Goal: Task Accomplishment & Management: Use online tool/utility

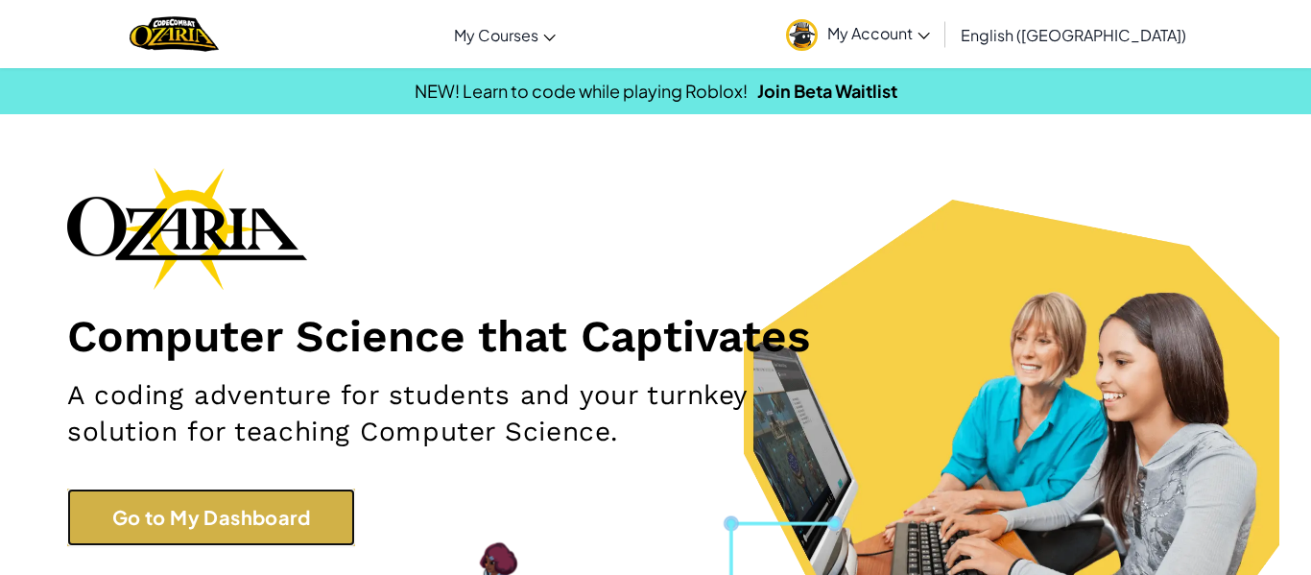
click at [242, 511] on link "Go to My Dashboard" at bounding box center [211, 518] width 288 height 58
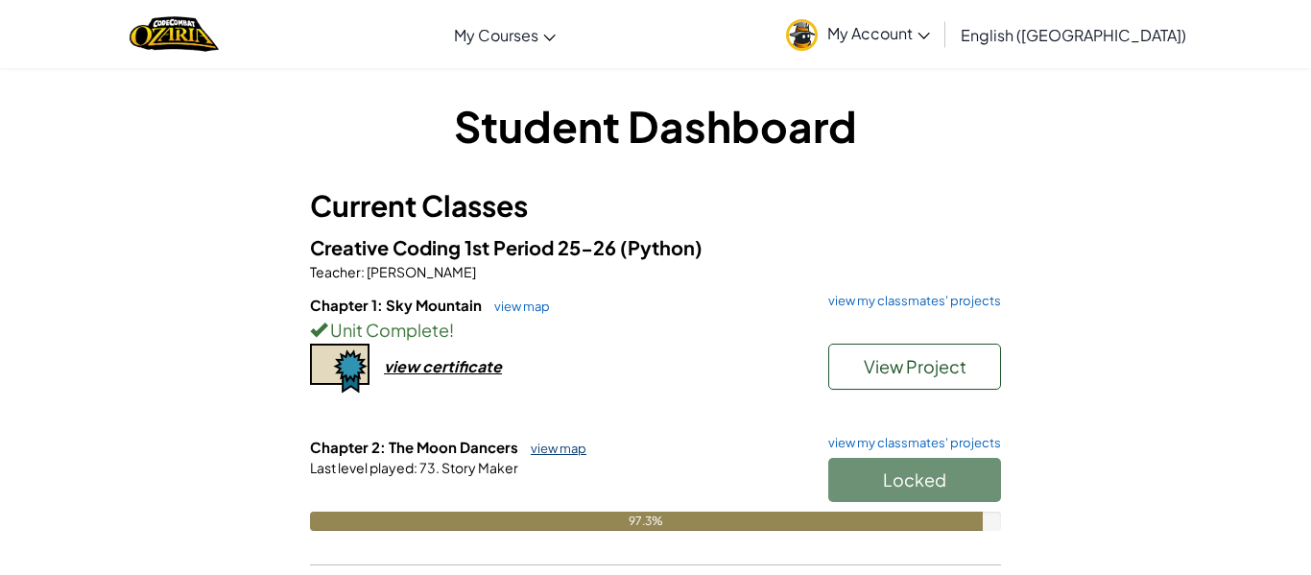
click at [557, 455] on link "view map" at bounding box center [553, 448] width 65 height 15
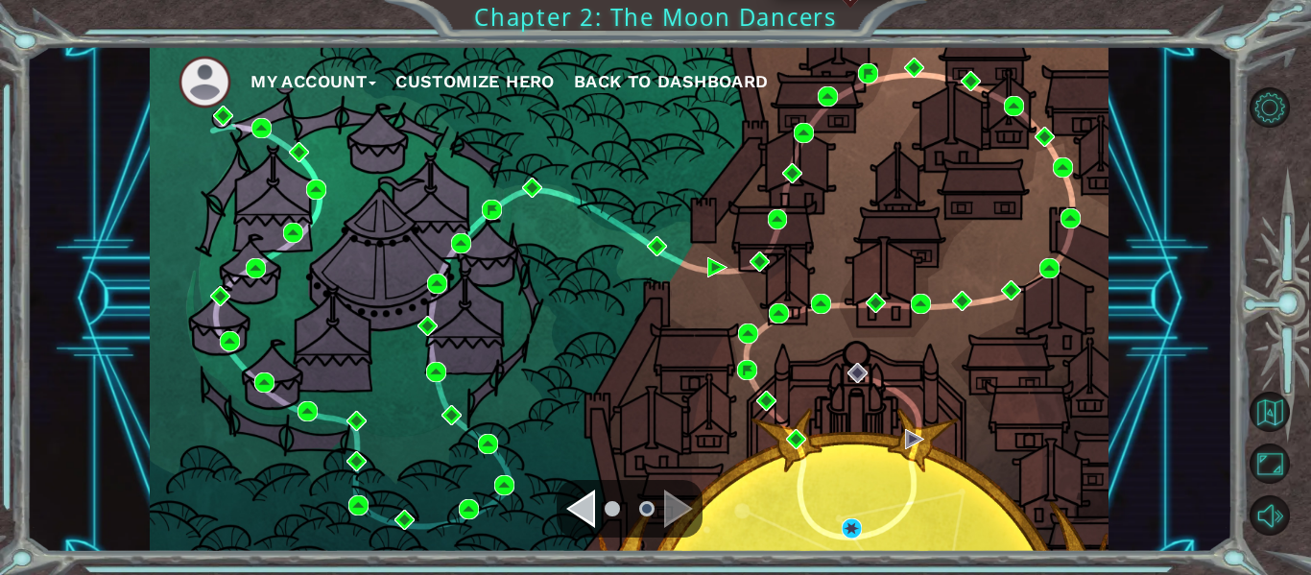
click at [854, 539] on div "My Account Customize Hero Back to Dashboard" at bounding box center [629, 299] width 959 height 506
click at [851, 531] on img at bounding box center [852, 528] width 20 height 20
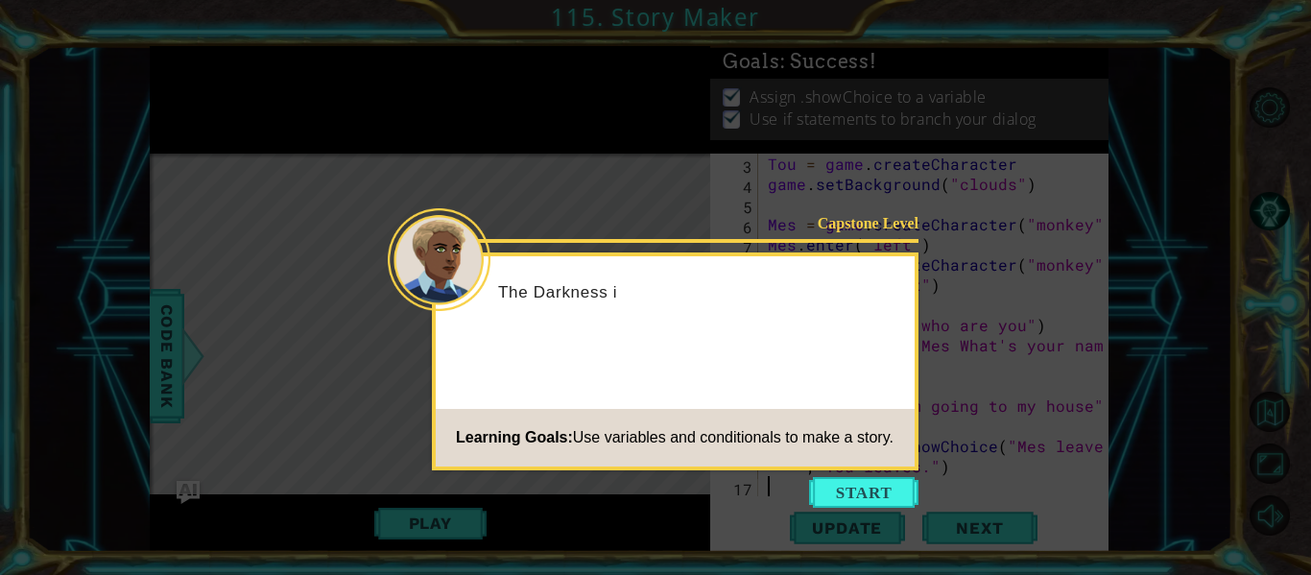
scroll to position [40, 0]
click at [822, 485] on button "Start" at bounding box center [863, 492] width 109 height 31
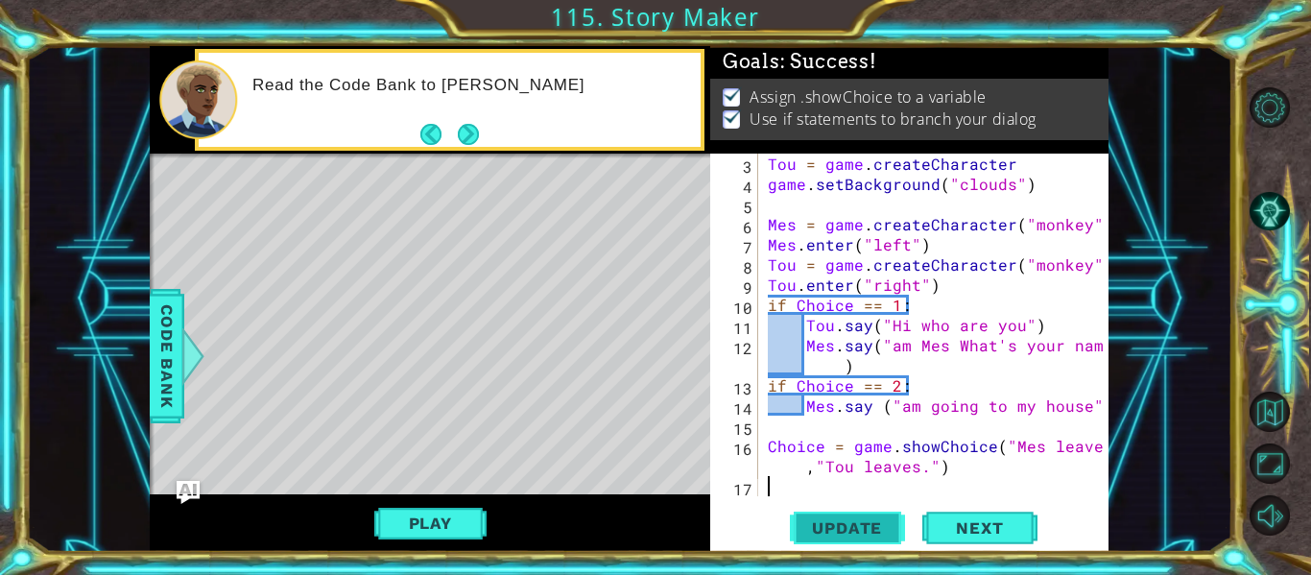
click at [860, 535] on span "Update" at bounding box center [847, 527] width 108 height 19
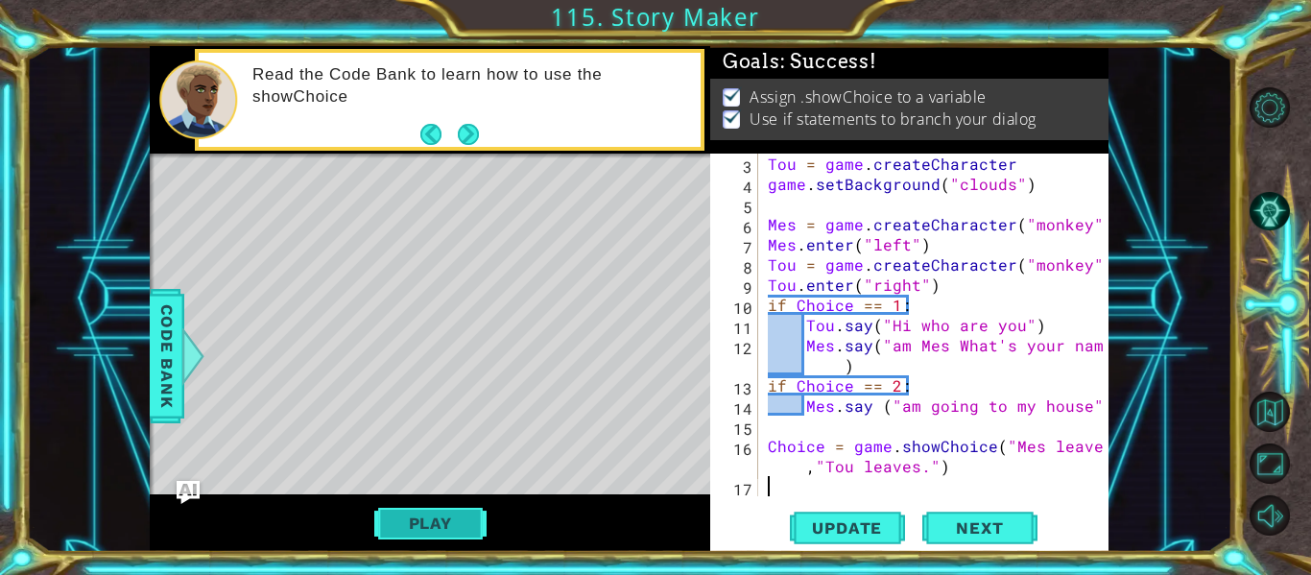
click at [438, 536] on button "Play" at bounding box center [430, 523] width 112 height 36
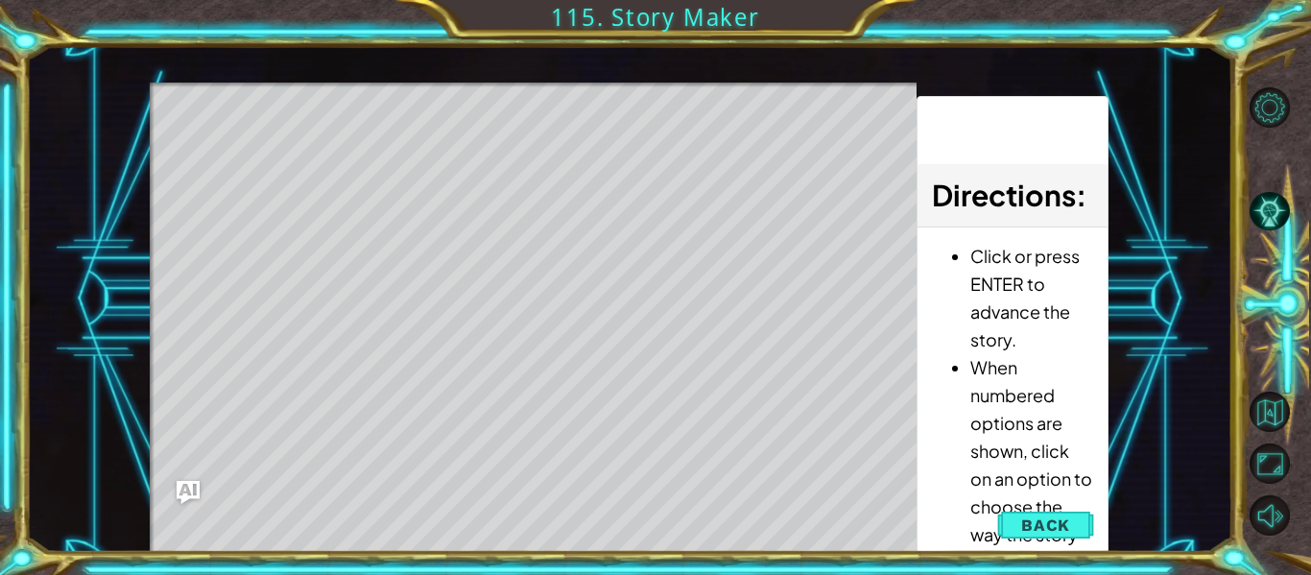
click at [545, 116] on div "Level Map" at bounding box center [593, 365] width 887 height 565
click at [529, 110] on div "Level Map" at bounding box center [593, 365] width 887 height 565
click at [533, 111] on div "Level Map" at bounding box center [593, 365] width 887 height 565
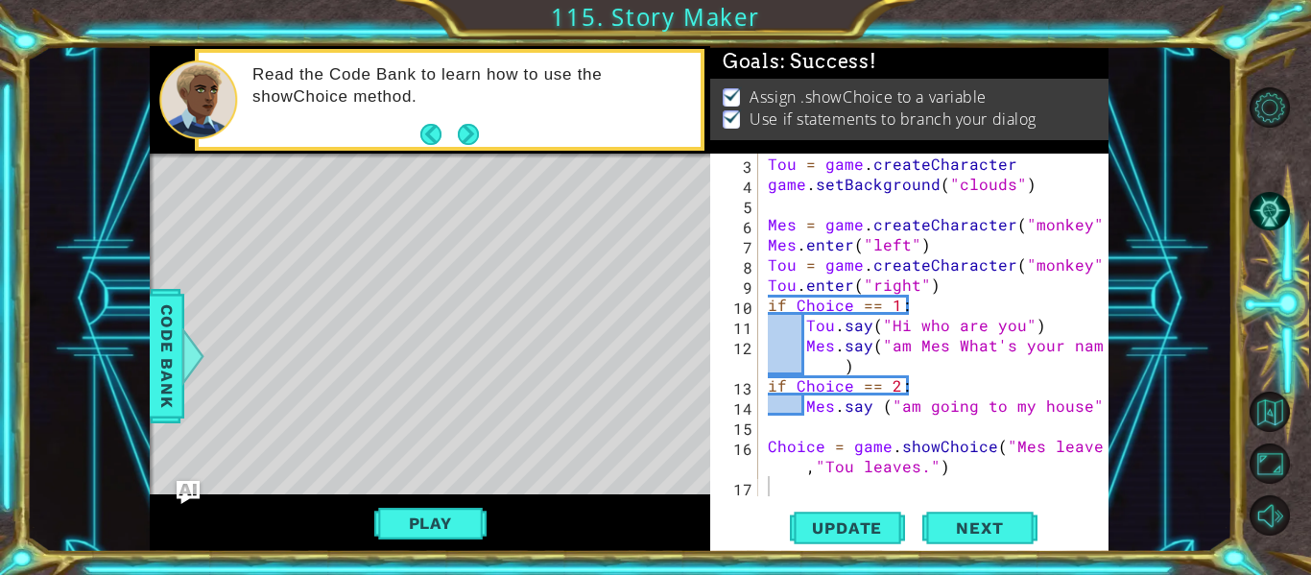
click at [945, 467] on div "Tou = game . createCharacter game . setBackground ( "clouds" ) Mes = game . cre…" at bounding box center [939, 345] width 350 height 383
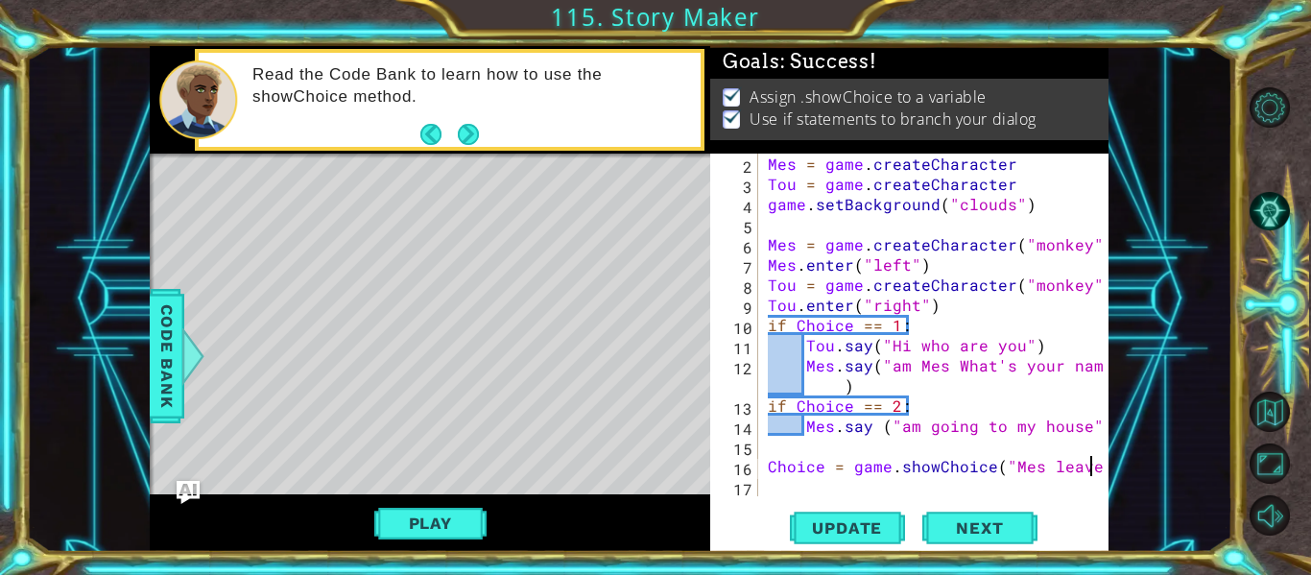
scroll to position [20, 0]
type textarea "C"
click at [442, 535] on button "Play" at bounding box center [430, 523] width 112 height 36
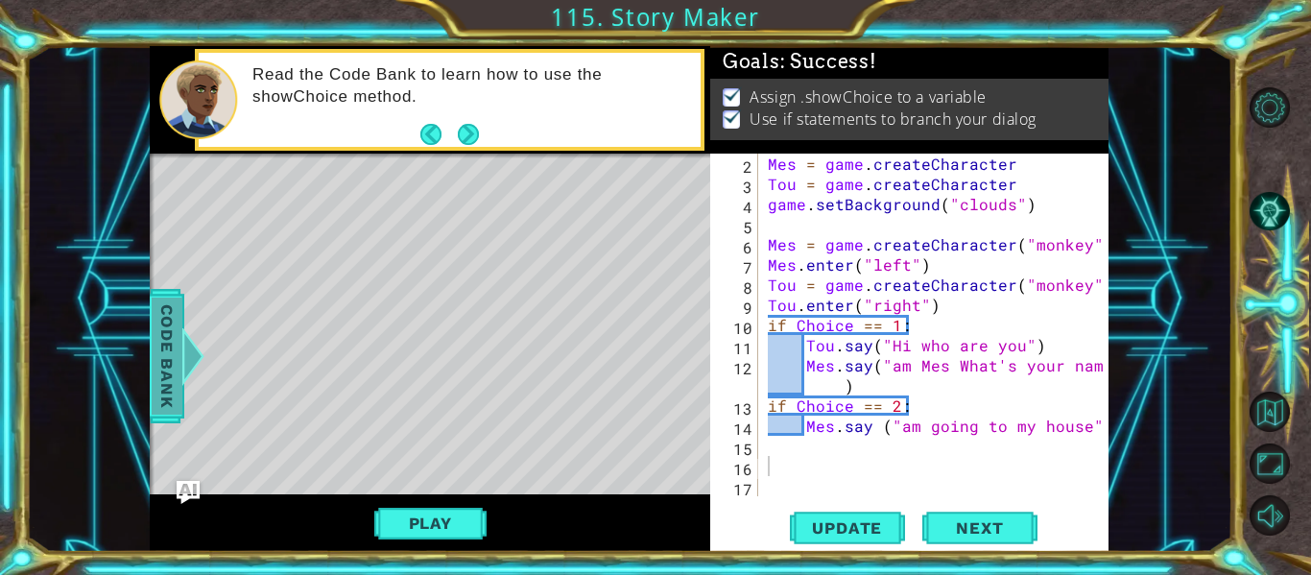
click at [159, 370] on span "Code Bank" at bounding box center [167, 356] width 31 height 117
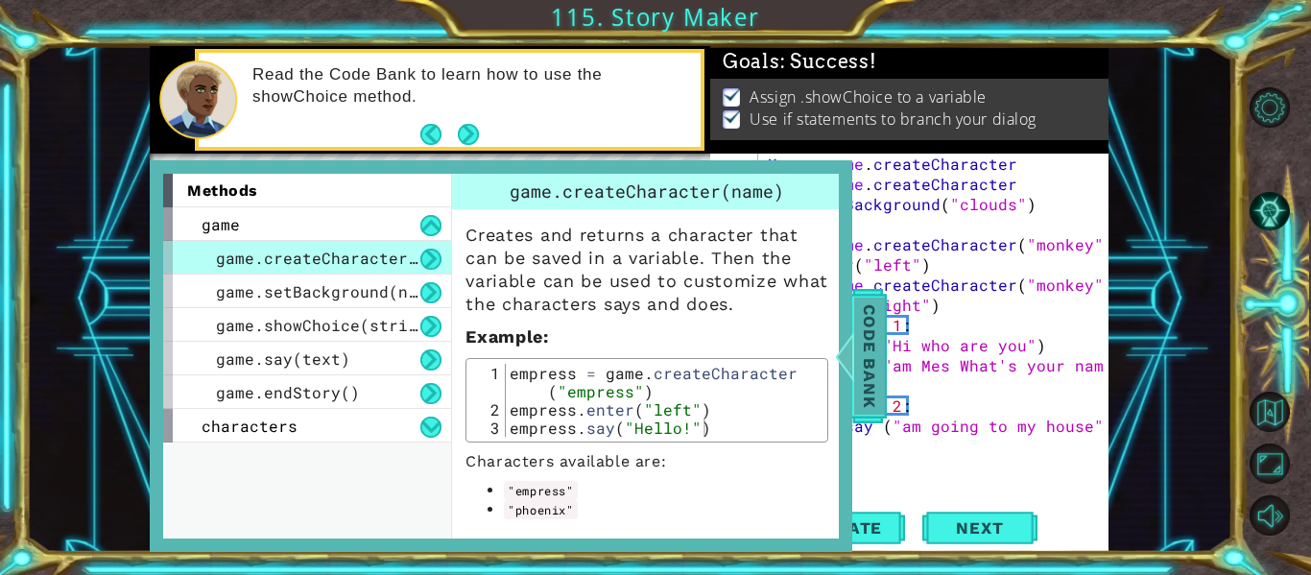
click at [867, 386] on span "Code Bank" at bounding box center [869, 356] width 31 height 117
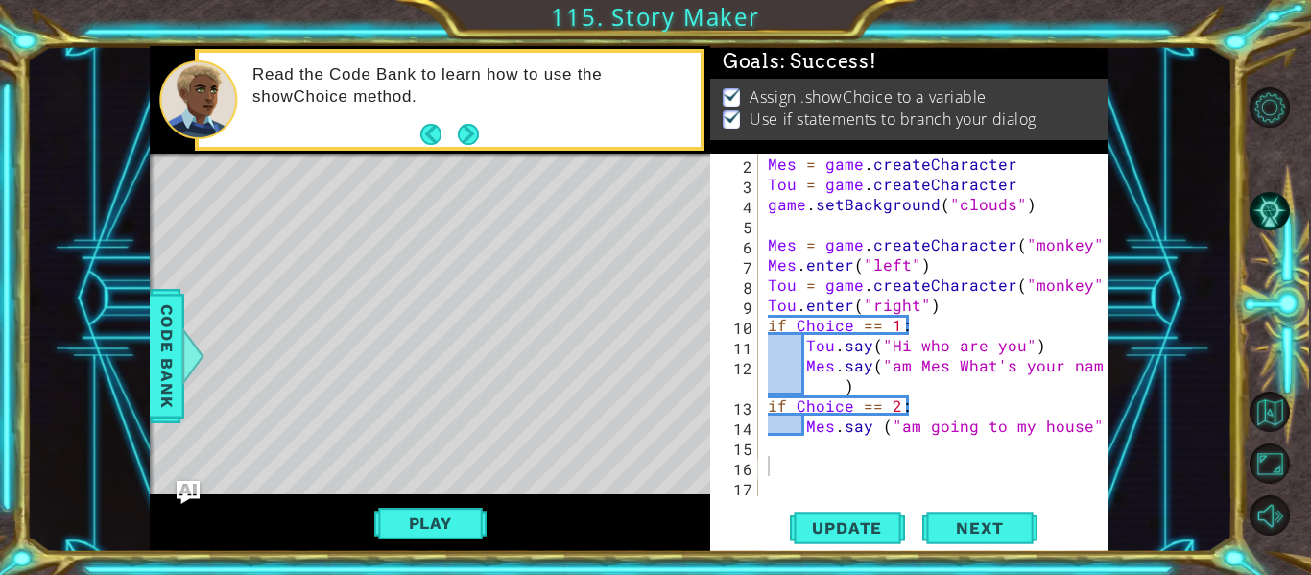
click at [827, 343] on div "Mes = game . createCharacter Tou = game . createCharacter game . setBackground …" at bounding box center [939, 345] width 350 height 383
click at [829, 346] on div "Mes = game . createCharacter Tou = game . createCharacter game . setBackground …" at bounding box center [939, 345] width 350 height 383
click at [824, 534] on span "Update" at bounding box center [847, 527] width 108 height 19
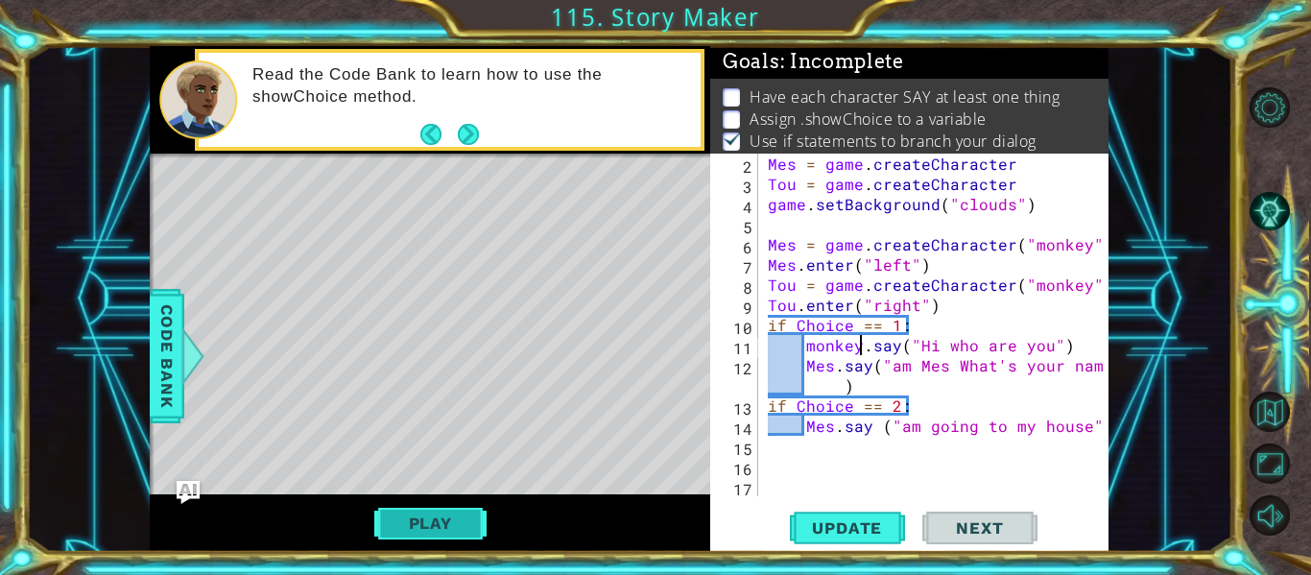
click at [463, 523] on button "Play" at bounding box center [430, 523] width 112 height 36
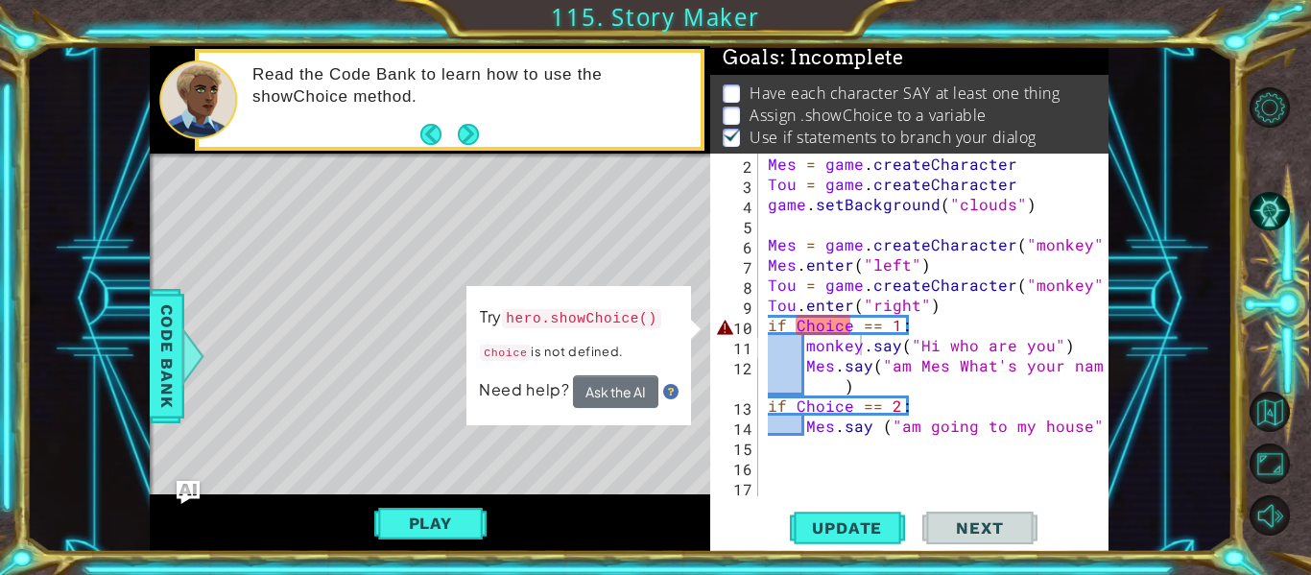
scroll to position [5, 0]
click at [793, 324] on div "Mes = game . createCharacter Tou = game . createCharacter game . setBackground …" at bounding box center [939, 345] width 350 height 383
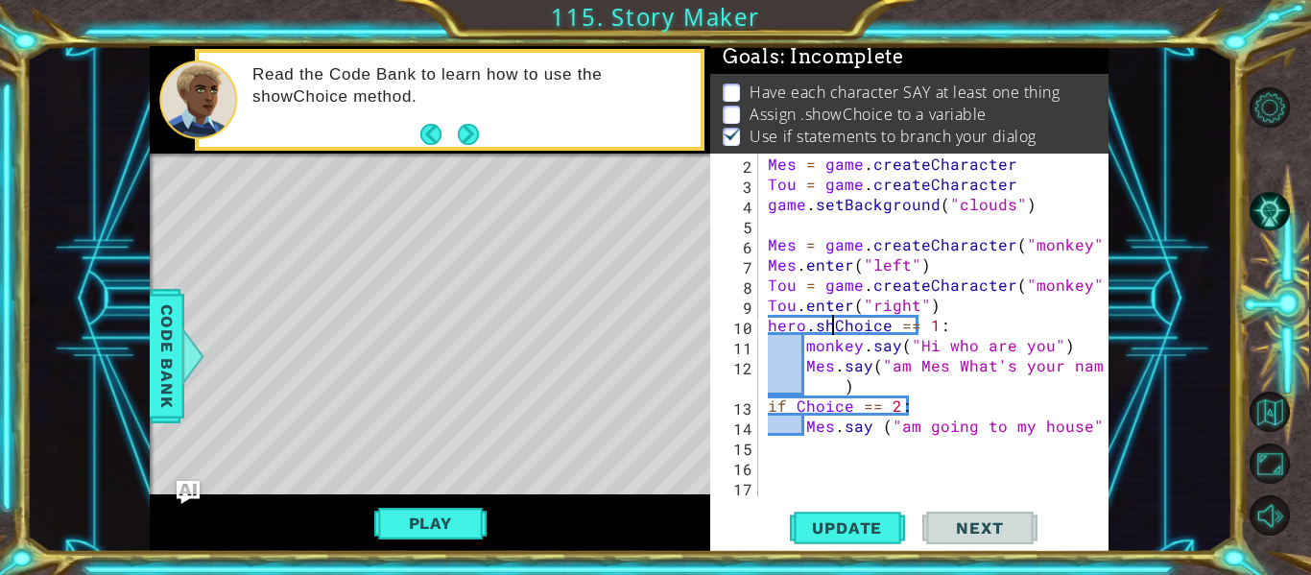
scroll to position [0, 6]
click at [828, 511] on button "Update" at bounding box center [847, 528] width 115 height 39
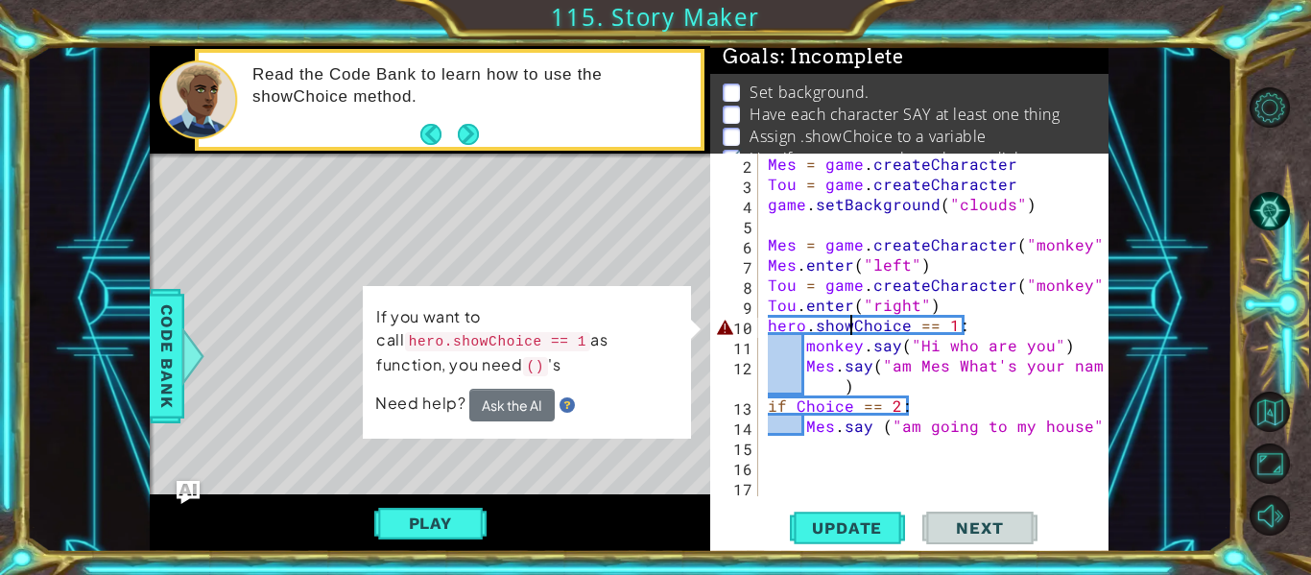
click at [959, 325] on div "Mes = game . createCharacter Tou = game . createCharacter game . setBackground …" at bounding box center [939, 345] width 350 height 383
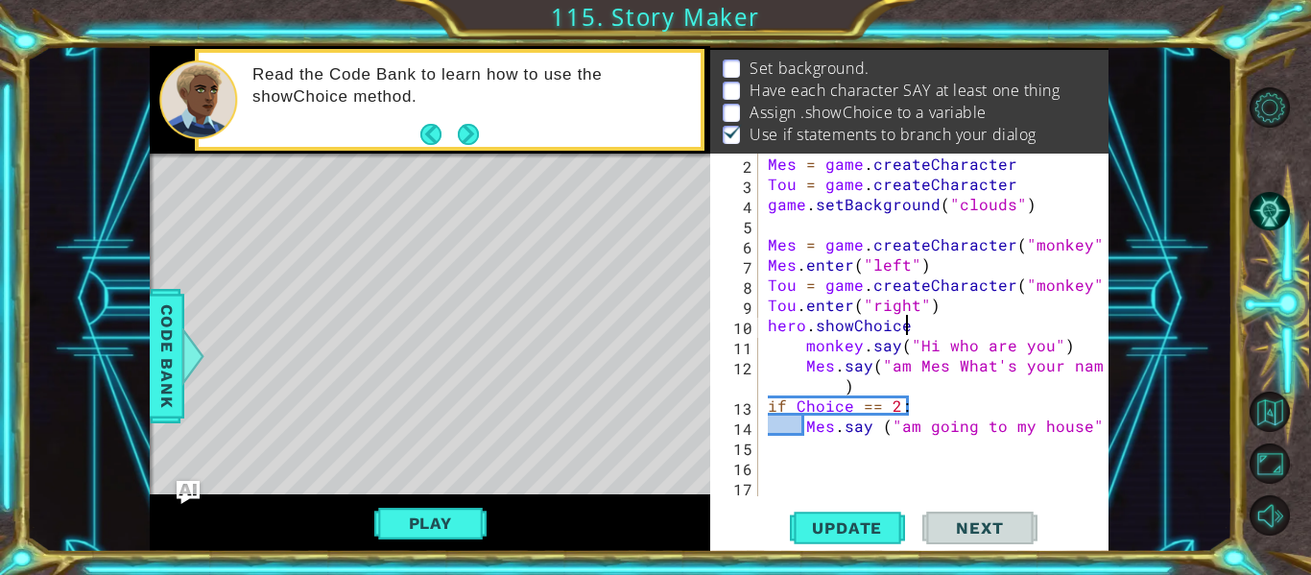
scroll to position [31, 0]
click at [808, 511] on button "Update" at bounding box center [847, 528] width 115 height 39
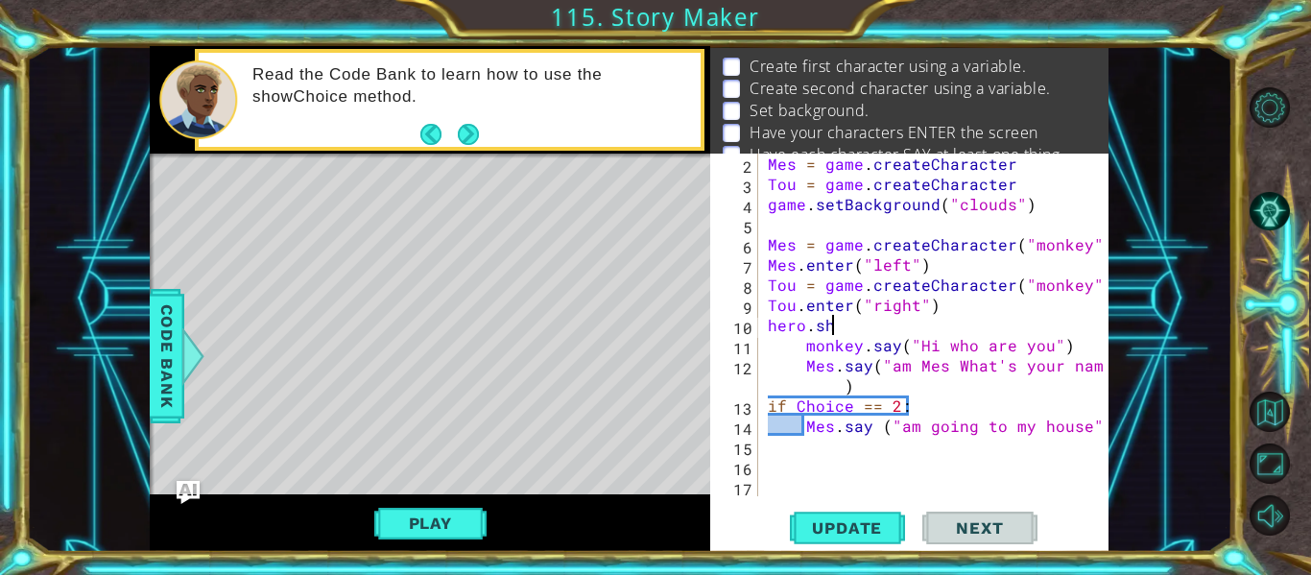
type textarea "h"
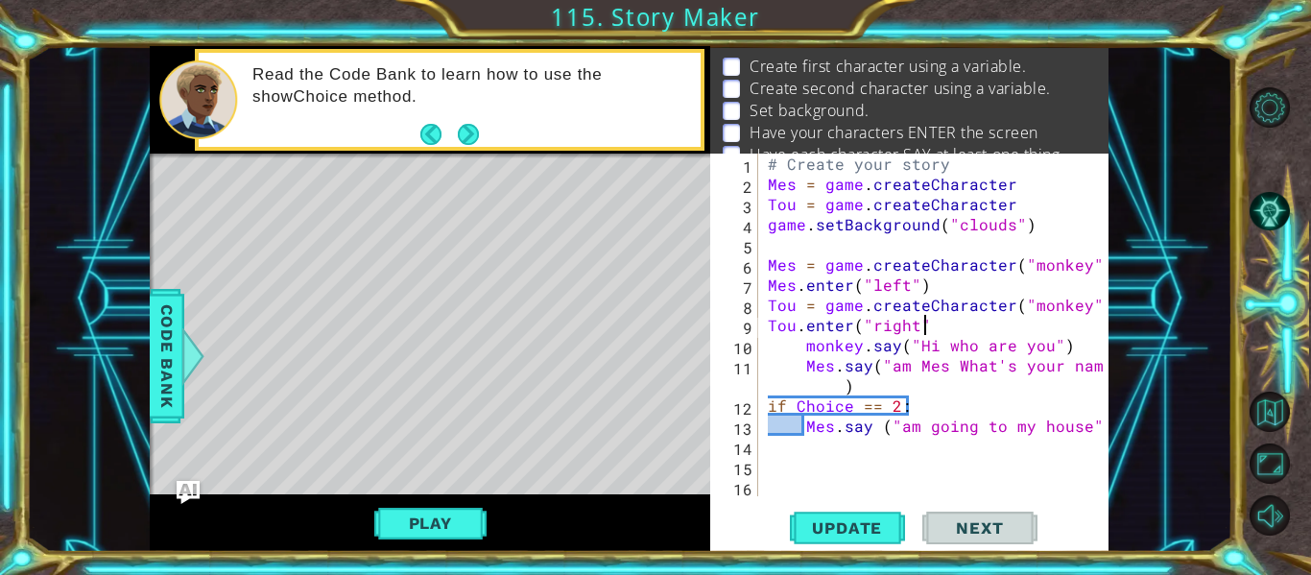
type textarea "Tou.enter("right")"
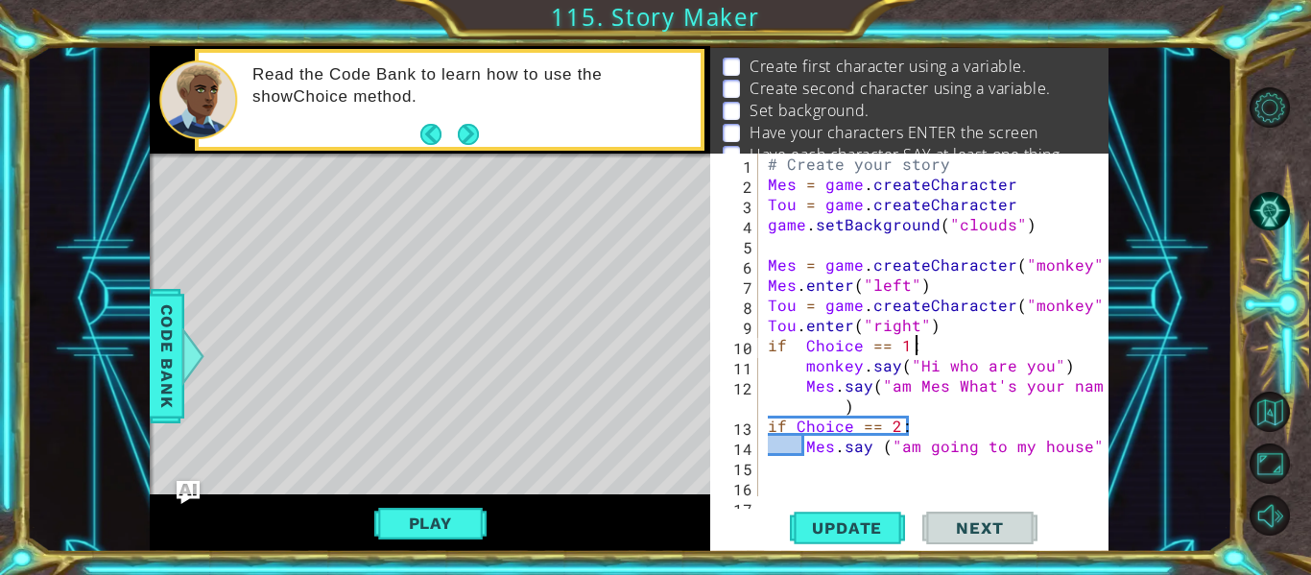
scroll to position [0, 9]
click at [850, 529] on span "Update" at bounding box center [847, 527] width 108 height 19
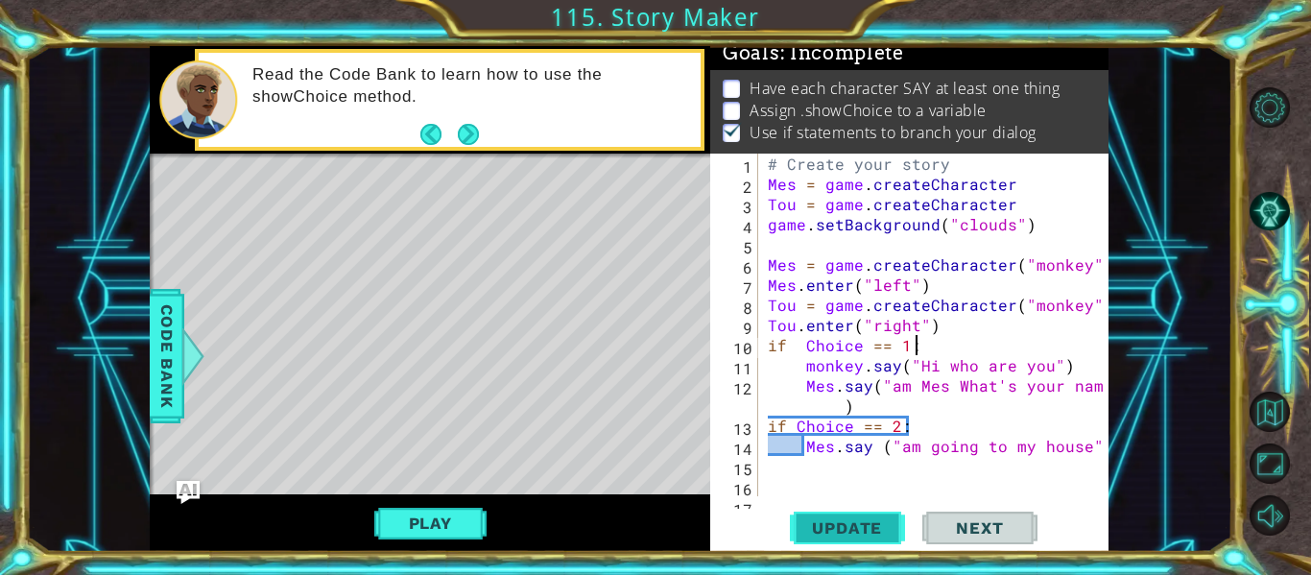
scroll to position [9, 0]
click at [844, 509] on button "Update" at bounding box center [847, 528] width 115 height 39
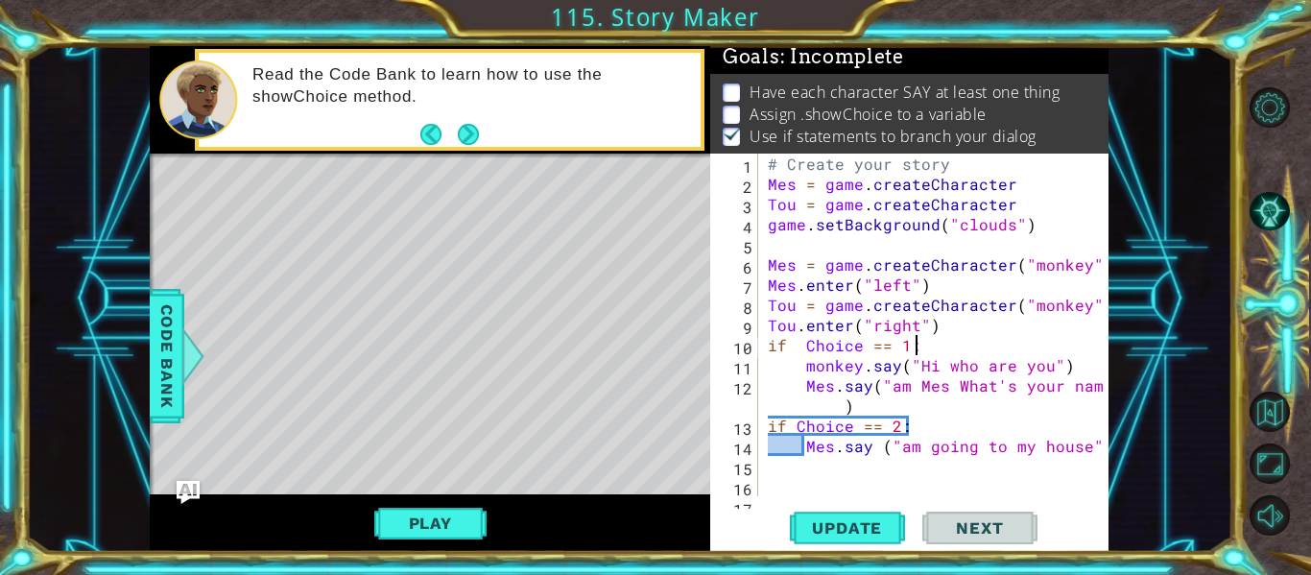
click at [802, 366] on div "# Create your story Mes = game . createCharacter Tou = game . createCharacter g…" at bounding box center [939, 345] width 350 height 383
click at [801, 387] on div "# Create your story Mes = game . createCharacter Tou = game . createCharacter g…" at bounding box center [939, 345] width 350 height 383
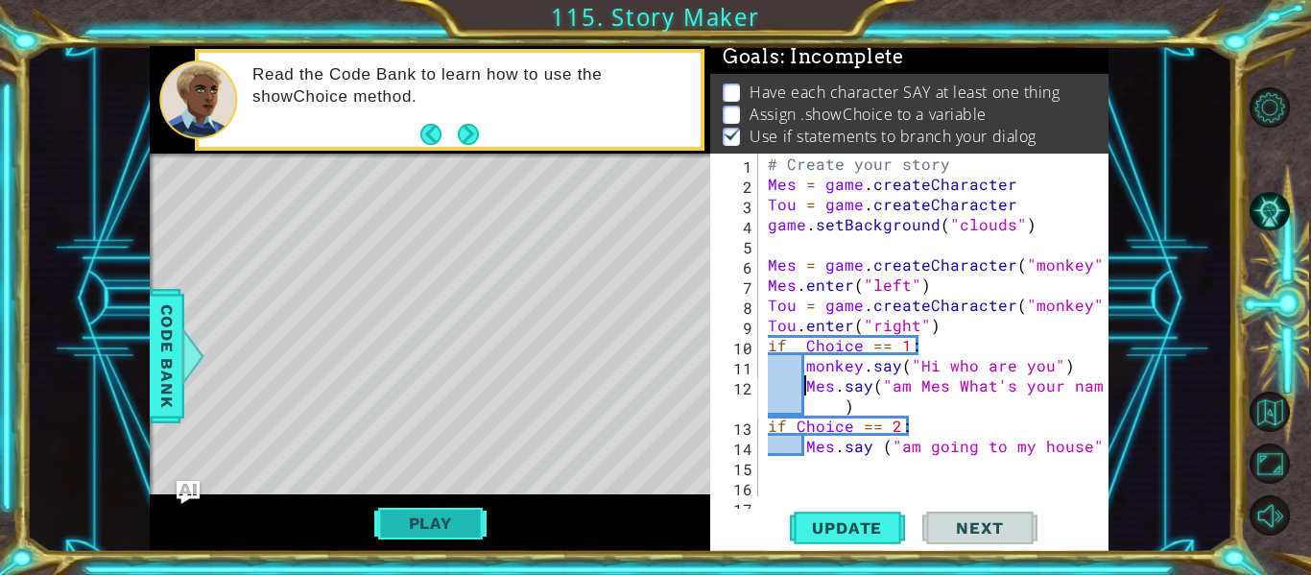
click at [448, 523] on button "Play" at bounding box center [430, 523] width 112 height 36
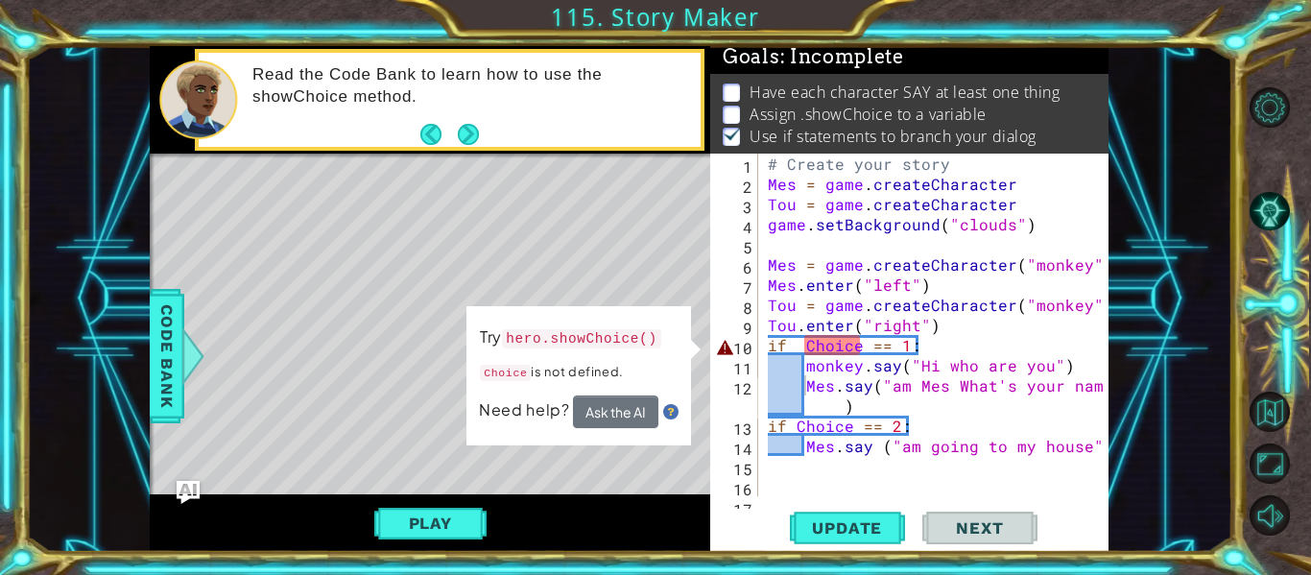
click at [1101, 443] on div at bounding box center [1095, 335] width 19 height 363
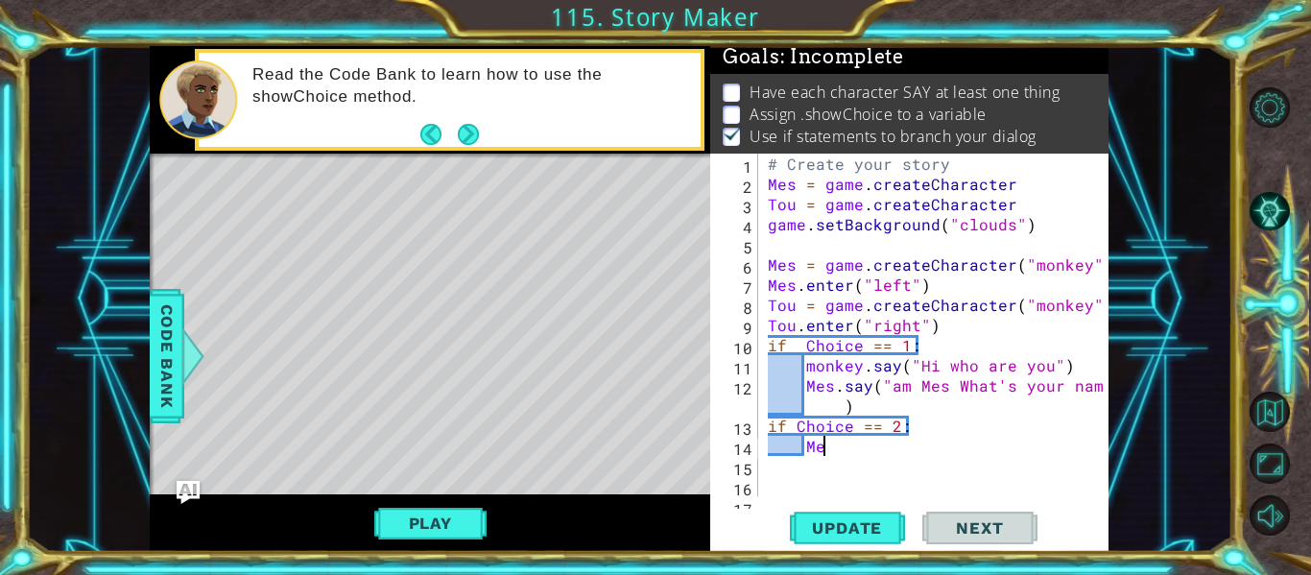
type textarea "M"
type textarea "i"
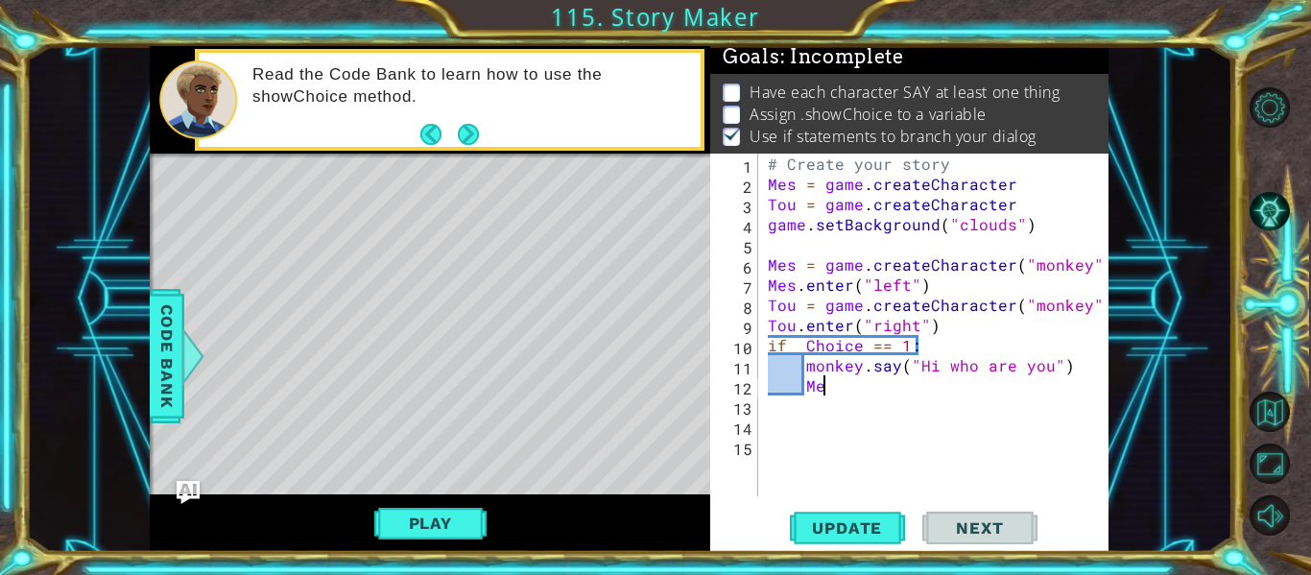
type textarea "M"
type textarea "m"
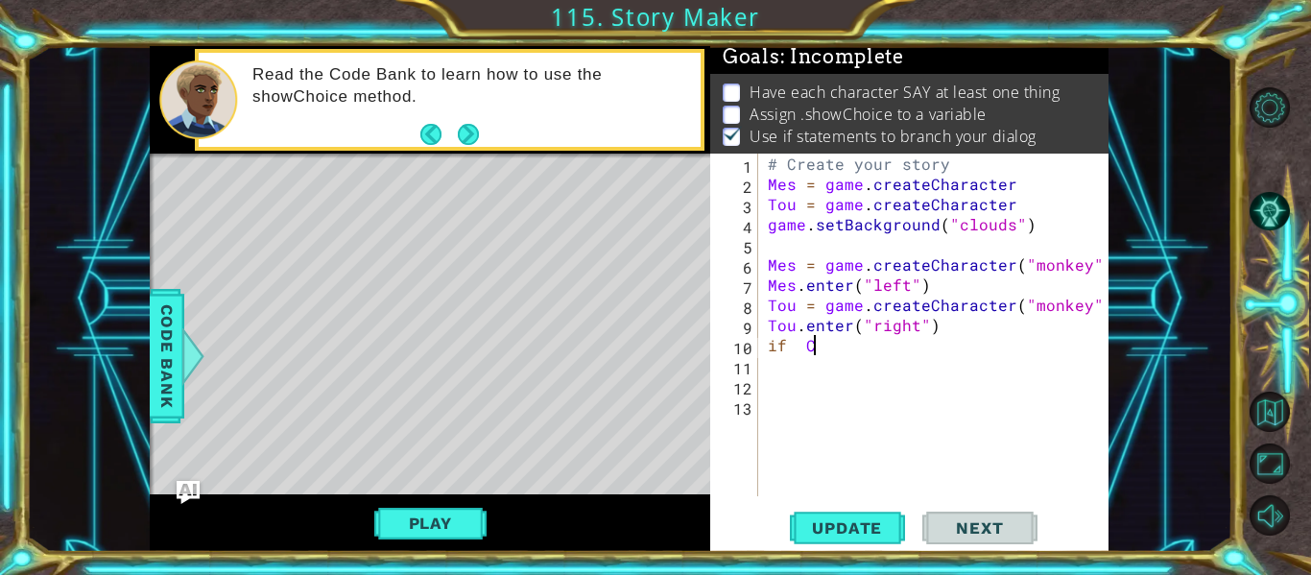
type textarea "i"
click at [832, 525] on span "Update" at bounding box center [847, 527] width 108 height 19
click at [418, 513] on button "Play" at bounding box center [430, 523] width 112 height 36
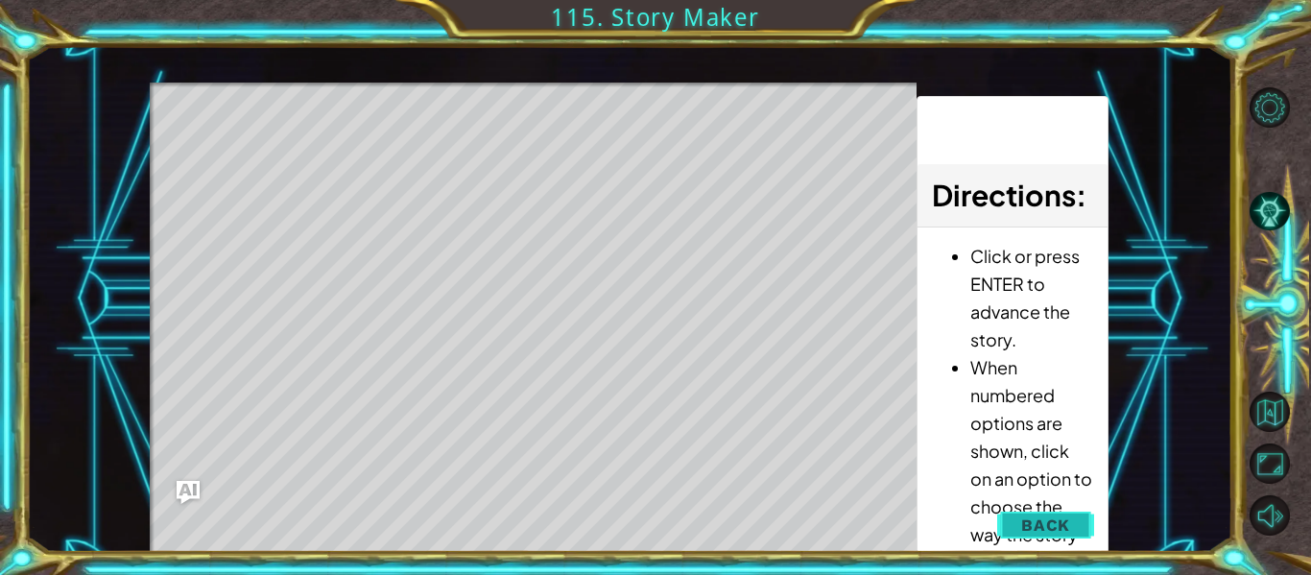
click at [1064, 516] on span "Back" at bounding box center [1045, 524] width 49 height 19
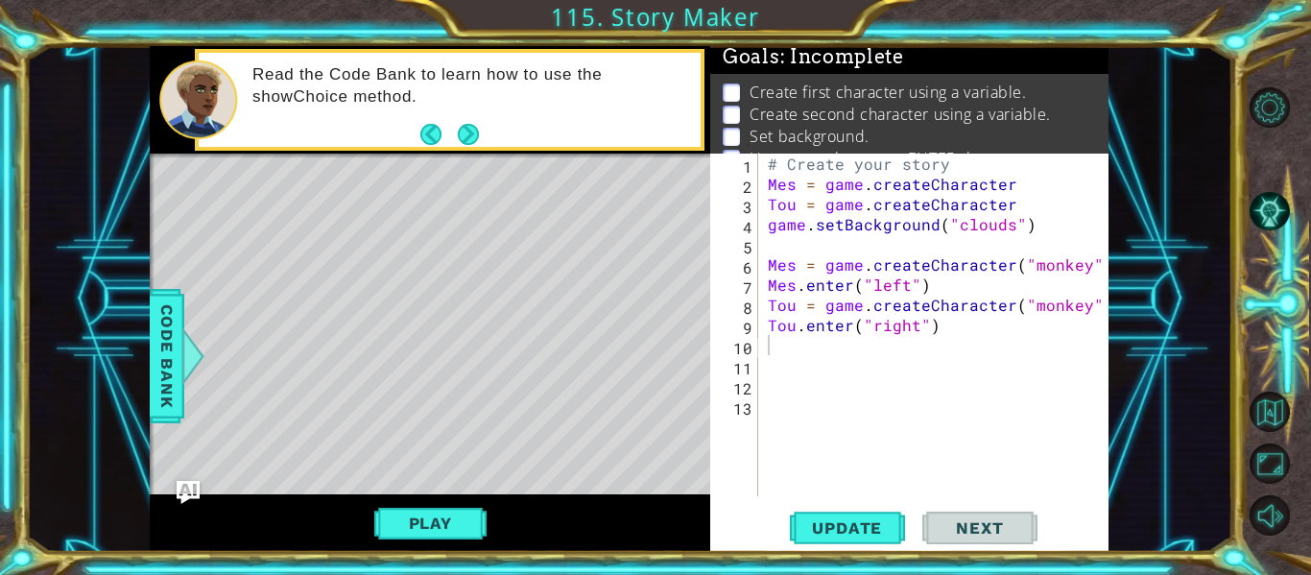
click at [847, 373] on div "# Create your story Mes = game . createCharacter Tou = game . createCharacter g…" at bounding box center [939, 345] width 350 height 383
click at [731, 318] on div "9" at bounding box center [736, 328] width 44 height 20
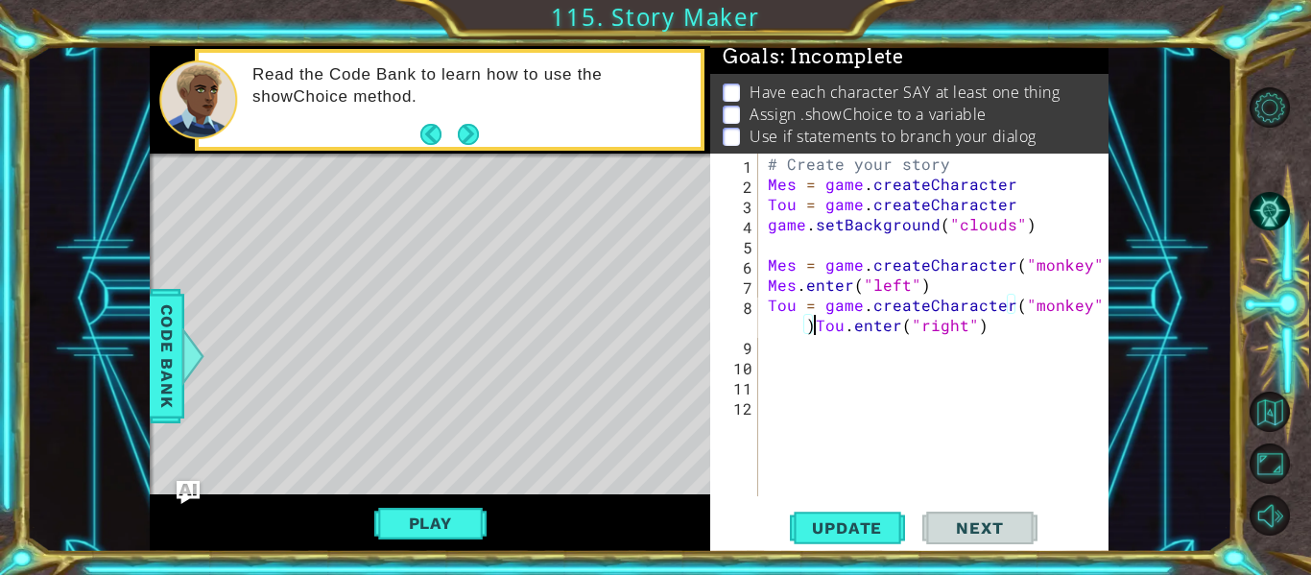
scroll to position [0, 21]
click at [798, 323] on div "# Create your story Mes = game . createCharacter Tou = game . createCharacter g…" at bounding box center [939, 345] width 350 height 383
type textarea "Tou = game.createCharacter("monkey")Tou.enter("right")"
click at [993, 356] on div "# Create your story Mes = game . createCharacter Tou = game . createCharacter g…" at bounding box center [939, 345] width 350 height 383
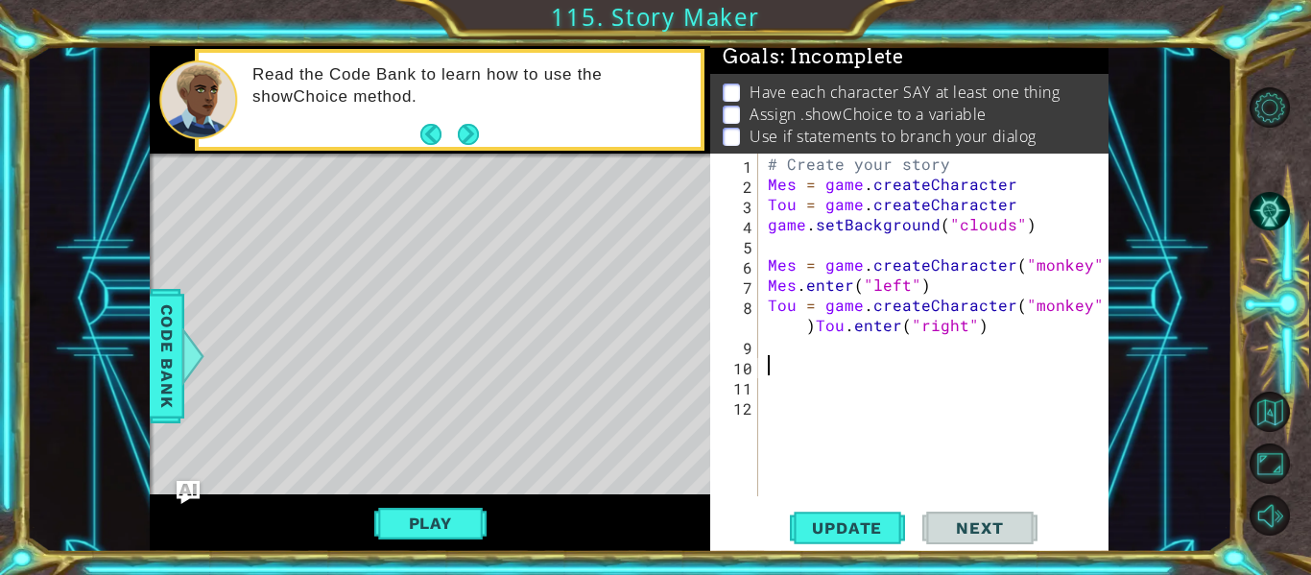
click at [951, 365] on div "# Create your story Mes = game . createCharacter Tou = game . createCharacter g…" at bounding box center [939, 345] width 350 height 383
click at [945, 359] on div "# Create your story Mes = game . createCharacter Tou = game . createCharacter g…" at bounding box center [939, 345] width 350 height 383
click at [1043, 200] on div "# Create your story Mes = game . createCharacter Tou = game . createCharacter g…" at bounding box center [939, 345] width 350 height 383
type textarea "T"
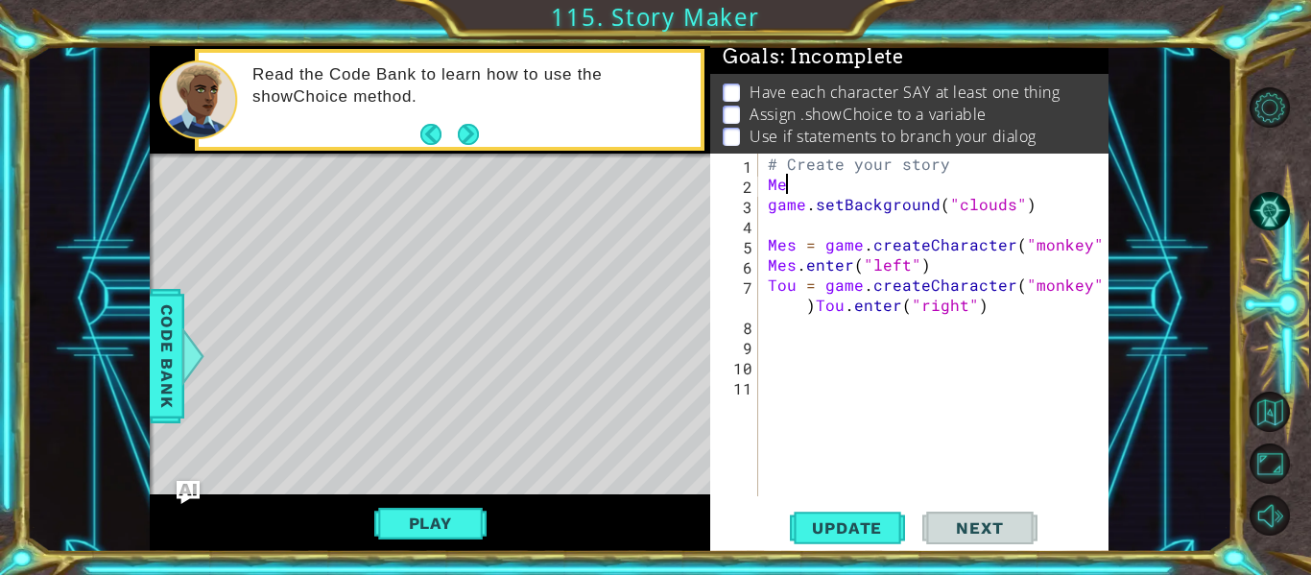
type textarea "M"
click at [815, 312] on div "# Create your story game . setBackground ( "clouds" ) Mes = game . createCharac…" at bounding box center [939, 345] width 350 height 383
type textarea "Tou.enter("right")"
click at [174, 329] on span "Code Bank" at bounding box center [167, 356] width 31 height 117
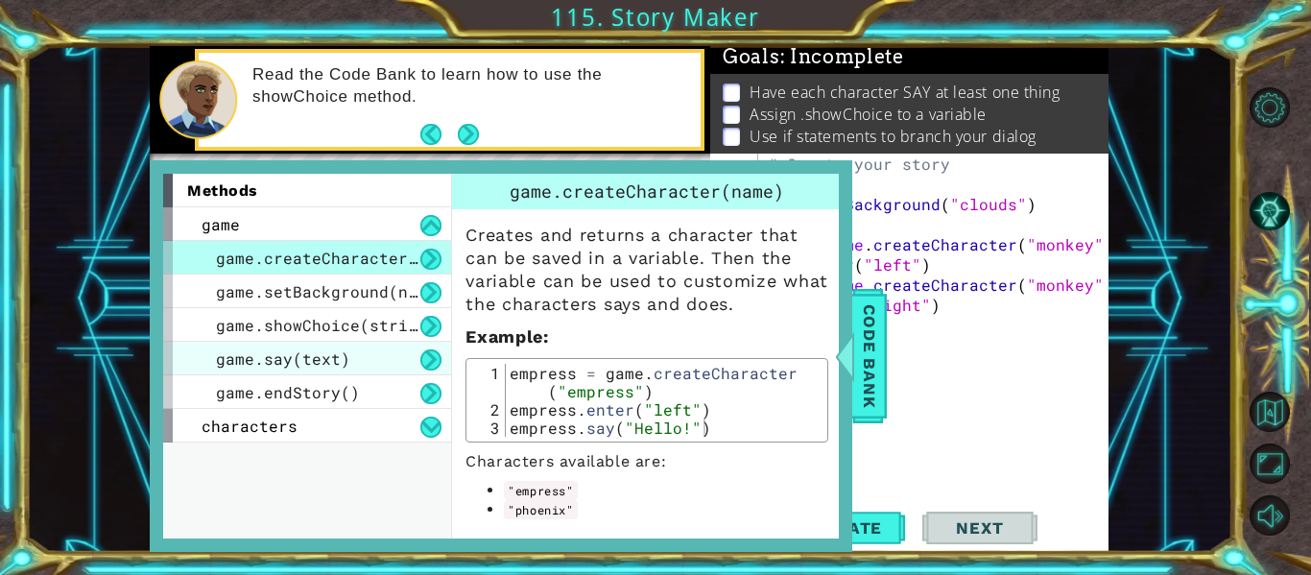
click at [285, 367] on span "game.say(text)" at bounding box center [283, 358] width 134 height 20
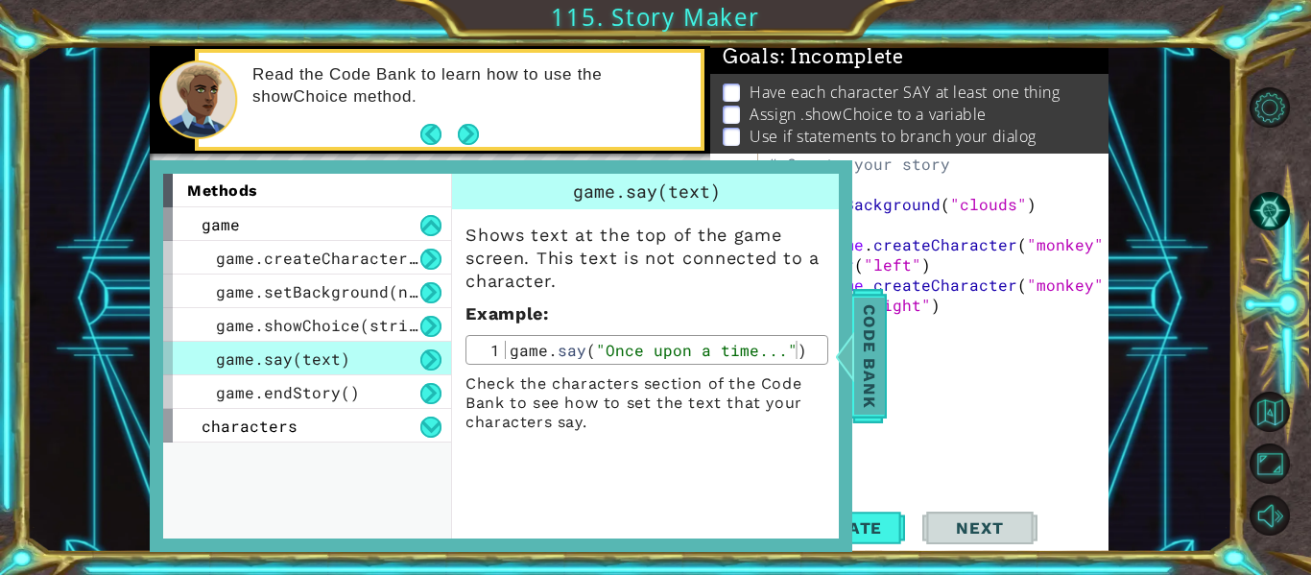
click at [867, 363] on span "Code Bank" at bounding box center [869, 356] width 31 height 117
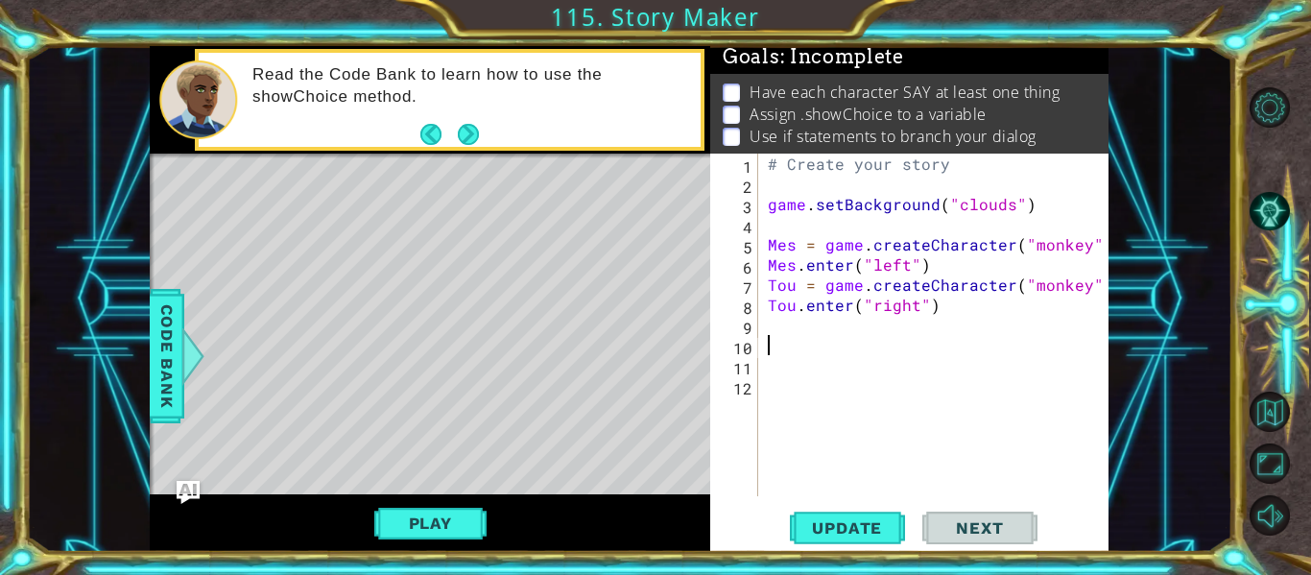
click at [772, 336] on div "# Create your story game . setBackground ( "clouds" ) Mes = game . createCharac…" at bounding box center [939, 345] width 350 height 383
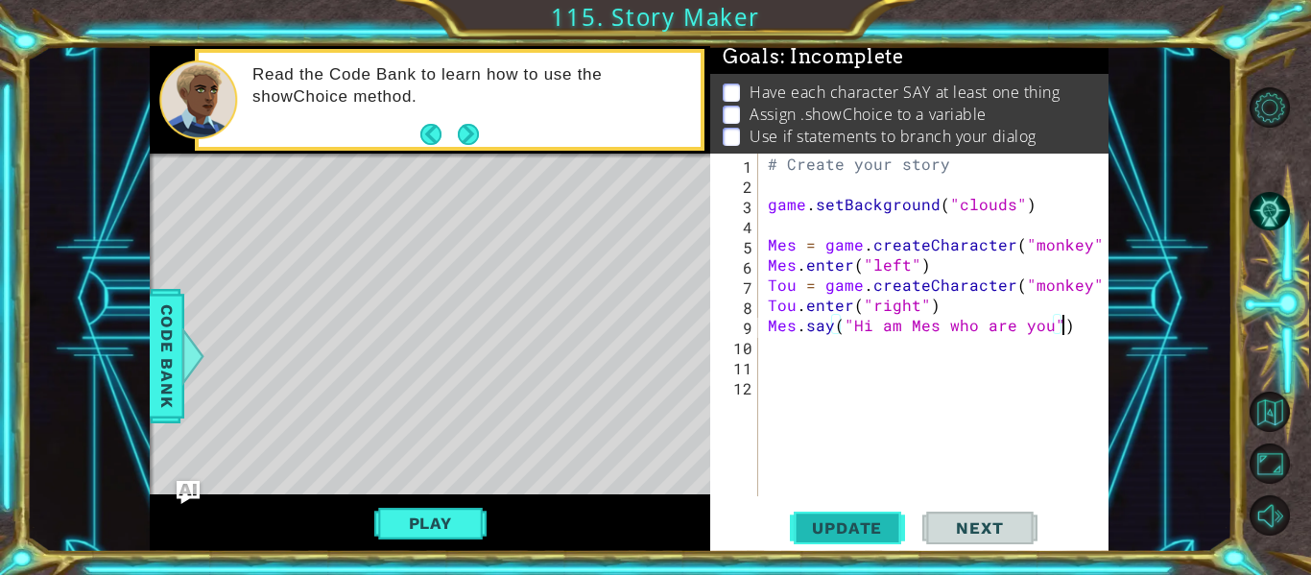
type textarea "Mes.say("Hi am Mes who are you")"
click at [801, 521] on span "Update" at bounding box center [847, 527] width 108 height 19
click at [463, 517] on button "Play" at bounding box center [430, 523] width 112 height 36
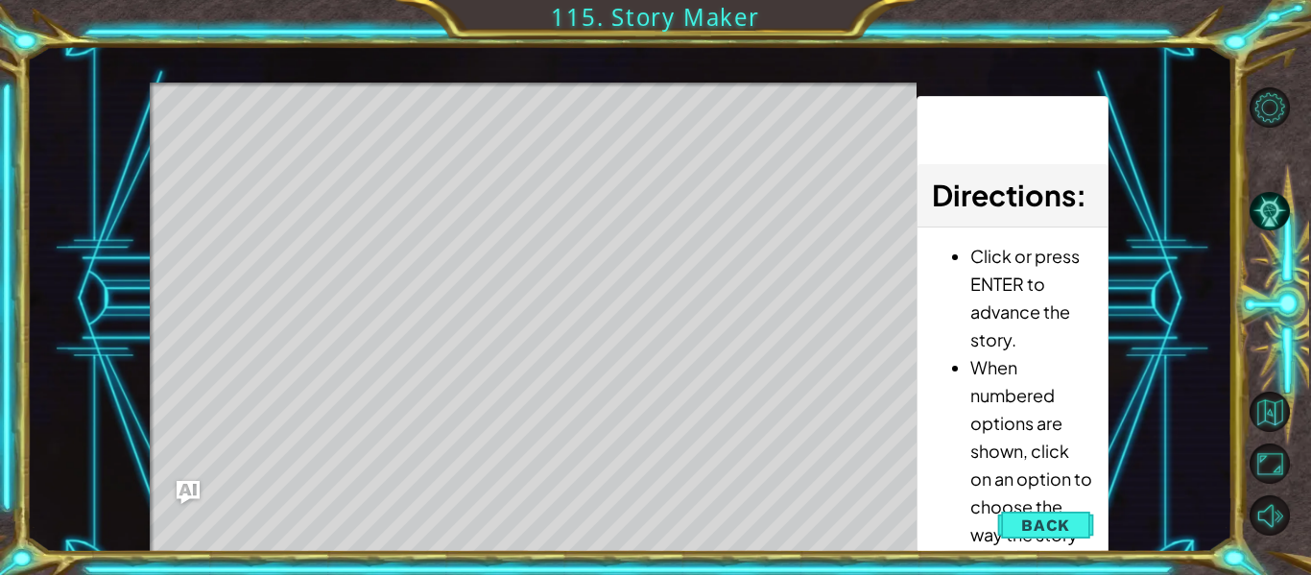
click at [663, 488] on div "Level Map" at bounding box center [593, 365] width 887 height 565
click at [589, 558] on div "1 ההההההההההההההההההההההההההההההההההההההההההההההההההההההההההההההההההההההההההההה…" at bounding box center [655, 287] width 1311 height 575
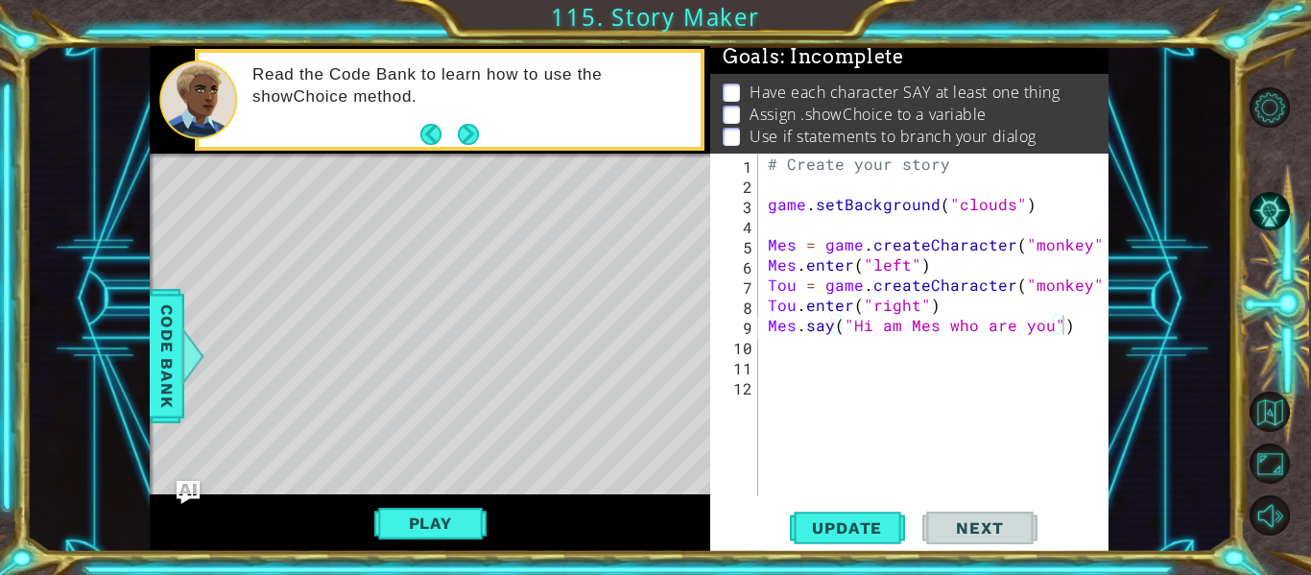
click at [814, 339] on div "# Create your story game . setBackground ( "clouds" ) Mes = game . createCharac…" at bounding box center [939, 345] width 350 height 383
type textarea "Tou.say(" am Tou")"
click at [824, 533] on span "Update" at bounding box center [847, 527] width 108 height 19
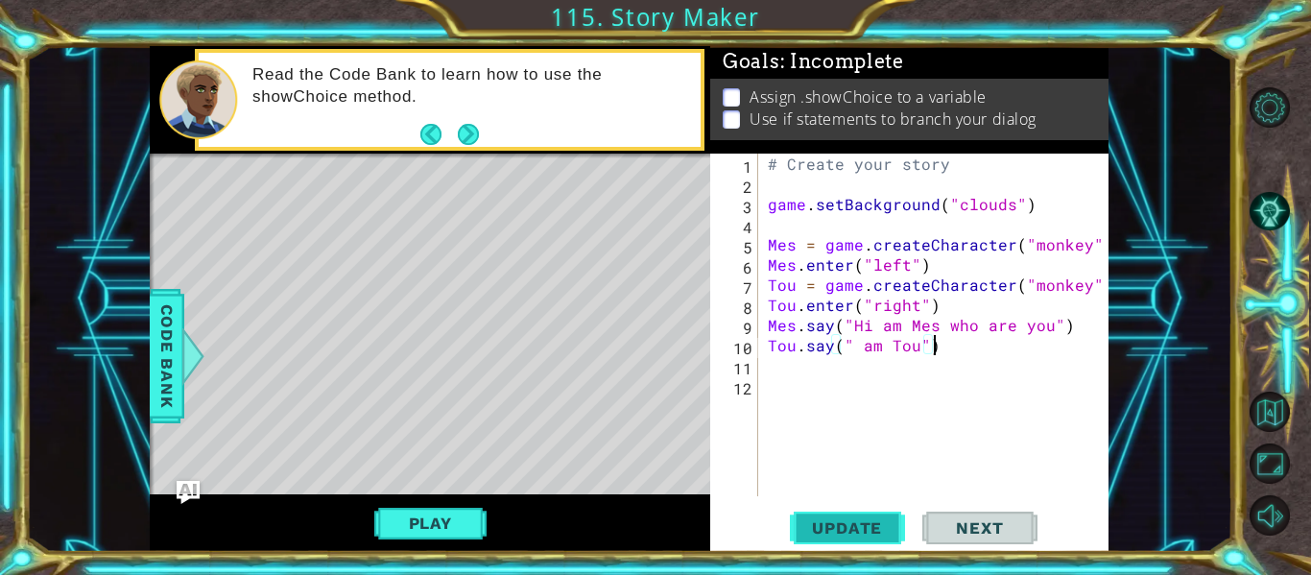
scroll to position [0, 0]
click at [466, 512] on button "Play" at bounding box center [430, 523] width 112 height 36
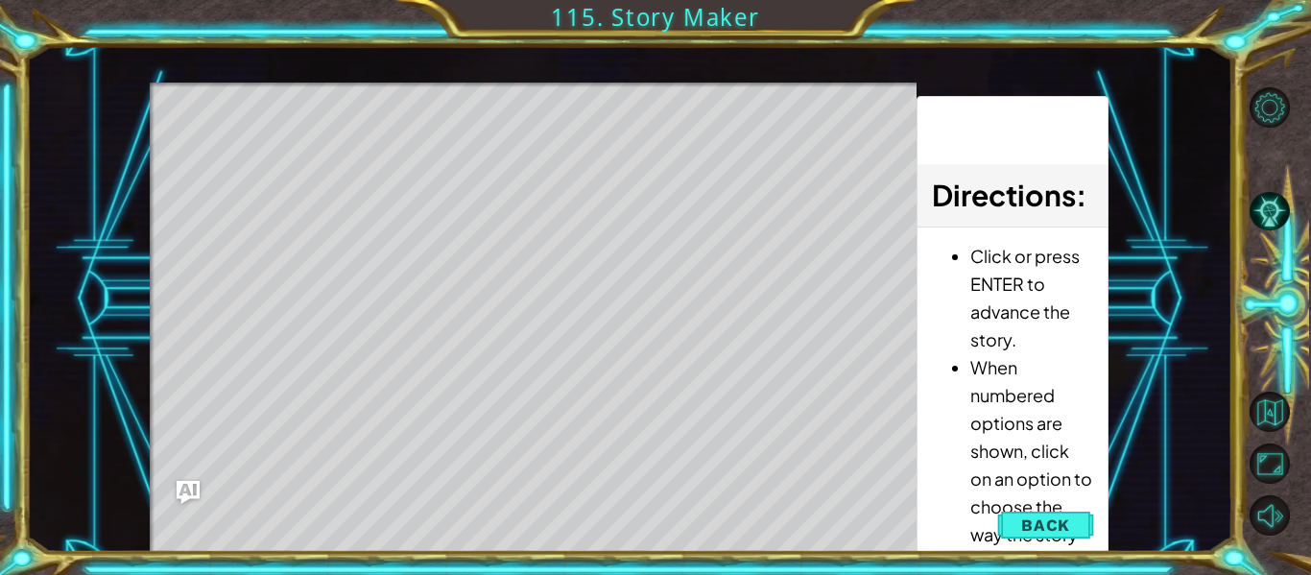
click at [545, 506] on div "Level Map" at bounding box center [593, 365] width 887 height 565
click at [546, 466] on div "Level Map" at bounding box center [593, 365] width 887 height 565
click at [609, 442] on div "Level Map" at bounding box center [593, 365] width 887 height 565
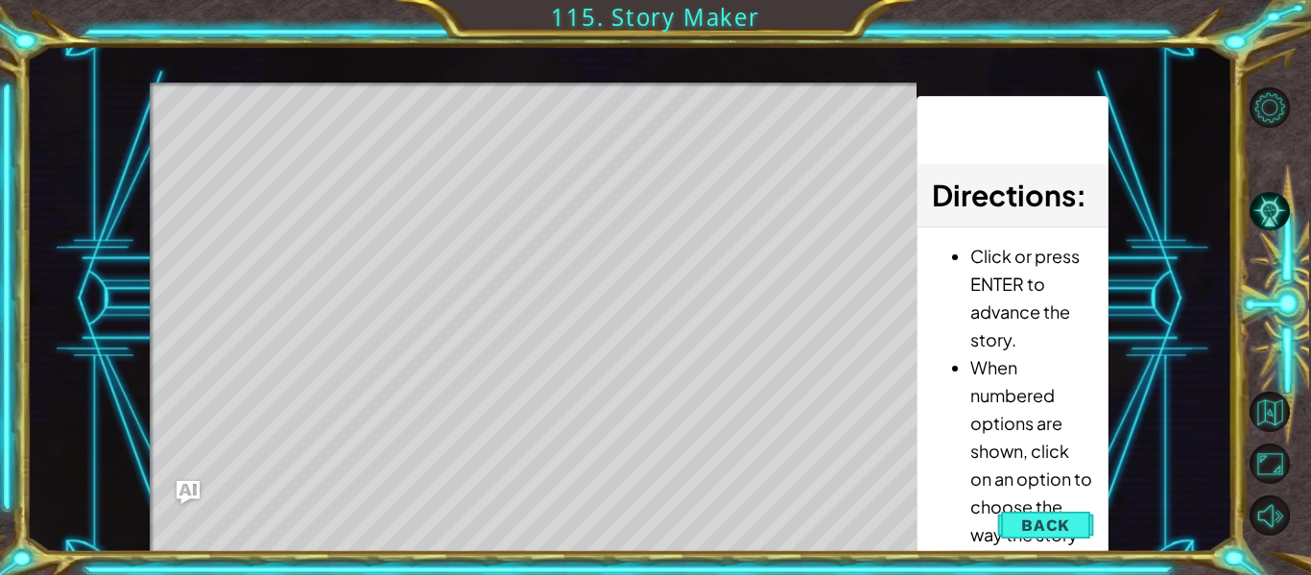
click at [609, 442] on div "Level Map" at bounding box center [593, 365] width 887 height 565
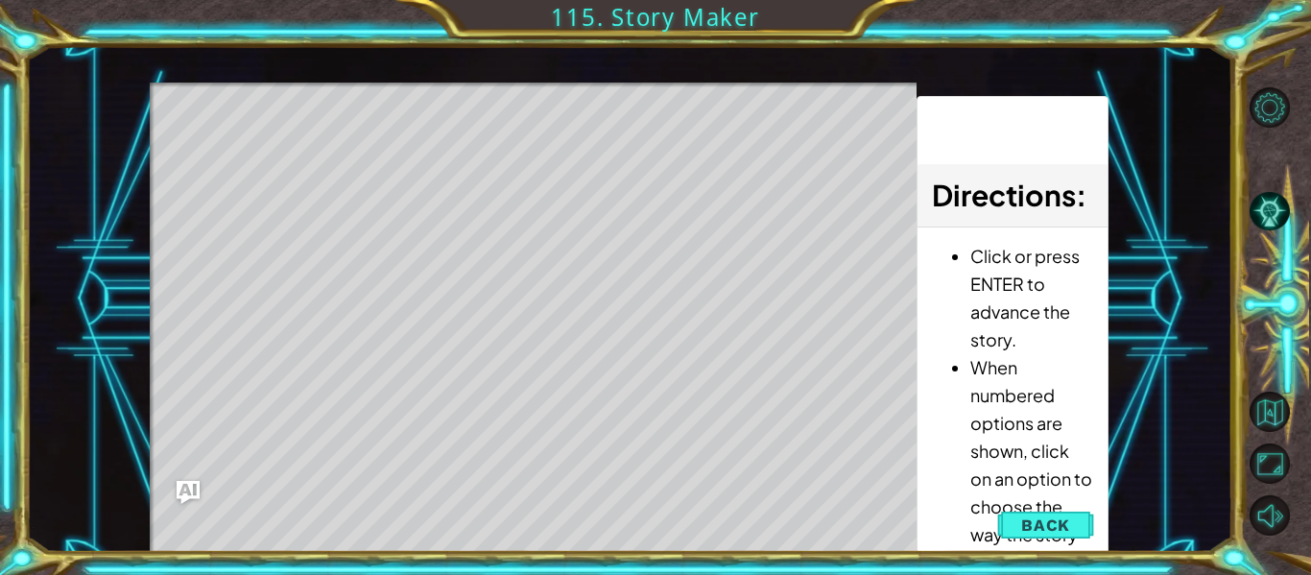
click at [609, 442] on div "Level Map" at bounding box center [593, 365] width 887 height 565
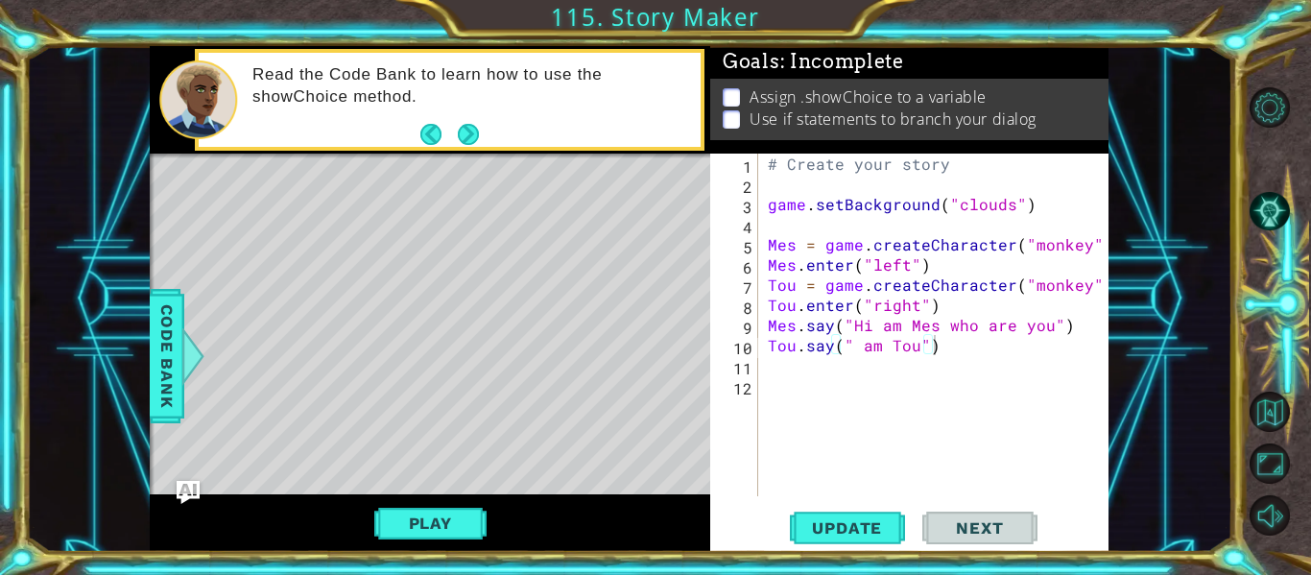
click at [901, 395] on div "# Create your story game . setBackground ( "clouds" ) Mes = game . createCharac…" at bounding box center [939, 345] width 350 height 383
click at [885, 375] on div "# Create your story game . setBackground ( "clouds" ) Mes = game . createCharac…" at bounding box center [939, 345] width 350 height 383
click at [164, 357] on span "Code Bank" at bounding box center [167, 356] width 31 height 117
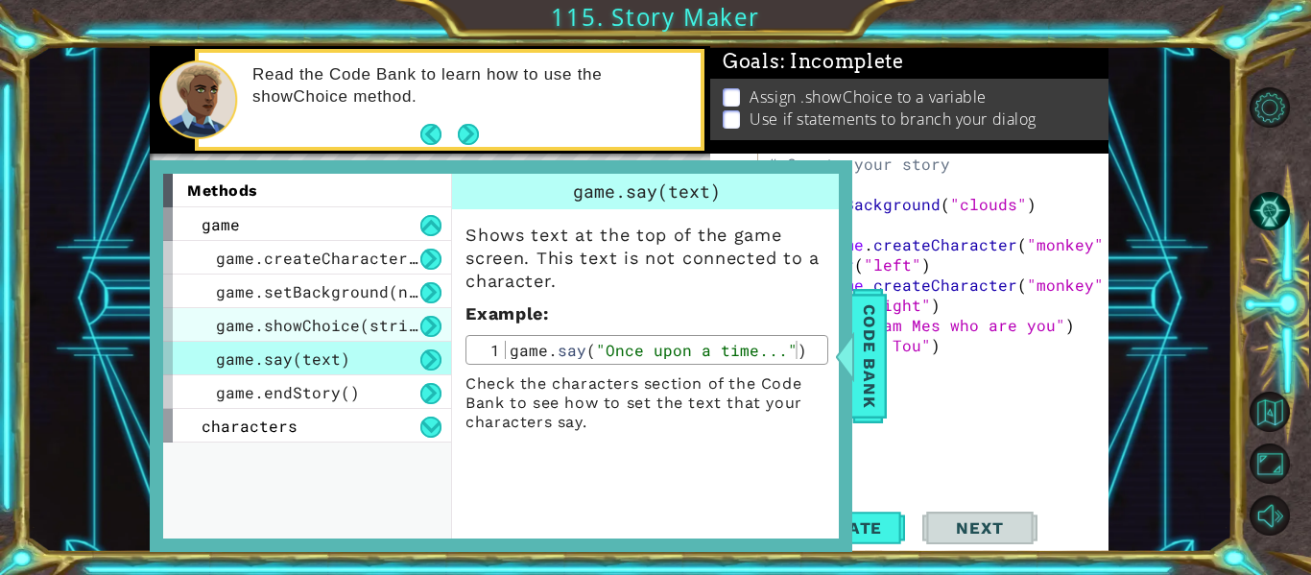
click at [304, 330] on span "game.showChoice(string1, string2)" at bounding box center [374, 325] width 317 height 20
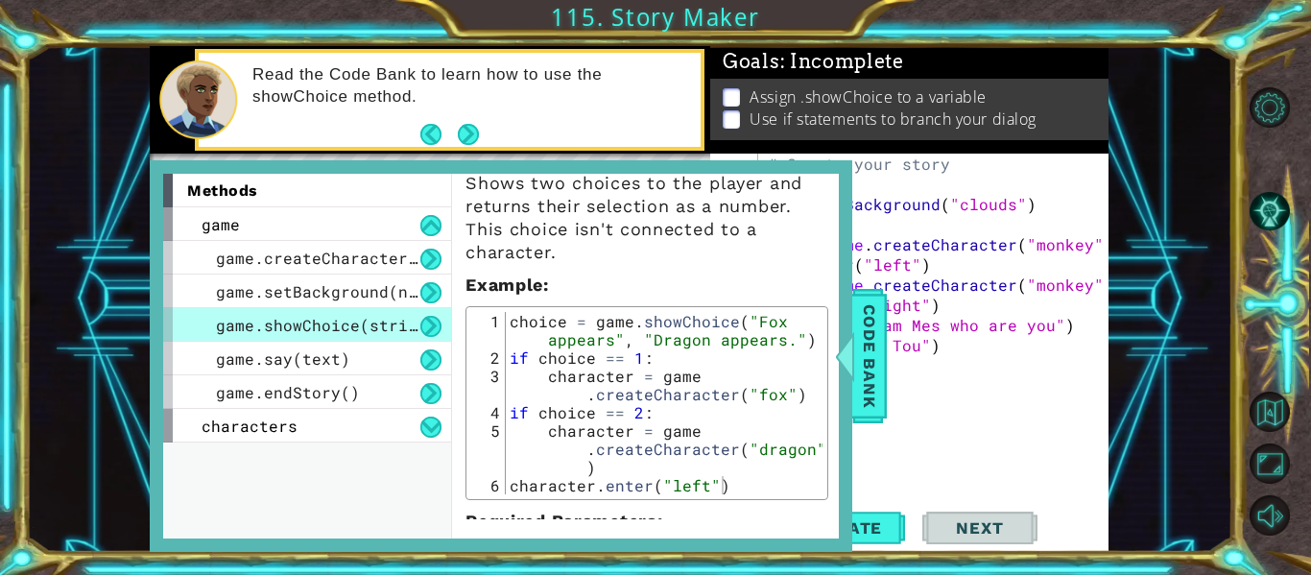
scroll to position [54, 0]
click at [879, 381] on span "Code Bank" at bounding box center [869, 356] width 31 height 117
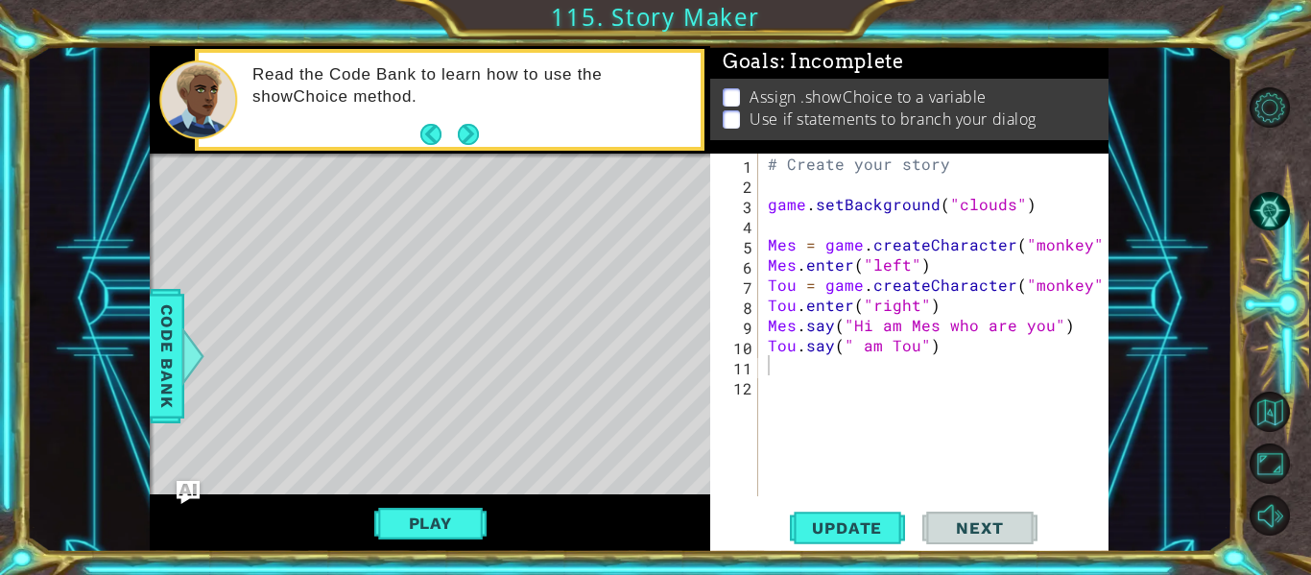
click at [875, 383] on div "# Create your story game . setBackground ( "clouds" ) Mes = game . createCharac…" at bounding box center [939, 345] width 350 height 383
type textarea "if Choice == 1:"
type textarea "a"
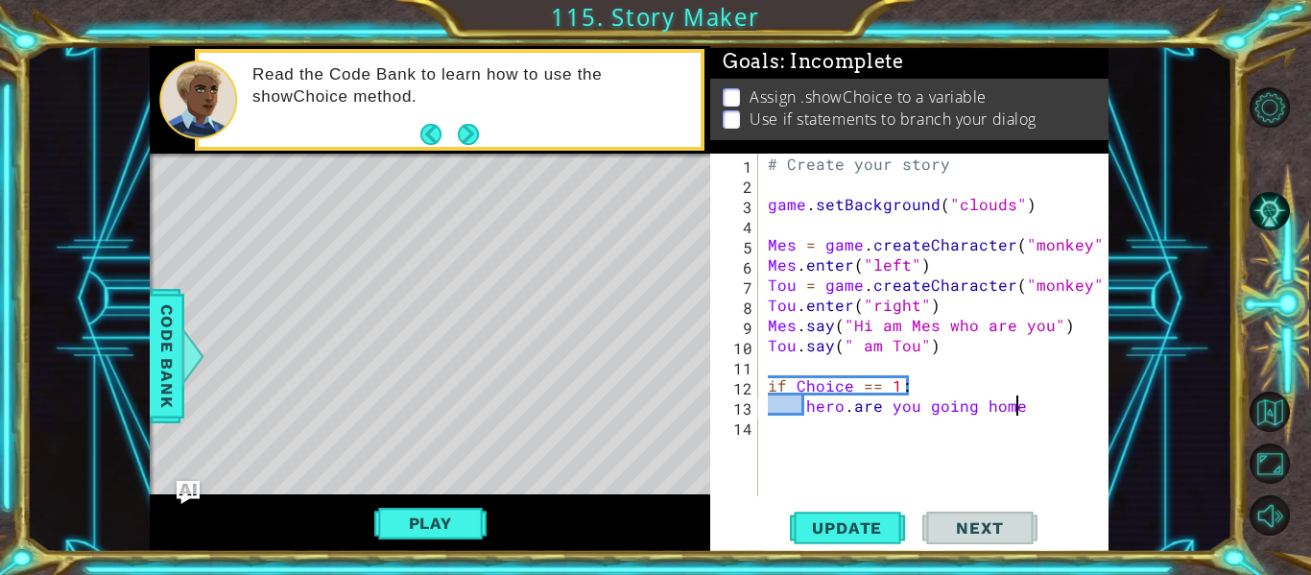
scroll to position [0, 14]
click at [892, 527] on span "Update" at bounding box center [847, 527] width 108 height 19
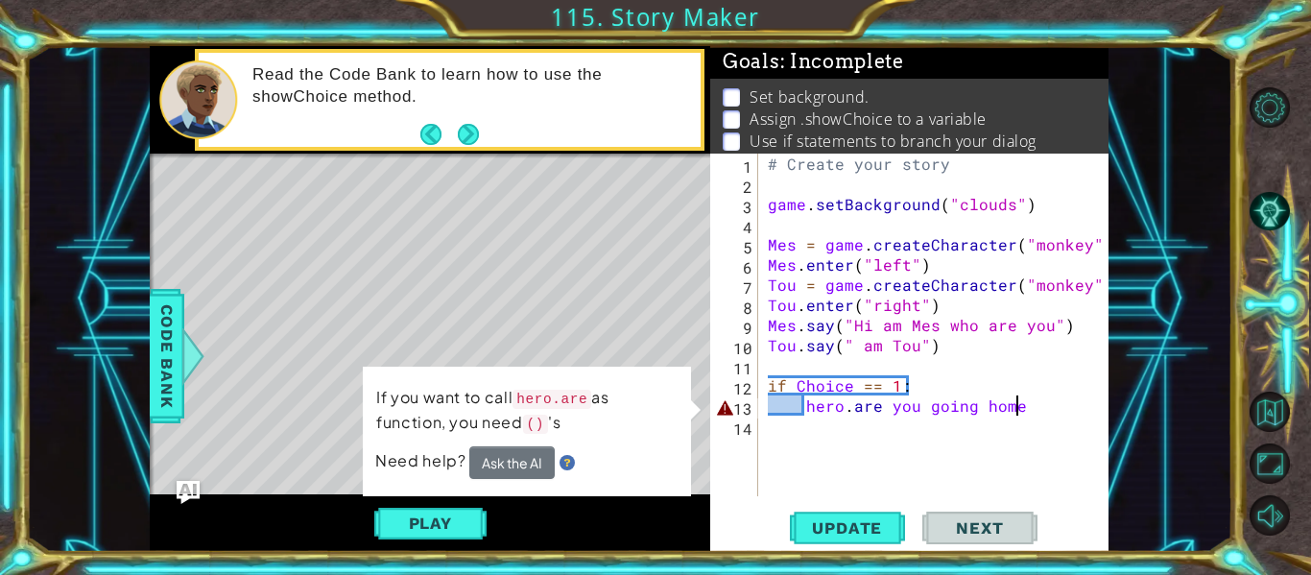
click at [1018, 399] on div "# Create your story game . setBackground ( "clouds" ) Mes = game . createCharac…" at bounding box center [939, 345] width 350 height 383
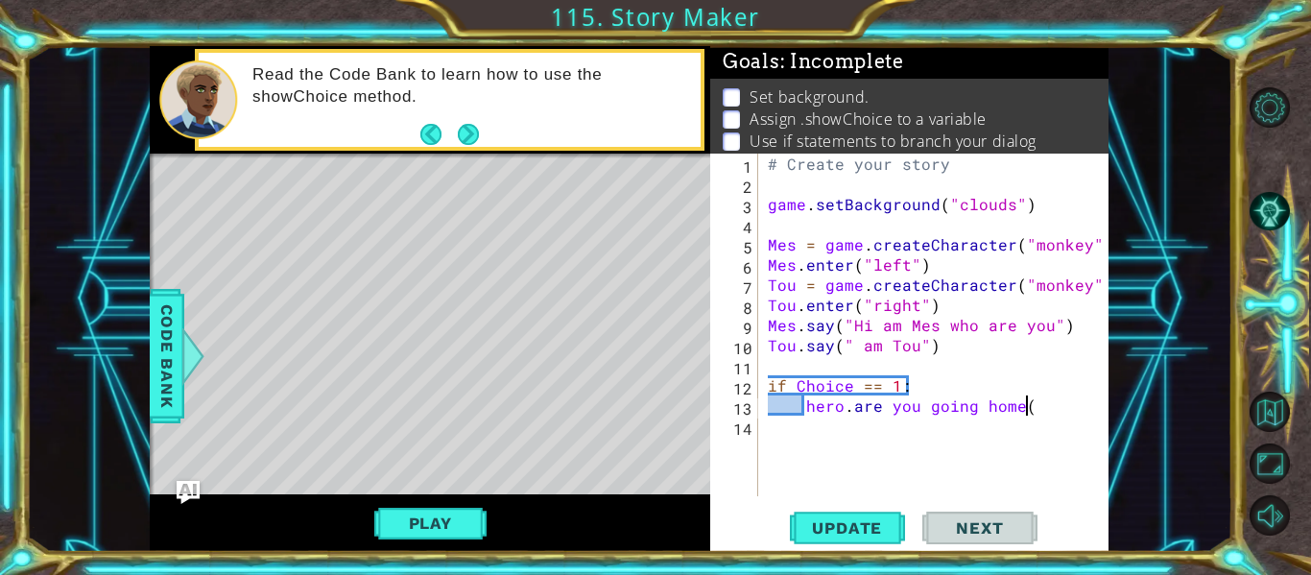
scroll to position [0, 15]
type textarea "hero.are you going home()"
click at [881, 525] on span "Update" at bounding box center [847, 527] width 108 height 19
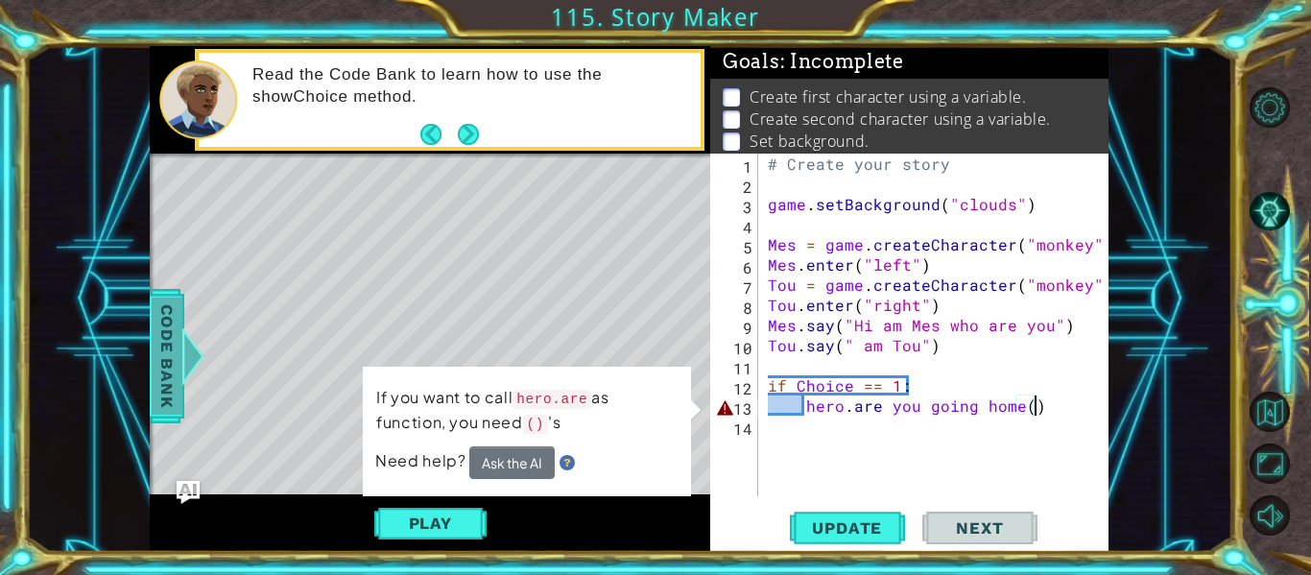
click at [171, 325] on span "Code Bank" at bounding box center [167, 356] width 31 height 117
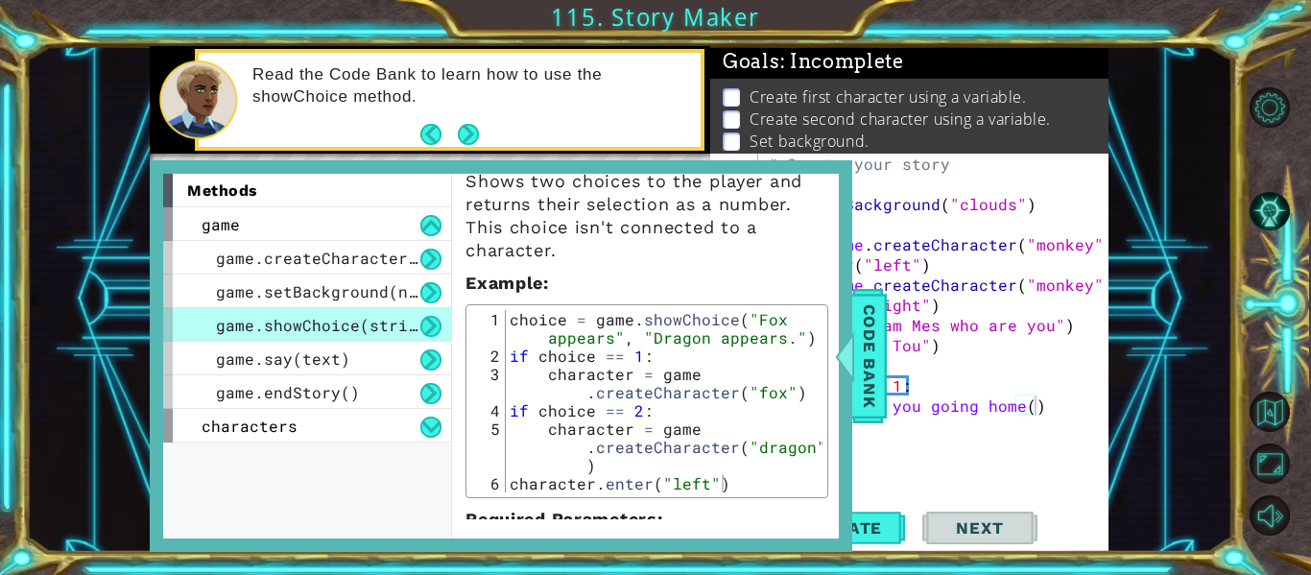
scroll to position [171, 0]
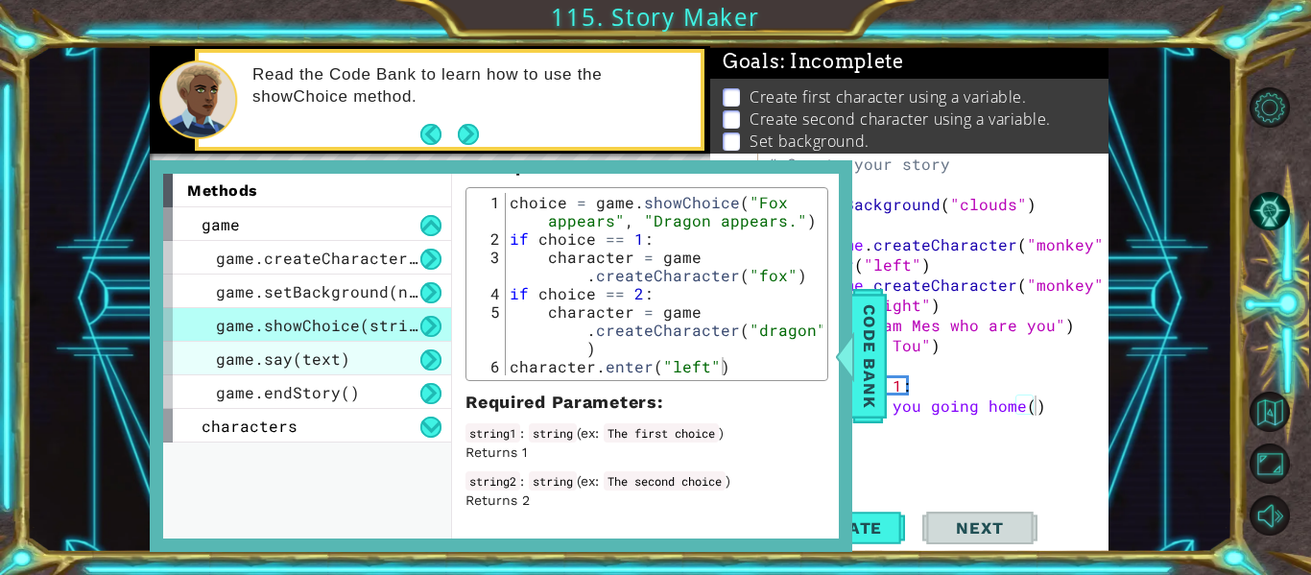
click at [336, 362] on span "game.say(text)" at bounding box center [283, 358] width 134 height 20
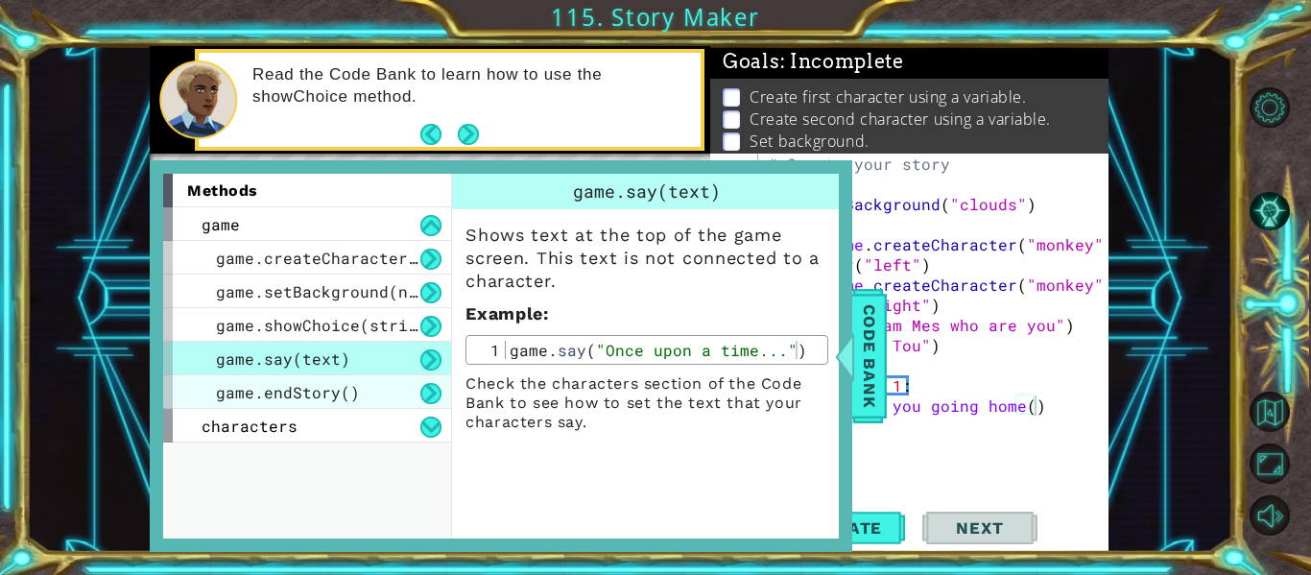
click at [372, 388] on div "game.endStory()" at bounding box center [307, 392] width 288 height 34
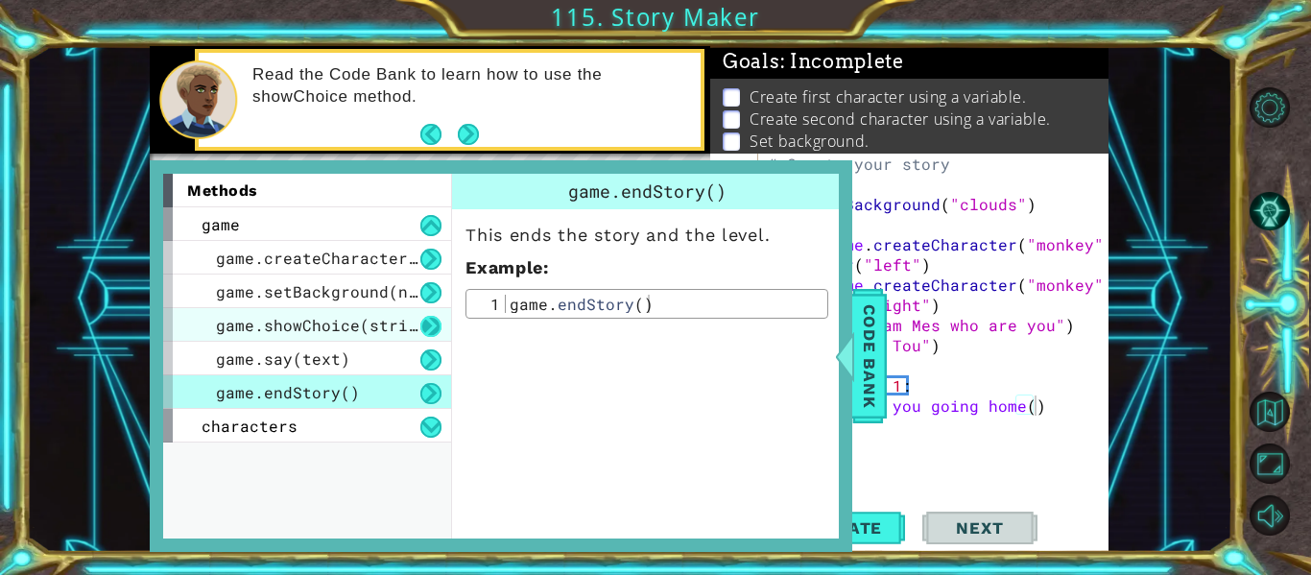
click at [425, 322] on button at bounding box center [430, 326] width 21 height 21
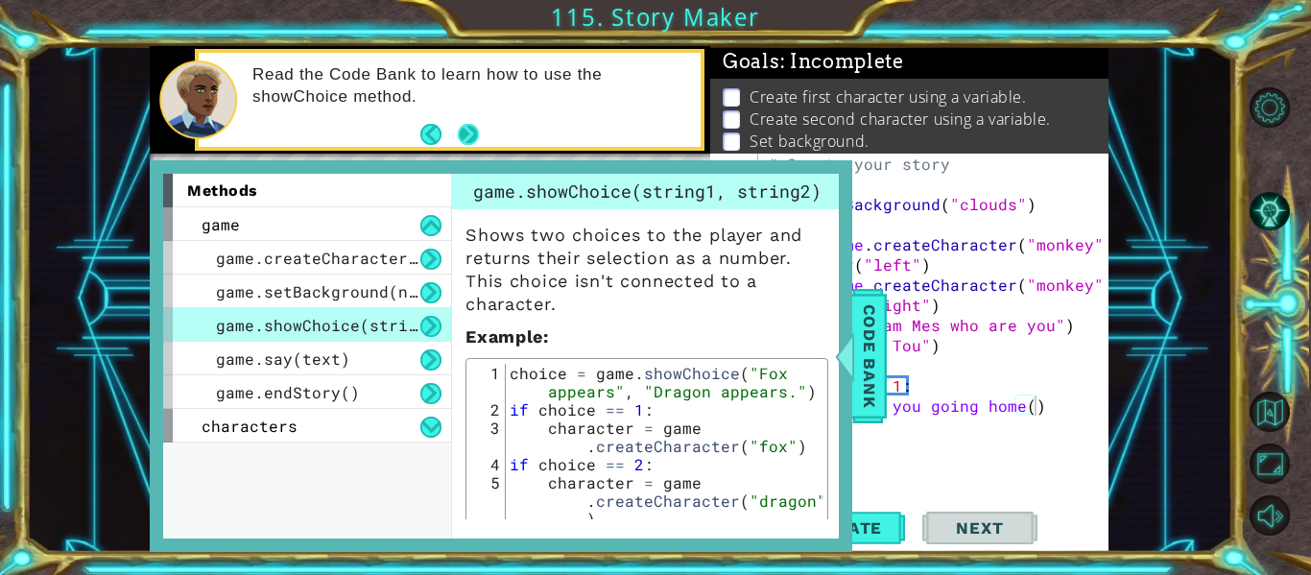
click at [460, 141] on button "Next" at bounding box center [468, 134] width 31 height 31
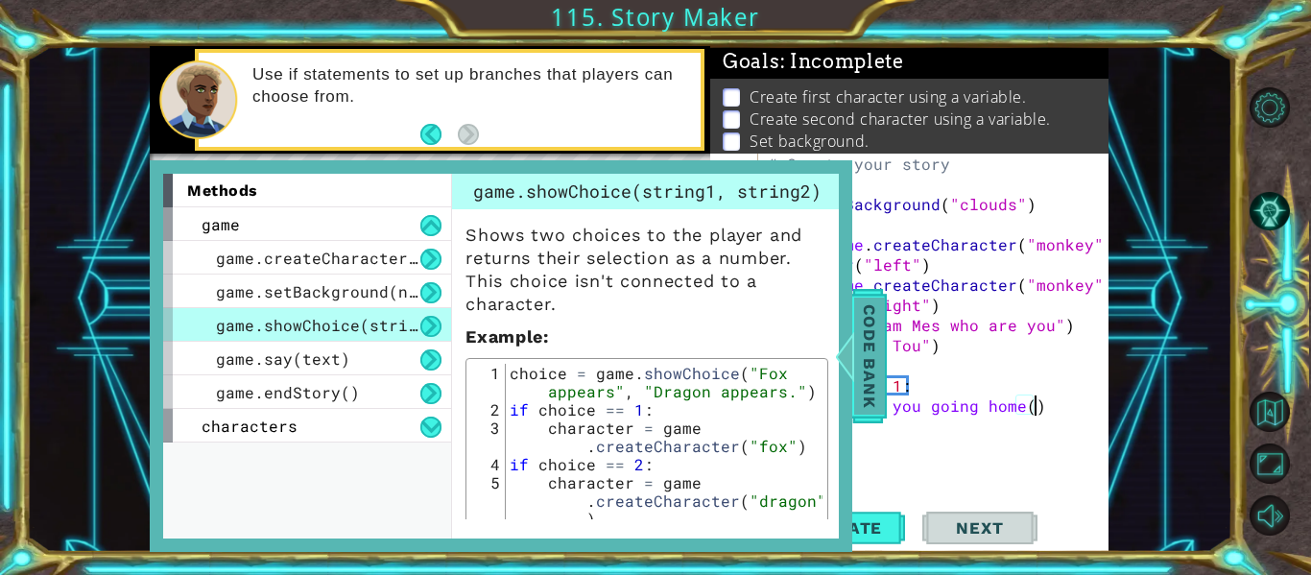
click at [865, 390] on span "Code Bank" at bounding box center [869, 356] width 31 height 117
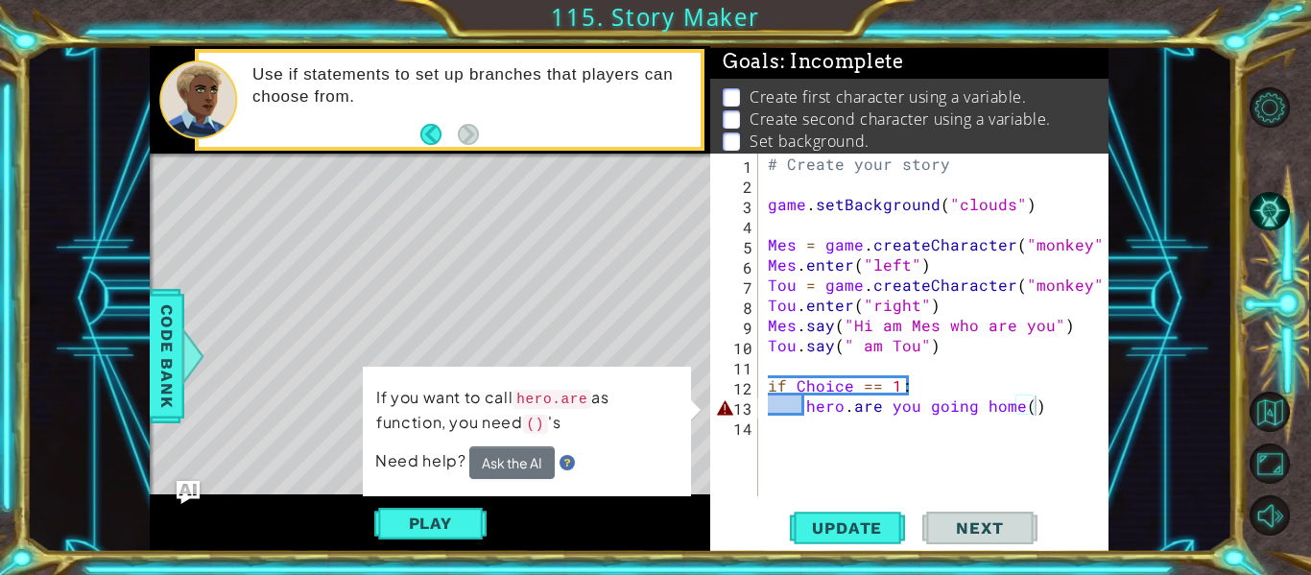
click at [1053, 424] on div "# Create your story game . setBackground ( "clouds" ) Mes = game . createCharac…" at bounding box center [939, 345] width 350 height 383
click at [1039, 408] on div "# Create your story game . setBackground ( "clouds" ) Mes = game . createCharac…" at bounding box center [939, 345] width 350 height 383
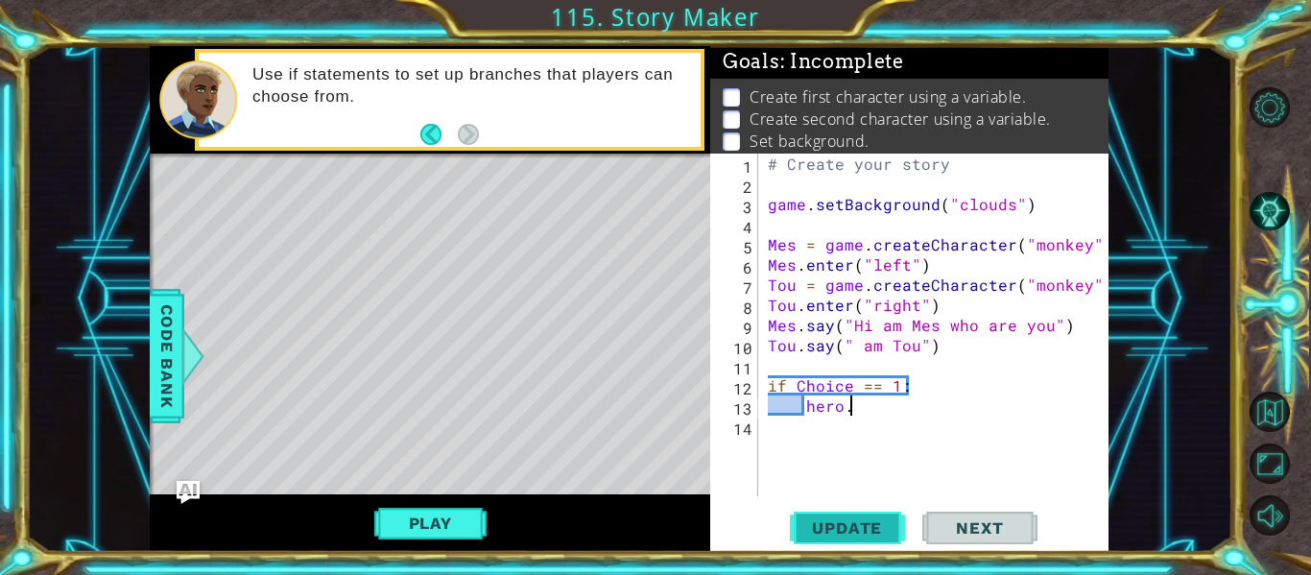
click at [879, 529] on span "Update" at bounding box center [847, 527] width 108 height 19
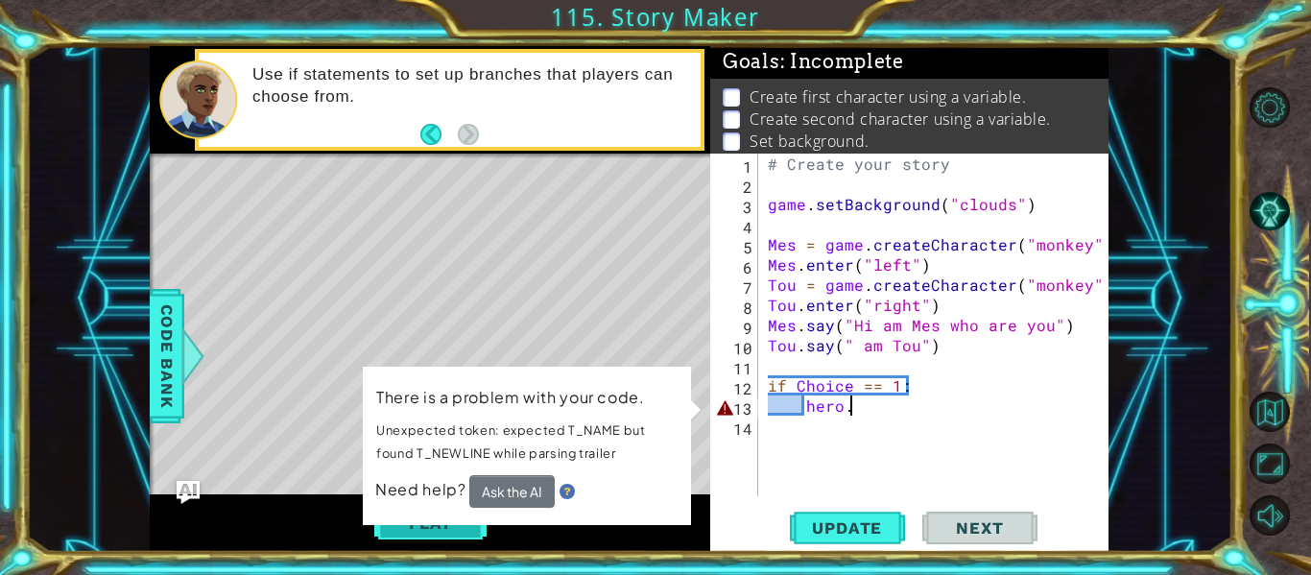
click at [468, 527] on button "Play" at bounding box center [430, 523] width 112 height 36
click at [944, 408] on div "# Create your story game . setBackground ( "clouds" ) Mes = game . createCharac…" at bounding box center [939, 345] width 350 height 383
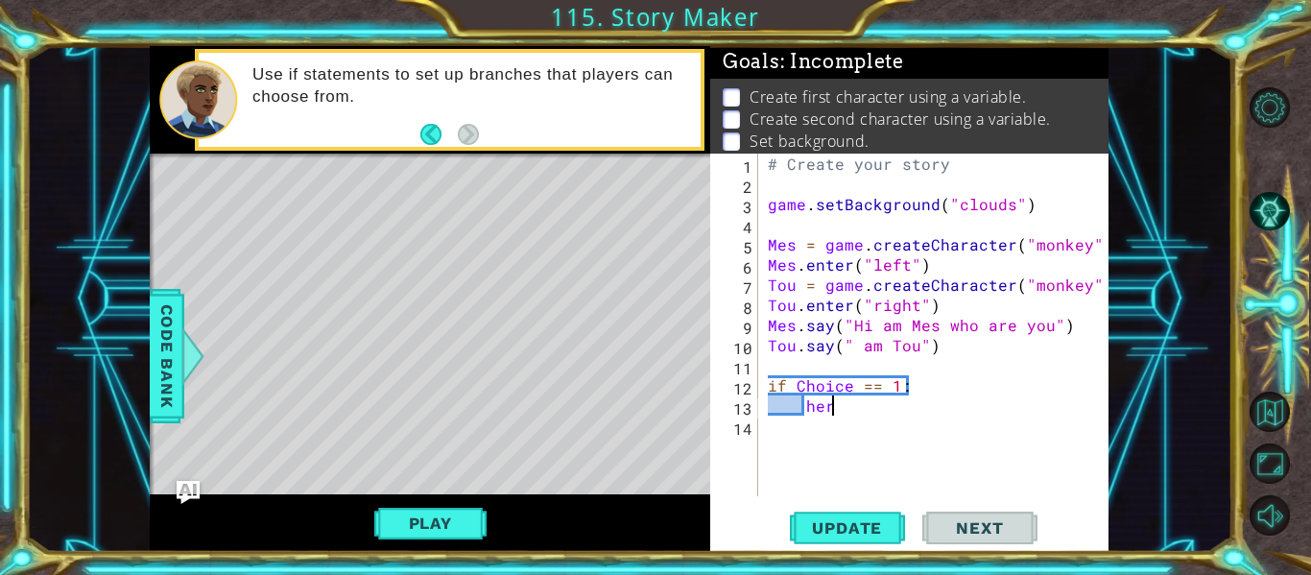
type textarea "h"
type textarea "i"
click at [878, 533] on span "Update" at bounding box center [847, 527] width 108 height 19
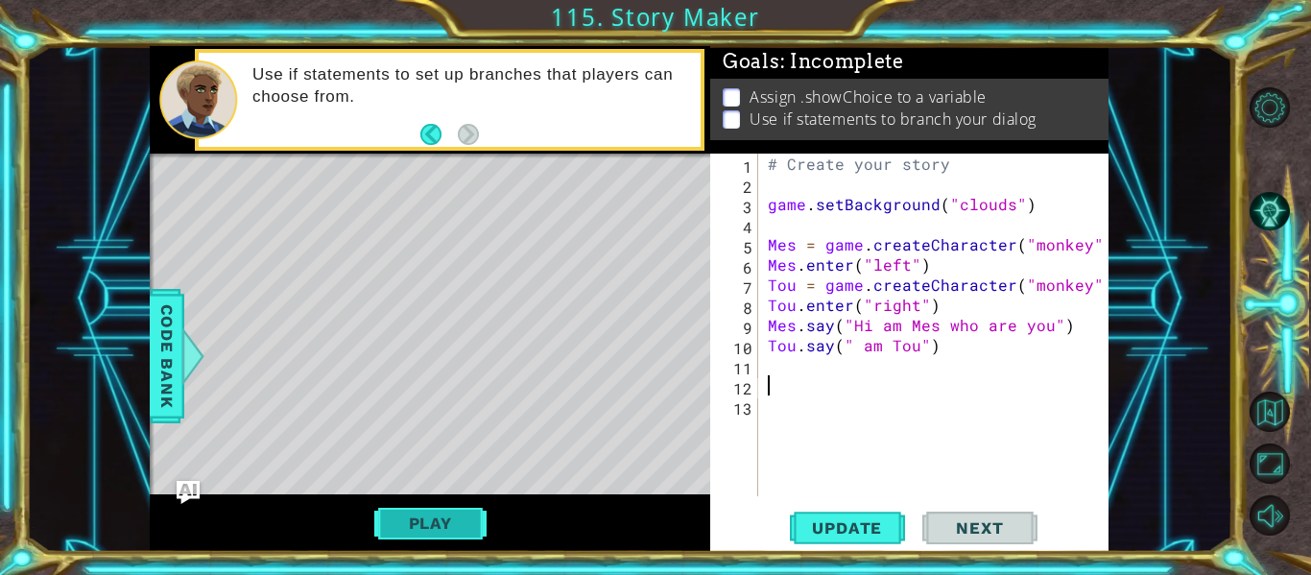
click at [402, 516] on button "Play" at bounding box center [430, 523] width 112 height 36
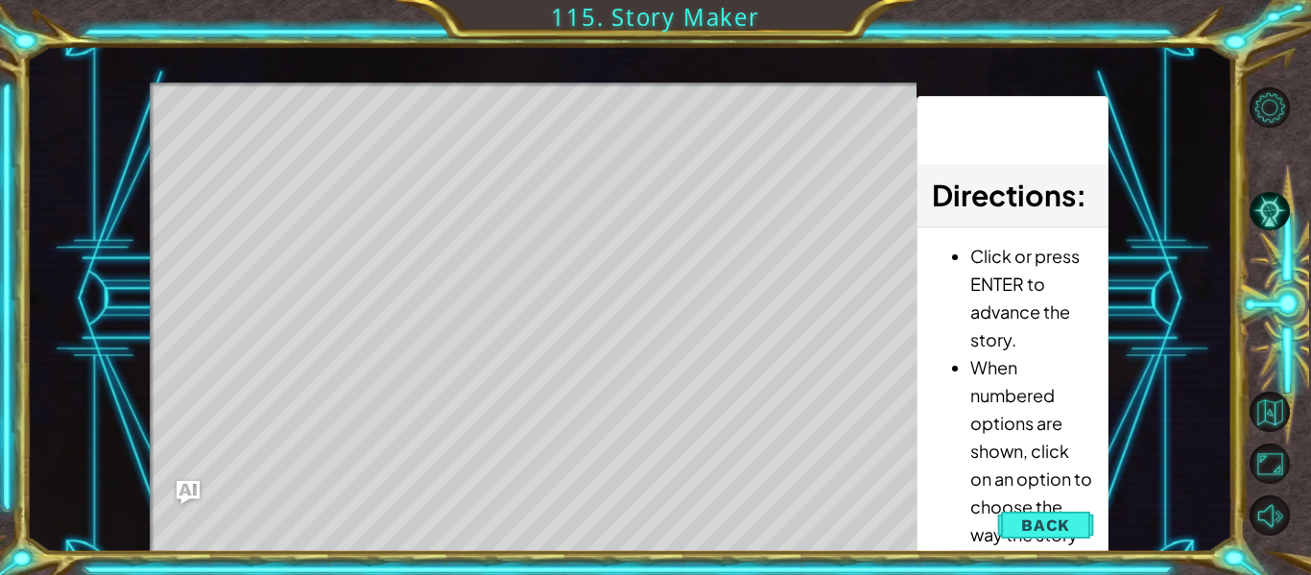
click at [402, 516] on div "Level Map" at bounding box center [593, 365] width 887 height 565
click at [631, 511] on div "Level Map" at bounding box center [593, 365] width 887 height 565
click at [635, 550] on div "Level Map" at bounding box center [593, 365] width 887 height 565
click at [681, 445] on div "Level Map" at bounding box center [593, 365] width 887 height 565
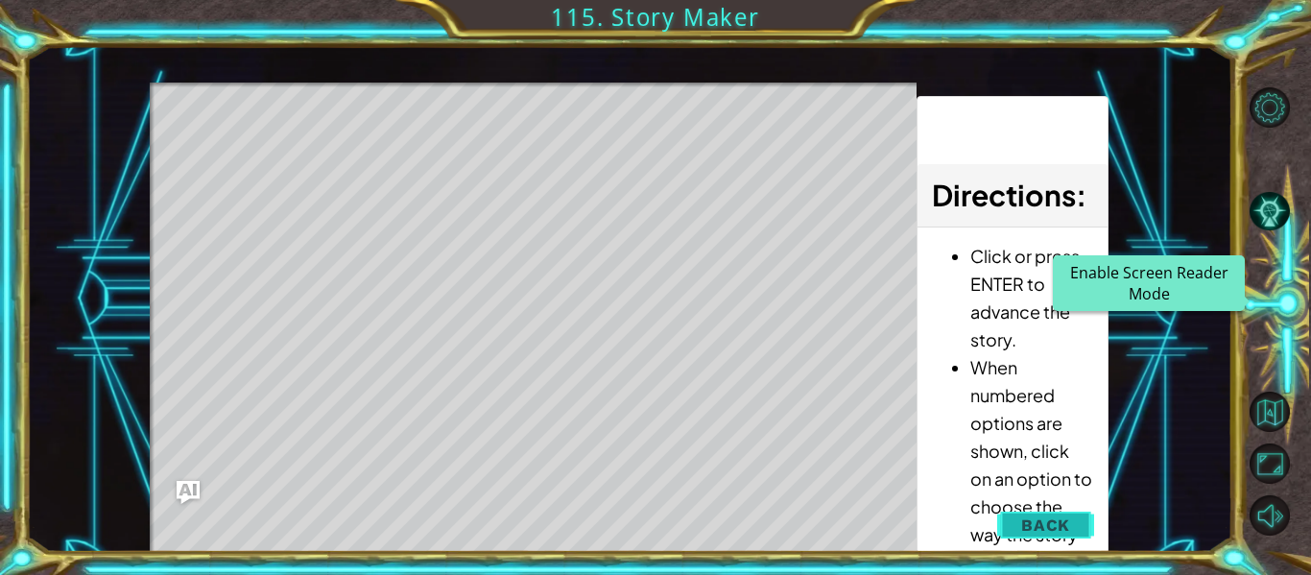
click at [1023, 530] on span "Back" at bounding box center [1045, 524] width 49 height 19
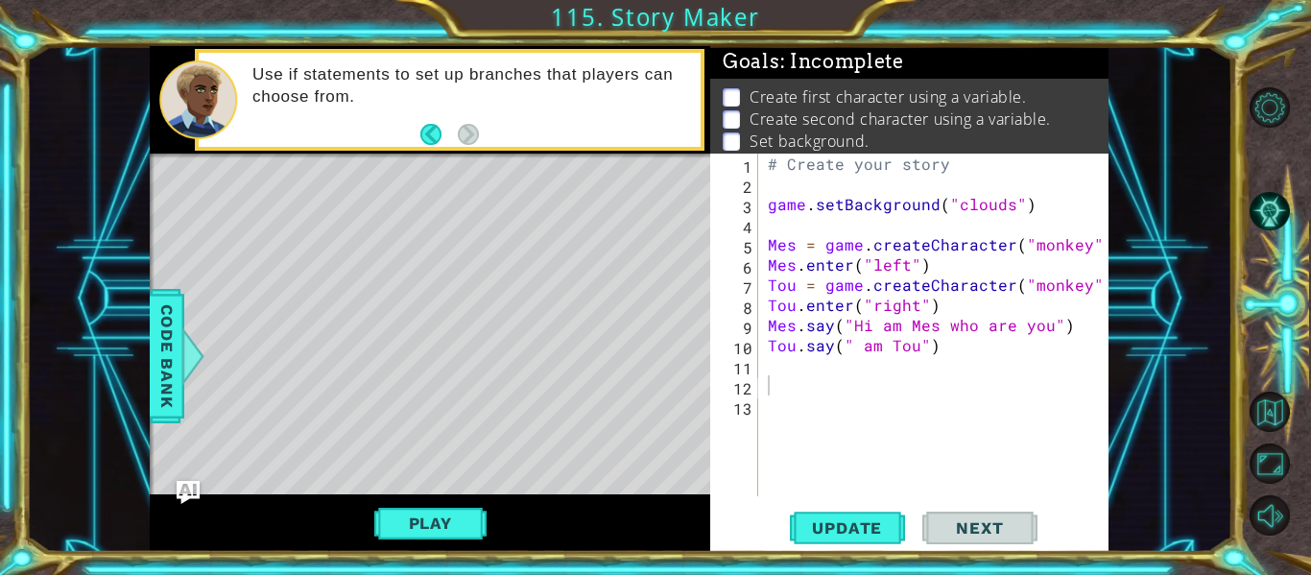
click at [828, 384] on div "# Create your story game . setBackground ( "clouds" ) Mes = game . createCharac…" at bounding box center [939, 345] width 350 height 383
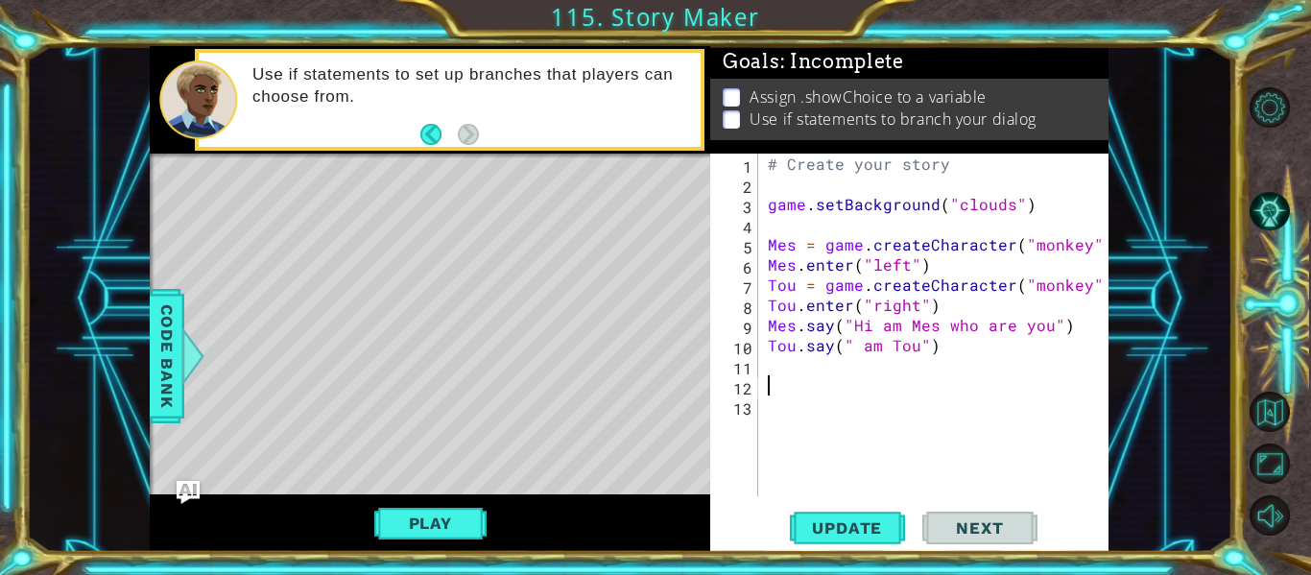
click at [825, 369] on div "# Create your story game . setBackground ( "clouds" ) Mes = game . createCharac…" at bounding box center [939, 345] width 350 height 383
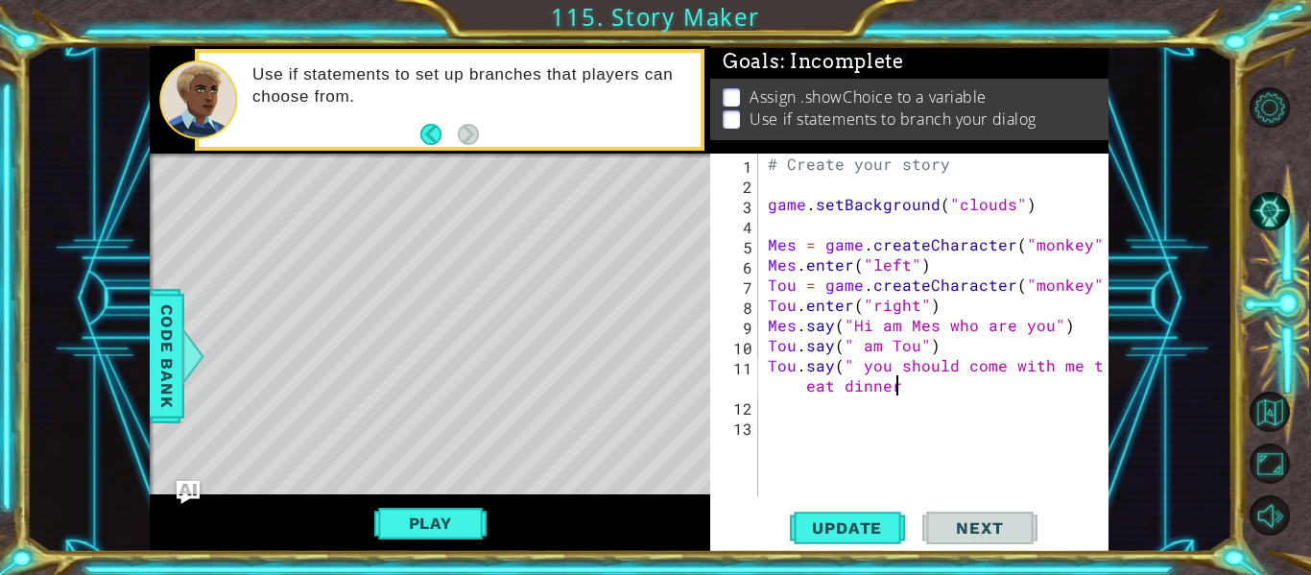
scroll to position [0, 27]
type textarea "Tou.say(" you should come with me to eat dinner")"
click at [827, 535] on span "Update" at bounding box center [847, 527] width 108 height 19
click at [472, 515] on button "Play" at bounding box center [430, 523] width 112 height 36
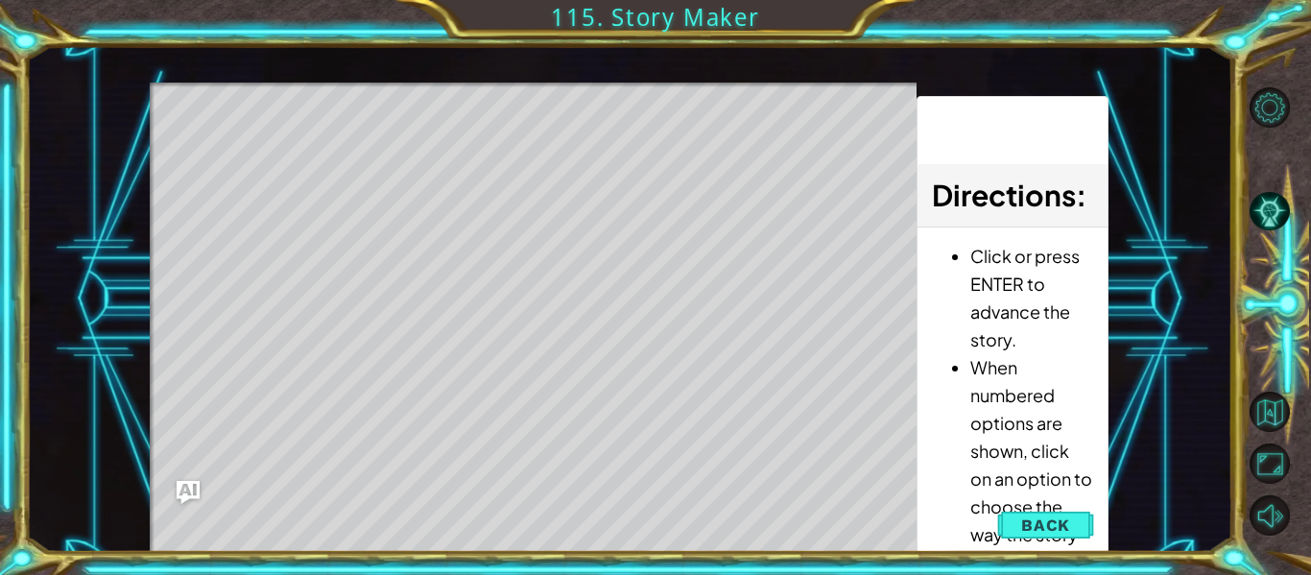
click at [650, 88] on div "Level Map" at bounding box center [593, 365] width 887 height 565
click at [177, 481] on button "Ask AI" at bounding box center [188, 492] width 23 height 23
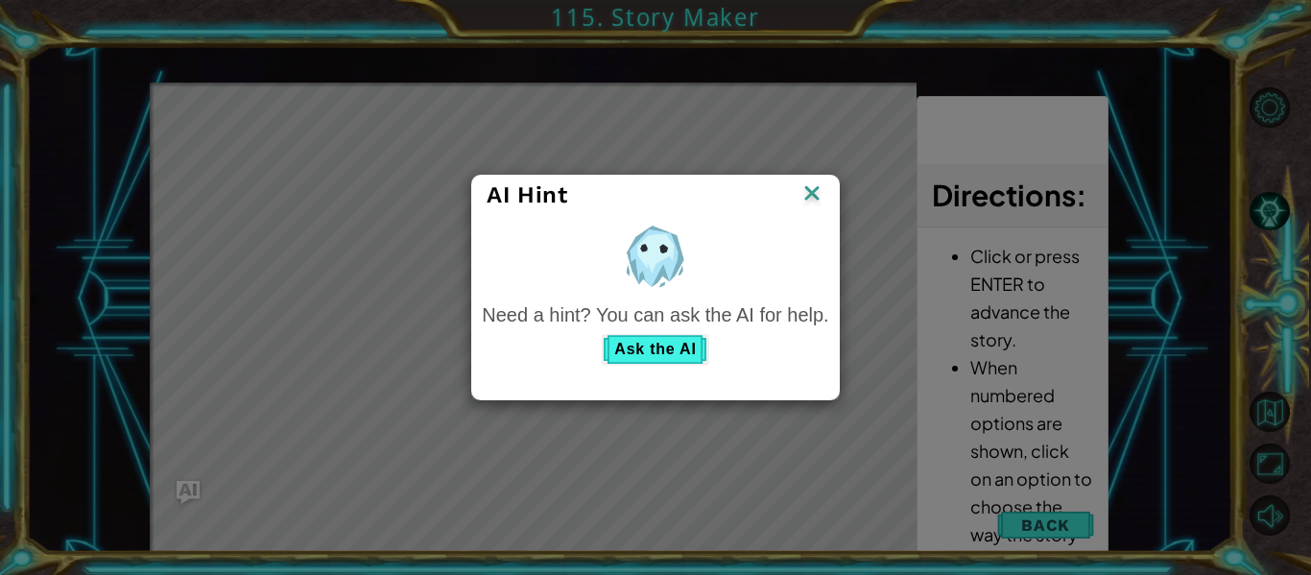
click at [650, 88] on div "AI Hint Need a hint? You can ask the AI for help. Ask the AI" at bounding box center [655, 287] width 1311 height 575
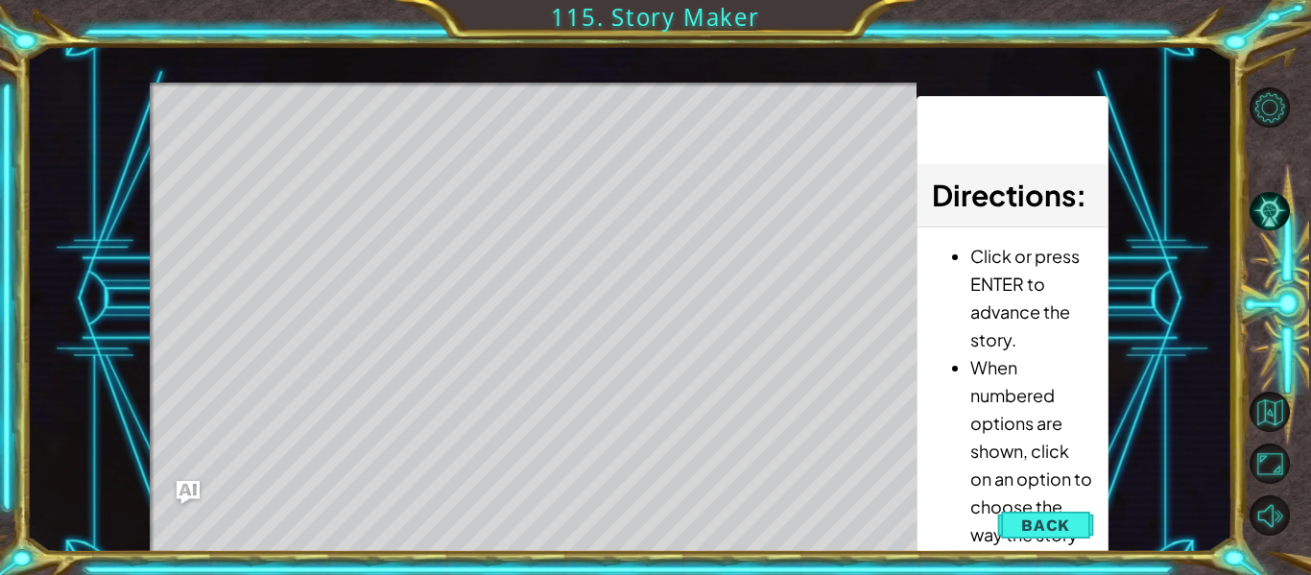
click at [709, 233] on div "Level Map" at bounding box center [593, 365] width 887 height 565
click at [619, 246] on div "Level Map" at bounding box center [593, 365] width 887 height 565
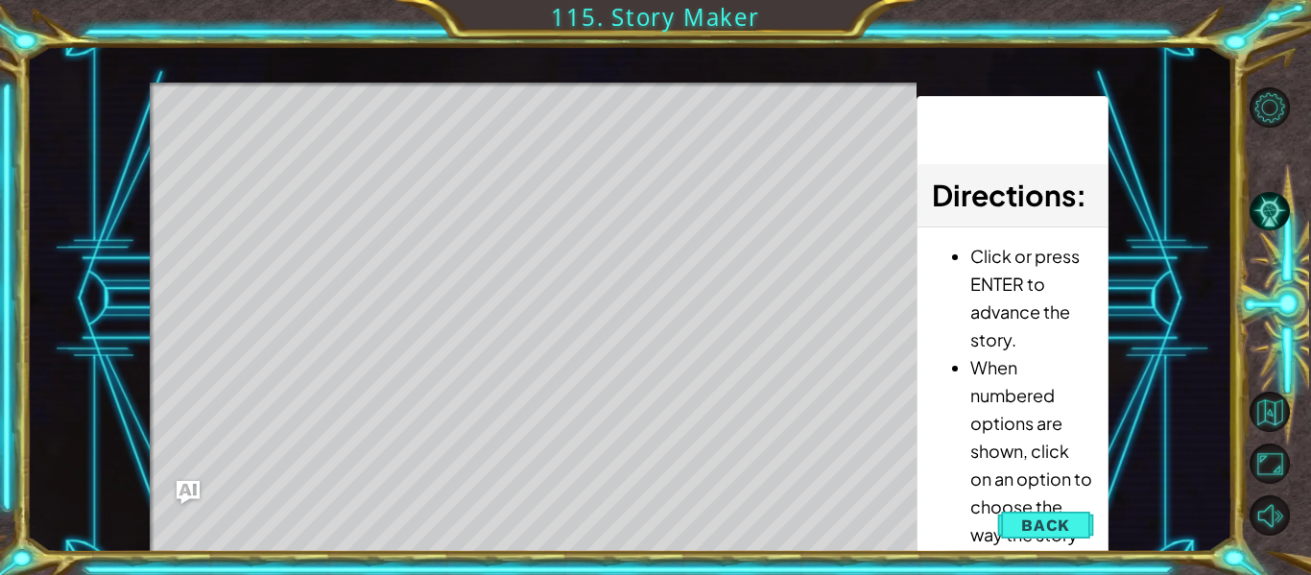
click at [619, 246] on div "Level Map" at bounding box center [593, 365] width 887 height 565
click at [623, 244] on div "Level Map" at bounding box center [593, 365] width 887 height 565
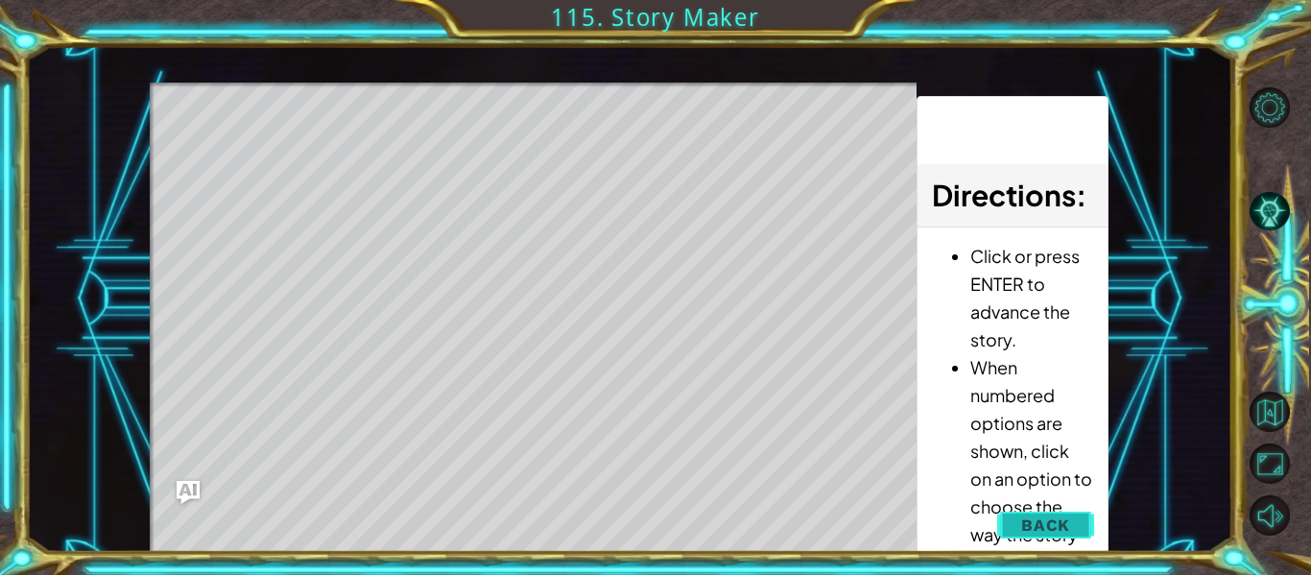
click at [1076, 520] on button "Back" at bounding box center [1045, 525] width 97 height 38
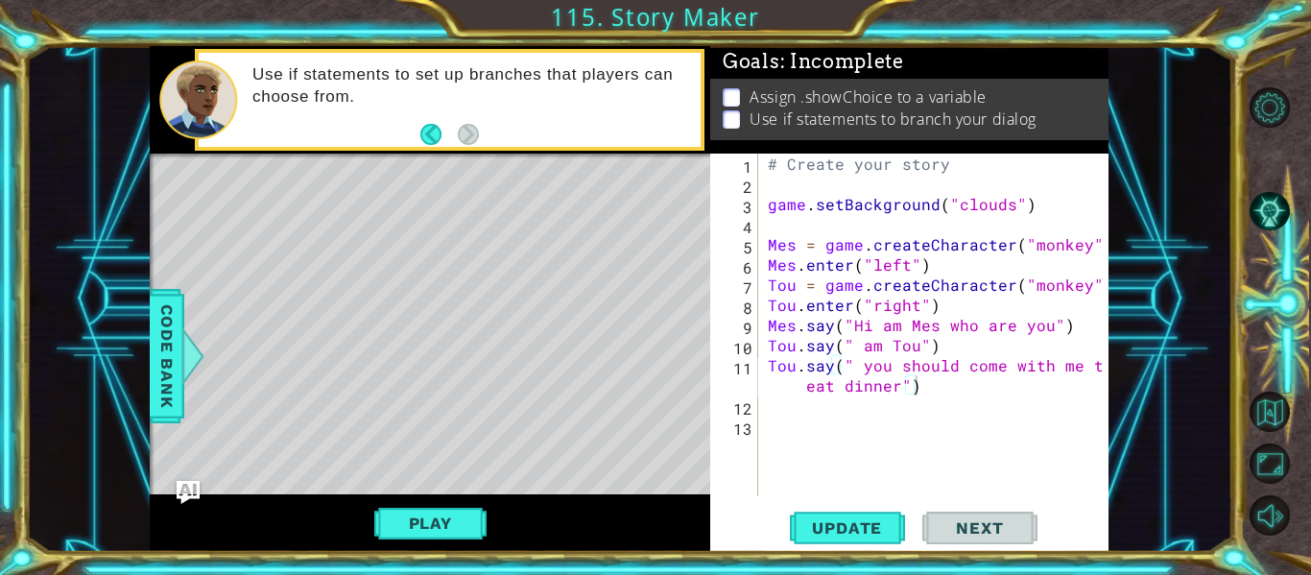
click at [883, 404] on div "# Create your story game . setBackground ( "clouds" ) Mes = game . createCharac…" at bounding box center [939, 345] width 350 height 383
type textarea "Mes.say("um I don't know if my mom will let me")"
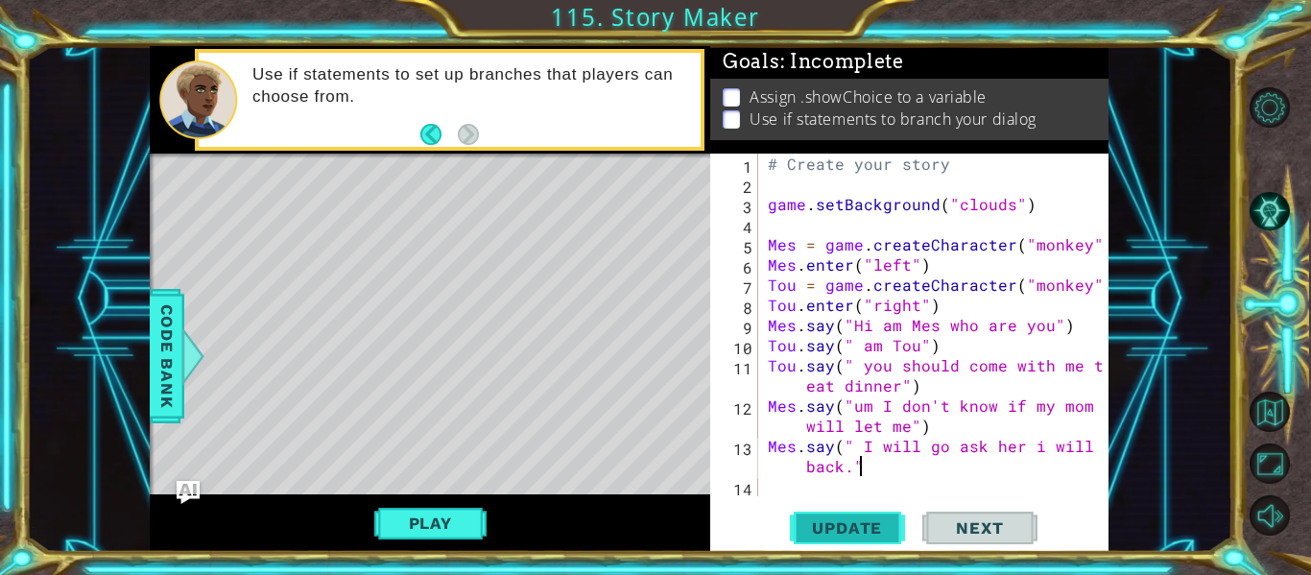
scroll to position [0, 25]
click at [847, 471] on div "# Create your story game . setBackground ( "clouds" ) Mes = game . createCharac…" at bounding box center [939, 345] width 350 height 383
click at [1037, 445] on div "# Create your story game . setBackground ( "clouds" ) Mes = game . createCharac…" at bounding box center [939, 345] width 350 height 383
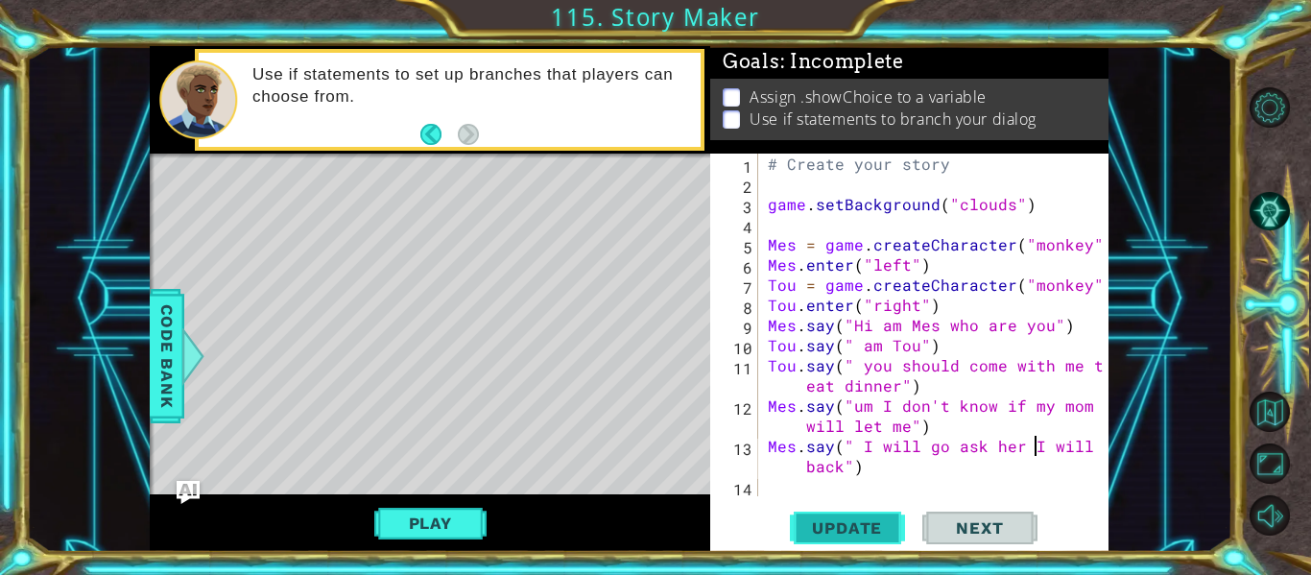
type textarea "Mes.say(" I will go ask her I will be back")"
click at [881, 529] on span "Update" at bounding box center [847, 527] width 108 height 19
click at [852, 519] on span "Update" at bounding box center [847, 527] width 108 height 19
click at [846, 532] on span "Update" at bounding box center [847, 527] width 108 height 19
click at [434, 526] on button "Play" at bounding box center [430, 523] width 112 height 36
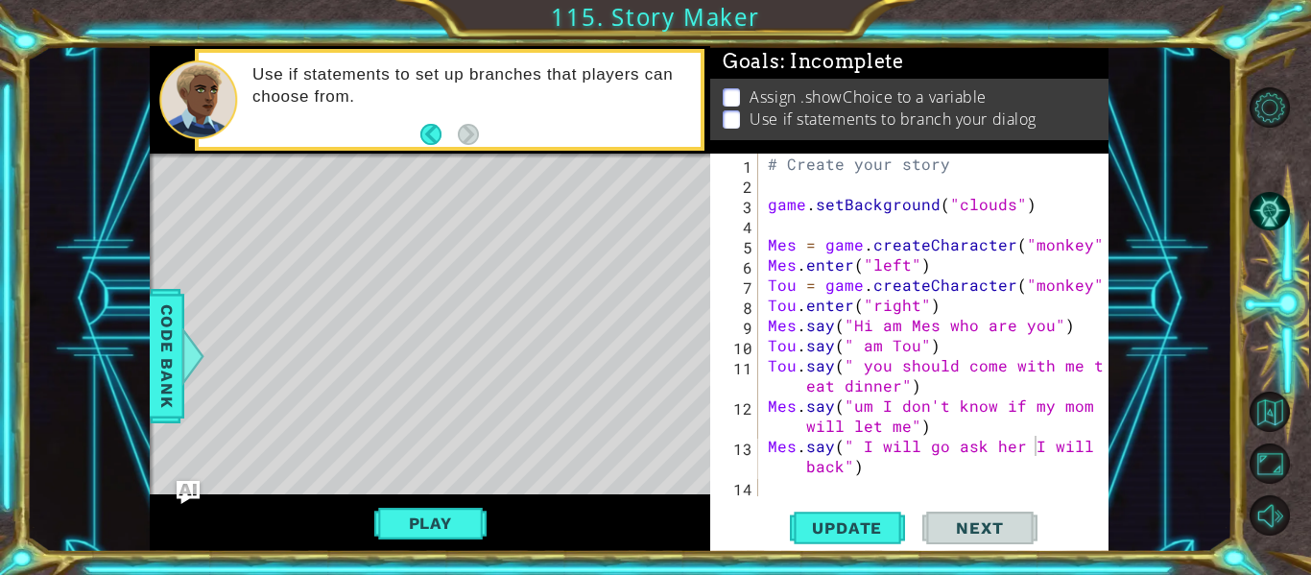
click at [488, 453] on div "Level Map" at bounding box center [593, 436] width 887 height 565
click at [880, 478] on div "# Create your story game . setBackground ( "clouds" ) Mes = game . createCharac…" at bounding box center [939, 345] width 350 height 383
click at [871, 479] on div "# Create your story game . setBackground ( "clouds" ) Mes = game . createCharac…" at bounding box center [939, 345] width 350 height 383
click at [869, 477] on div "# Create your story game . setBackground ( "clouds" ) Mes = game . createCharac…" at bounding box center [939, 345] width 350 height 383
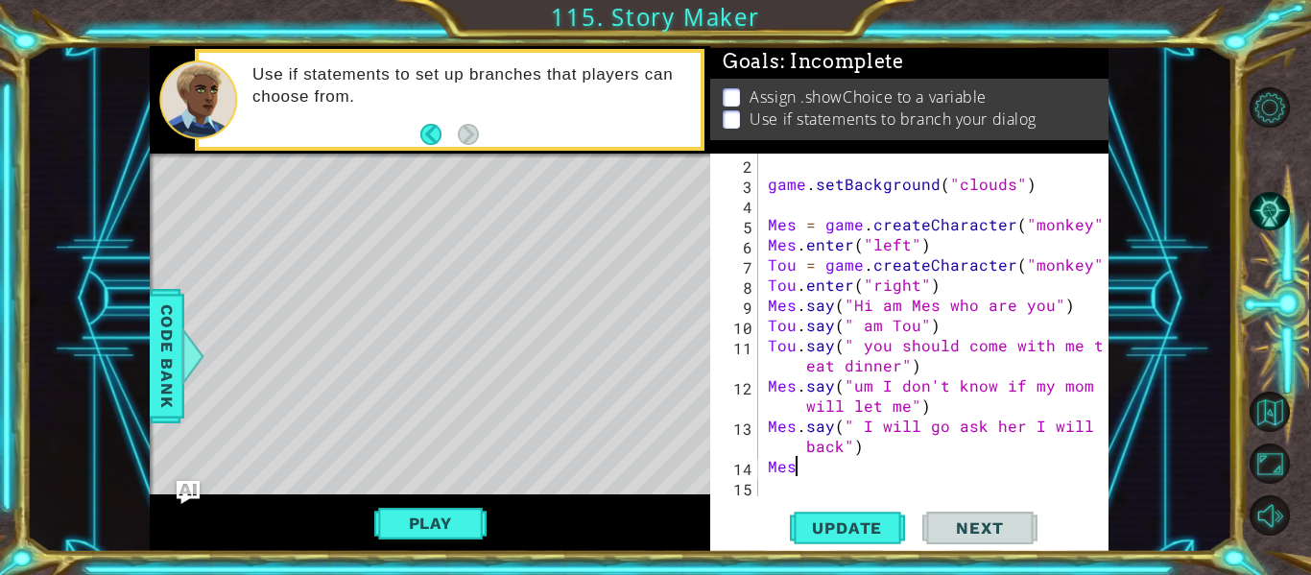
scroll to position [0, 1]
click at [160, 388] on span "Code Bank" at bounding box center [167, 356] width 31 height 117
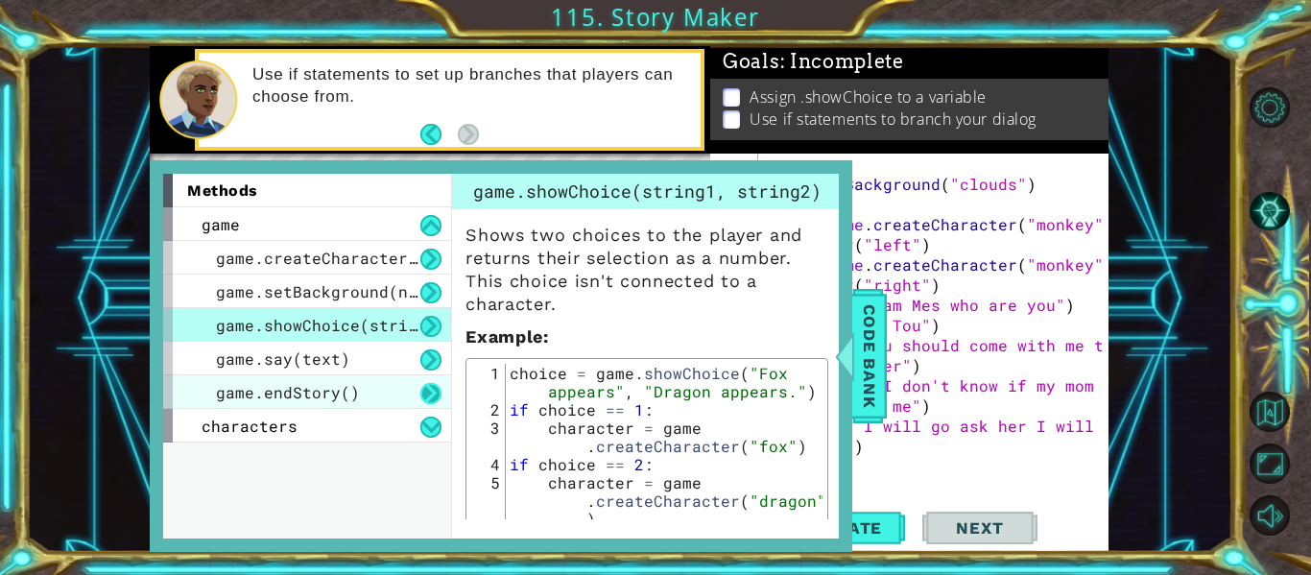
click at [425, 392] on button at bounding box center [430, 393] width 21 height 21
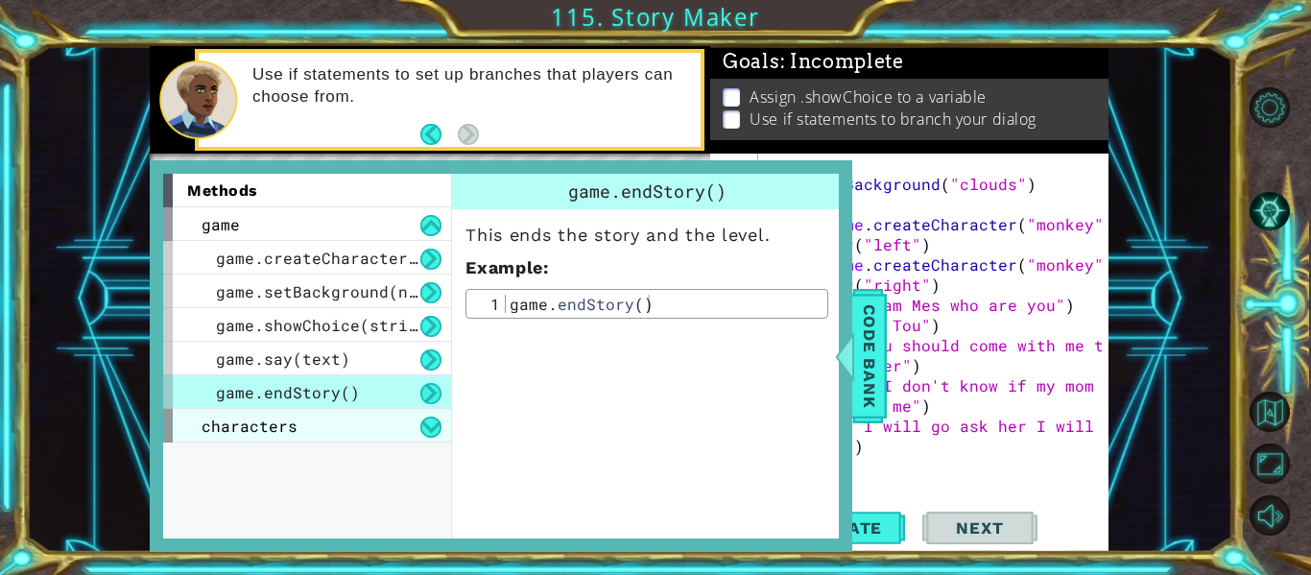
click at [313, 430] on div "characters" at bounding box center [307, 426] width 288 height 34
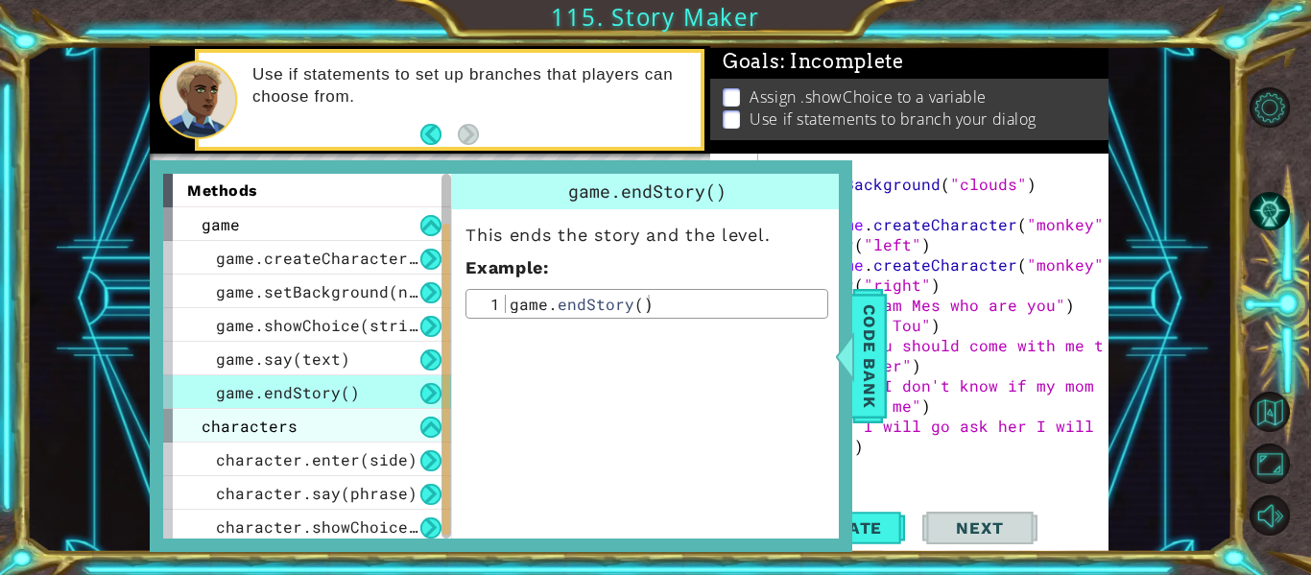
scroll to position [72, 0]
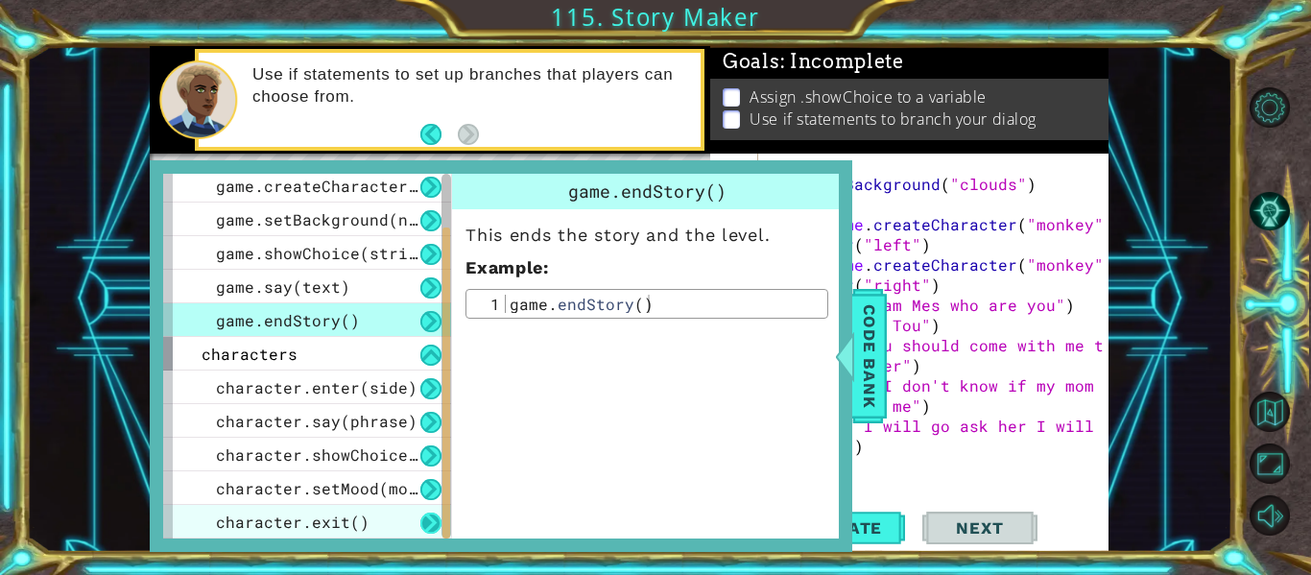
click at [440, 523] on button at bounding box center [430, 523] width 21 height 21
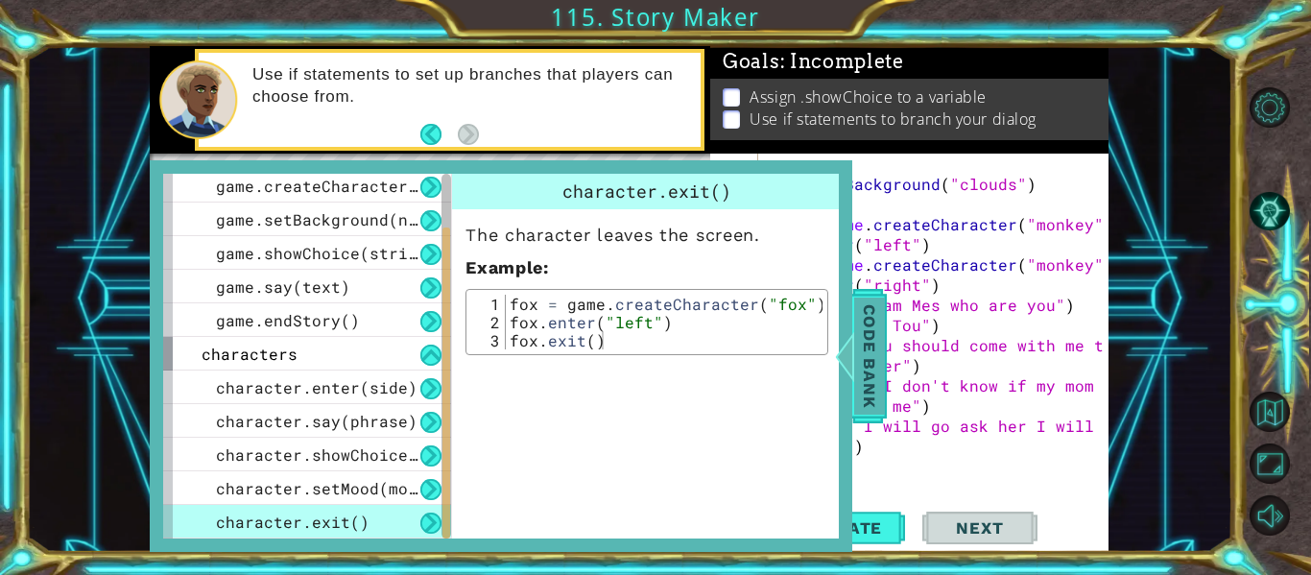
click at [864, 371] on span "Code Bank" at bounding box center [869, 356] width 31 height 117
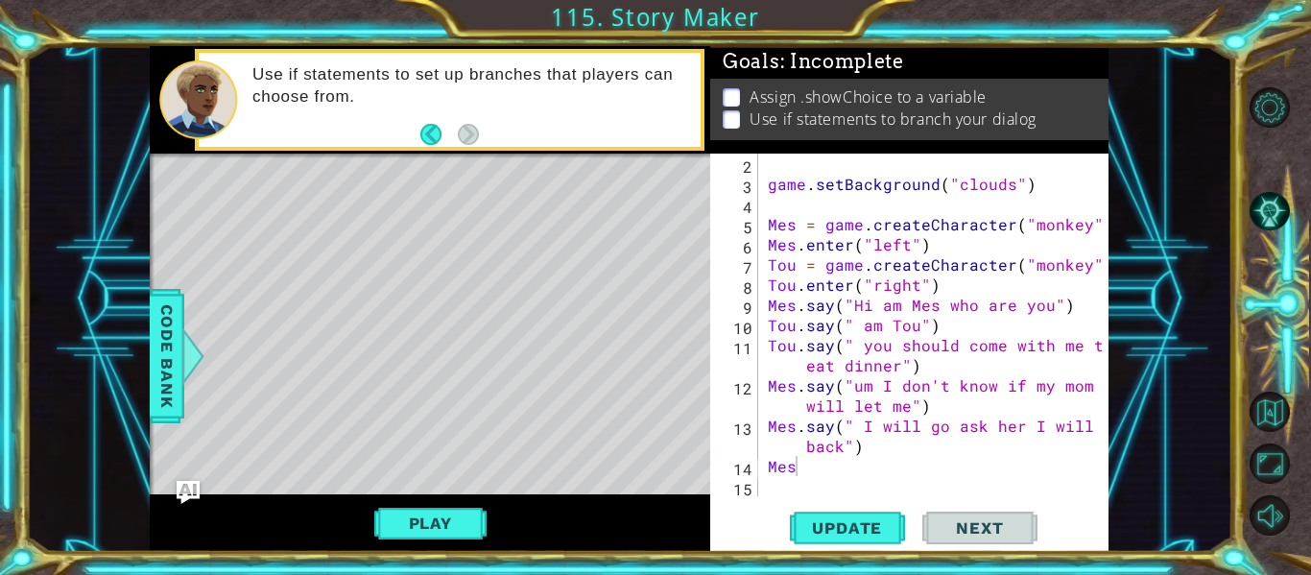
click at [802, 468] on div "game . setBackground ( "clouds" ) Mes = game . createCharacter ( "monkey" ) Mes…" at bounding box center [939, 345] width 350 height 383
type textarea "M"
click at [150, 388] on div "Code Bank" at bounding box center [167, 356] width 35 height 134
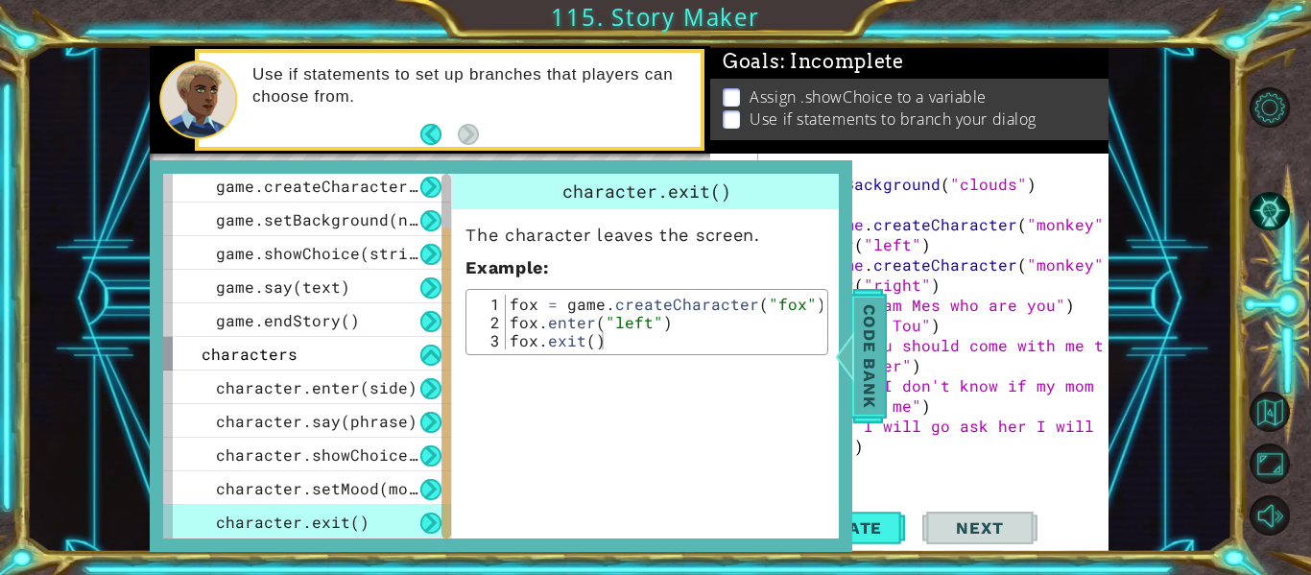
click at [856, 395] on span "Code Bank" at bounding box center [869, 356] width 31 height 117
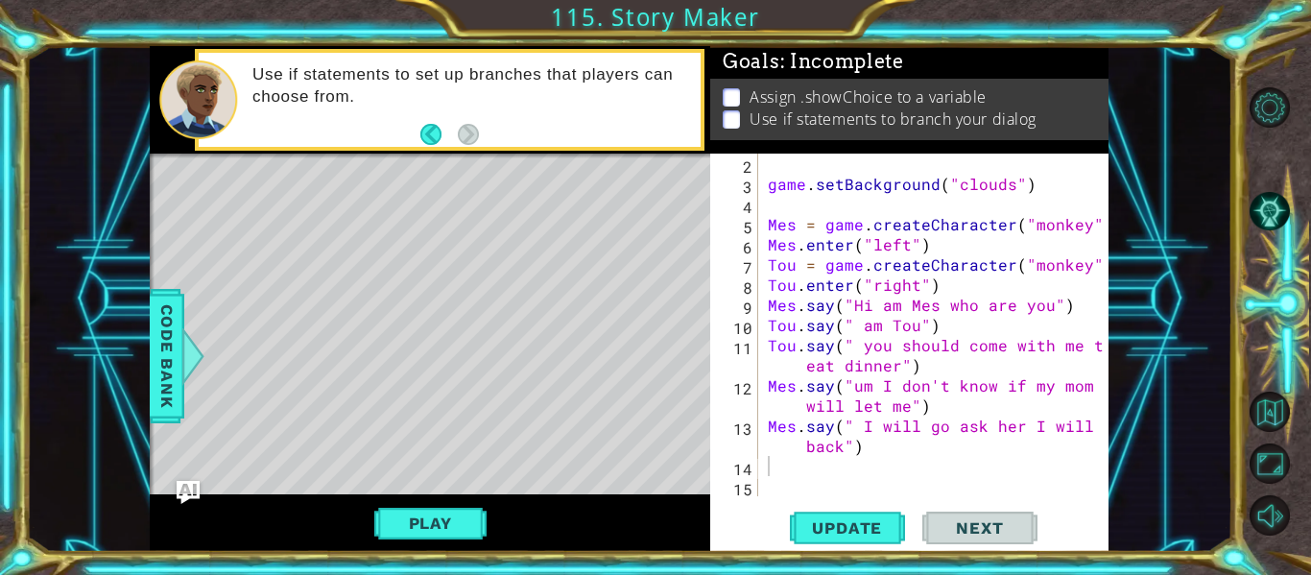
click at [787, 459] on div "game . setBackground ( "clouds" ) Mes = game . createCharacter ( "monkey" ) Mes…" at bounding box center [939, 345] width 350 height 383
type textarea "Mes.exit()"
click at [807, 538] on button "Update" at bounding box center [847, 528] width 115 height 39
click at [396, 526] on button "Play" at bounding box center [430, 523] width 112 height 36
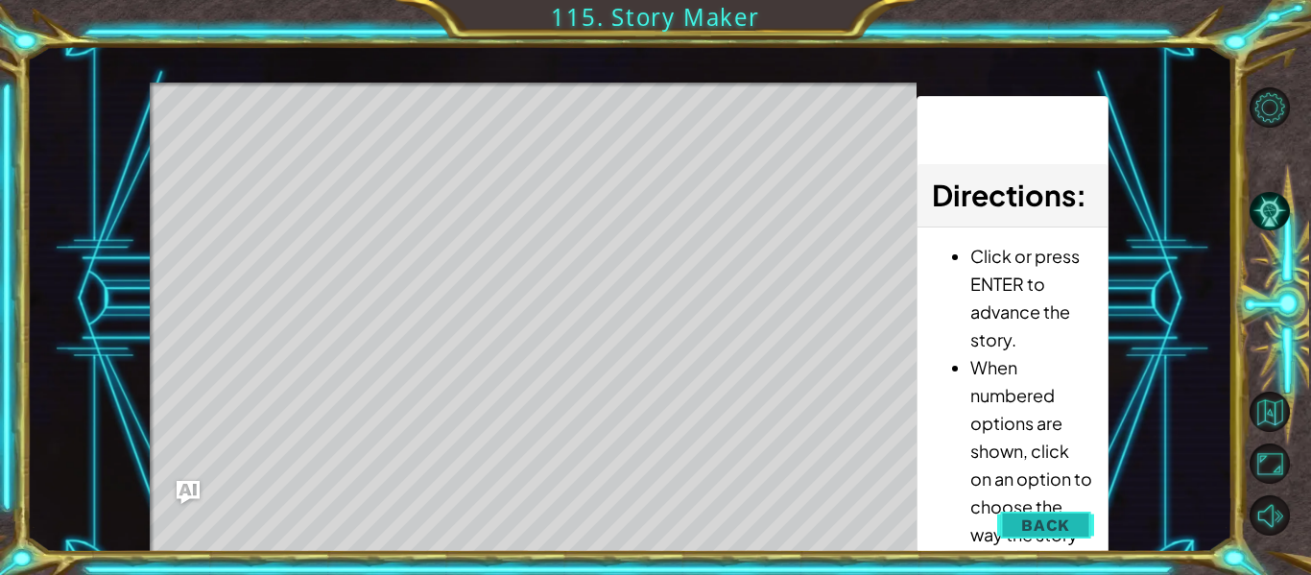
click at [1005, 525] on button "Back" at bounding box center [1045, 525] width 97 height 38
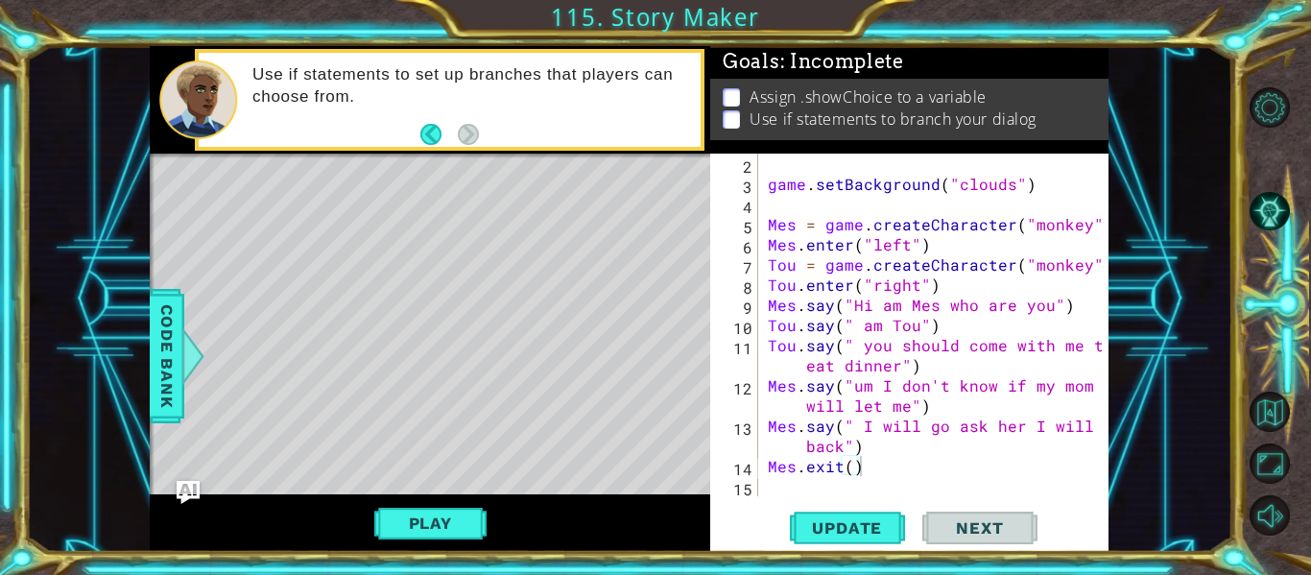
click at [785, 480] on div "game . setBackground ( "clouds" ) Mes = game . createCharacter ( "monkey" ) Mes…" at bounding box center [939, 345] width 350 height 383
click at [161, 364] on span "Code Bank" at bounding box center [167, 356] width 31 height 117
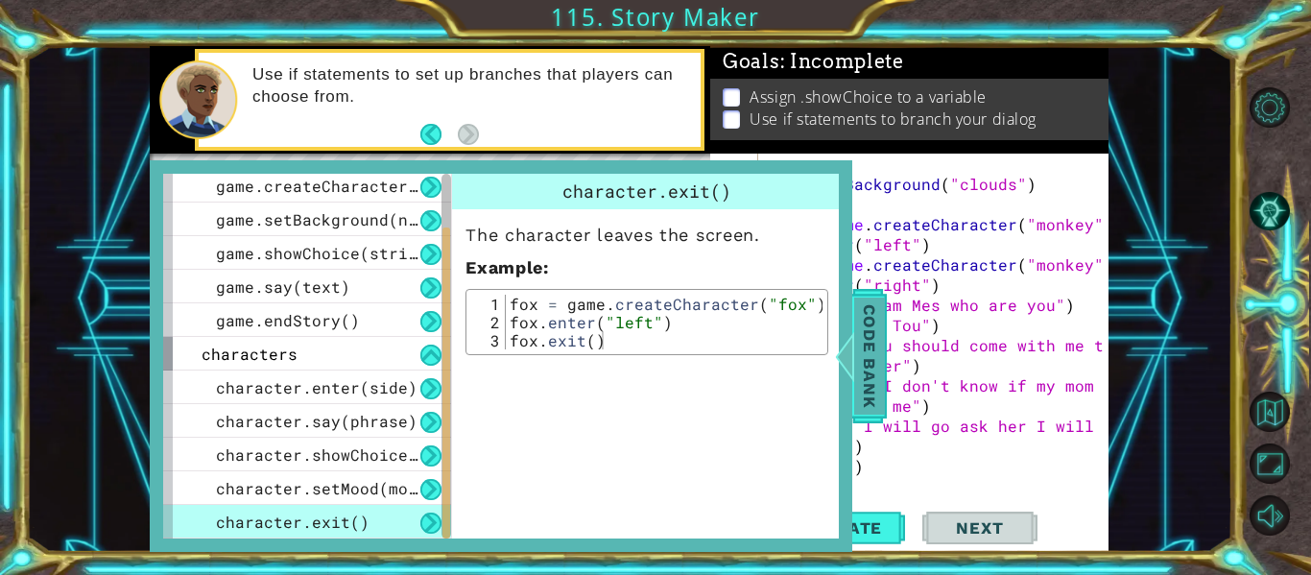
click at [848, 353] on div at bounding box center [845, 356] width 24 height 58
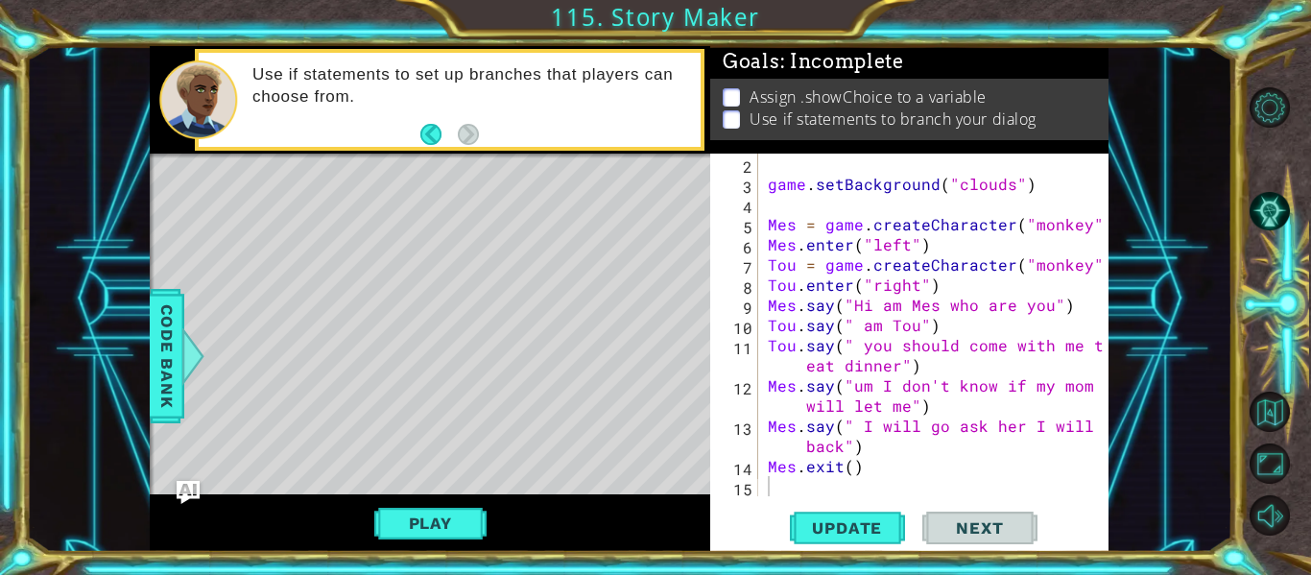
click at [774, 489] on div "game . setBackground ( "clouds" ) Mes = game . createCharacter ( "monkey" ) Mes…" at bounding box center [939, 345] width 350 height 383
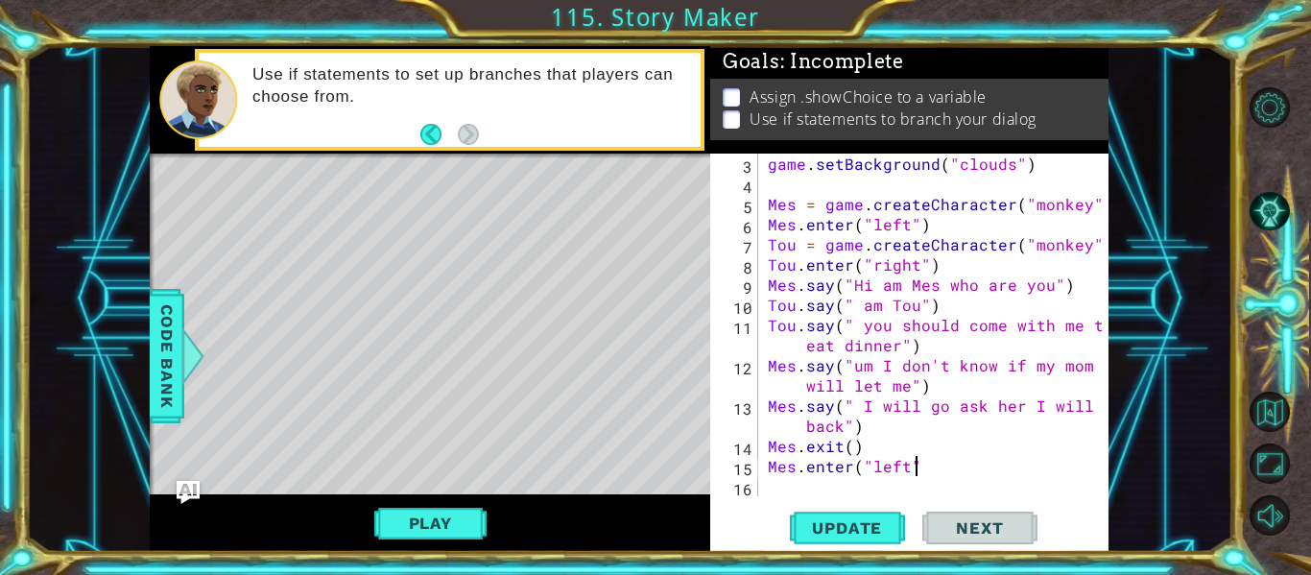
scroll to position [0, 9]
type textarea "Mes.enter("left")"
click at [812, 526] on span "Update" at bounding box center [847, 527] width 108 height 19
click at [458, 518] on button "Play" at bounding box center [430, 523] width 112 height 36
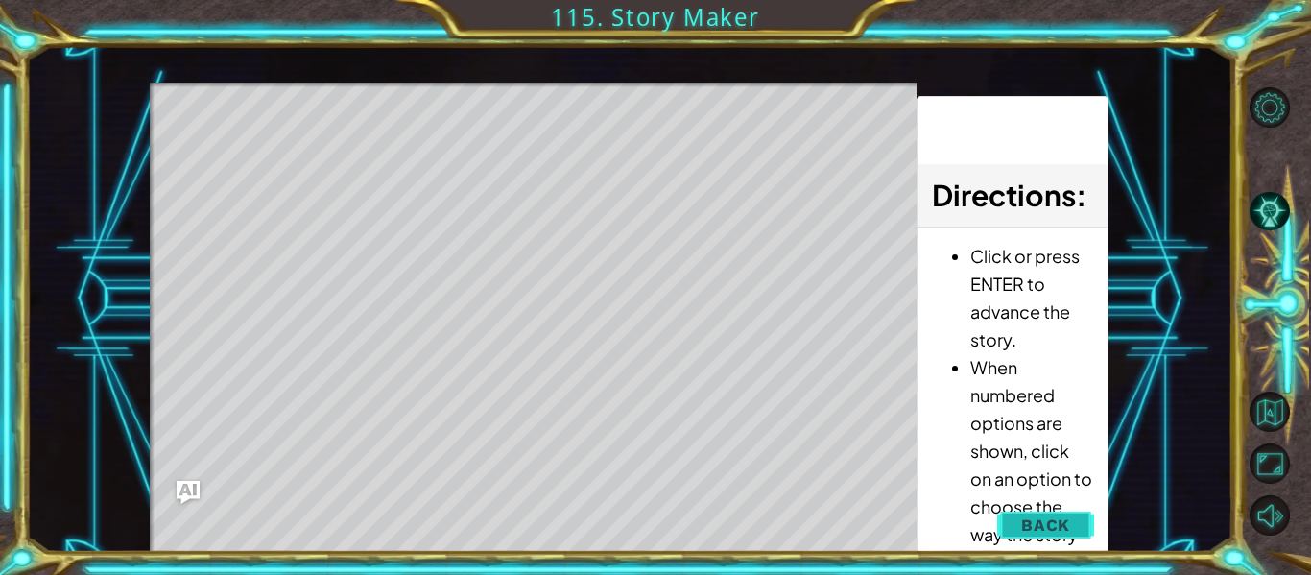
click at [1059, 522] on span "Back" at bounding box center [1045, 524] width 49 height 19
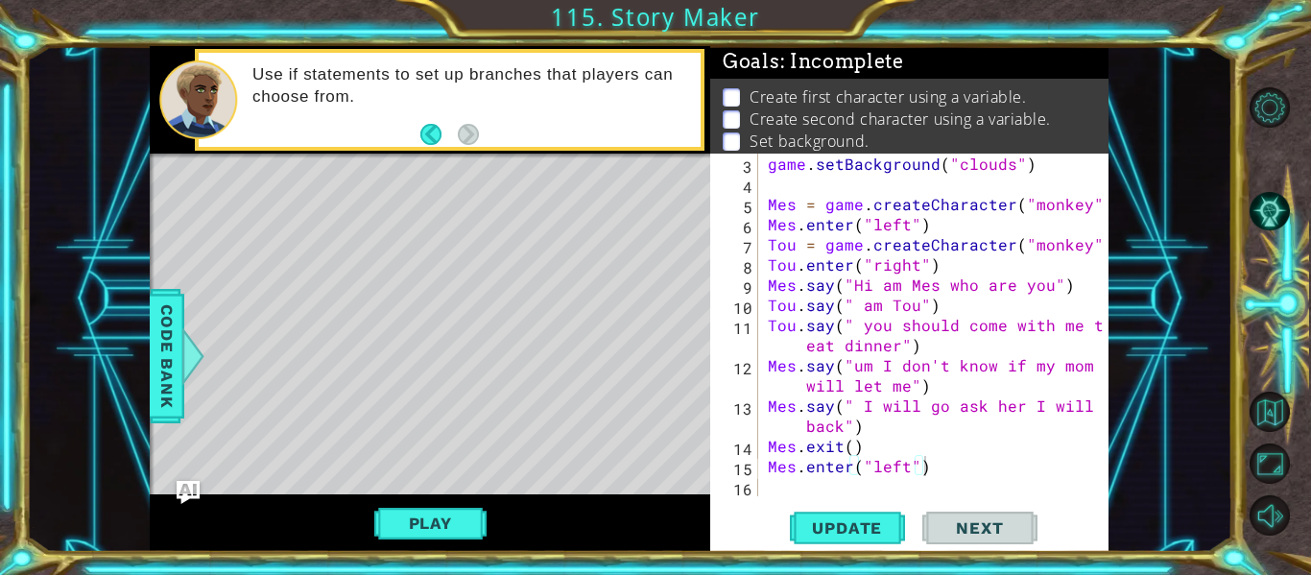
click at [894, 489] on div "game . setBackground ( "clouds" ) Mes = game . createCharacter ( "monkey" ) Mes…" at bounding box center [939, 345] width 350 height 383
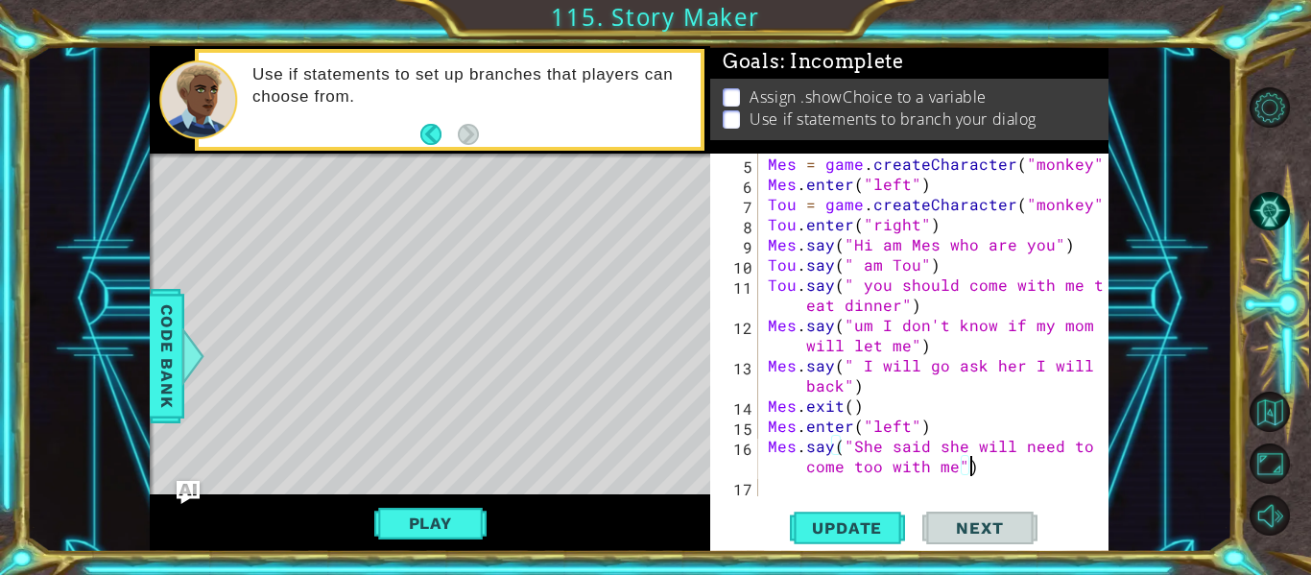
scroll to position [0, 30]
type textarea "Mes.say("She said she will need to come too with me")"
click at [878, 526] on span "Update" at bounding box center [847, 527] width 108 height 19
click at [385, 507] on button "Play" at bounding box center [430, 523] width 112 height 36
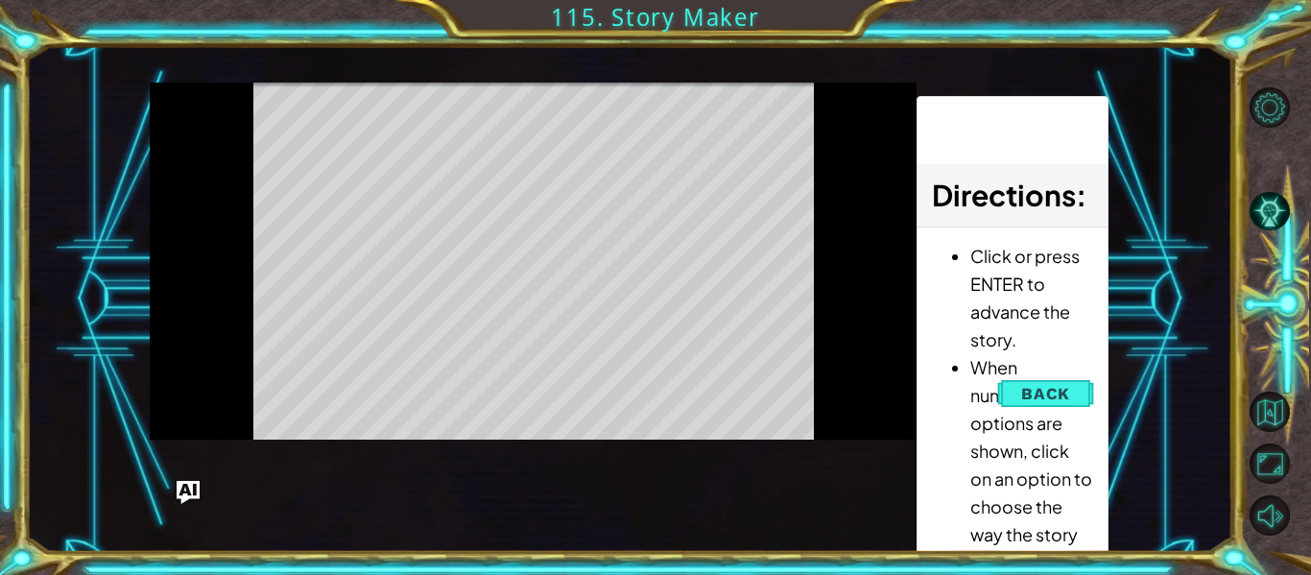
click at [398, 520] on div "methods game game.createCharacter(name) game.setBackground(name) game.showChoic…" at bounding box center [629, 299] width 959 height 506
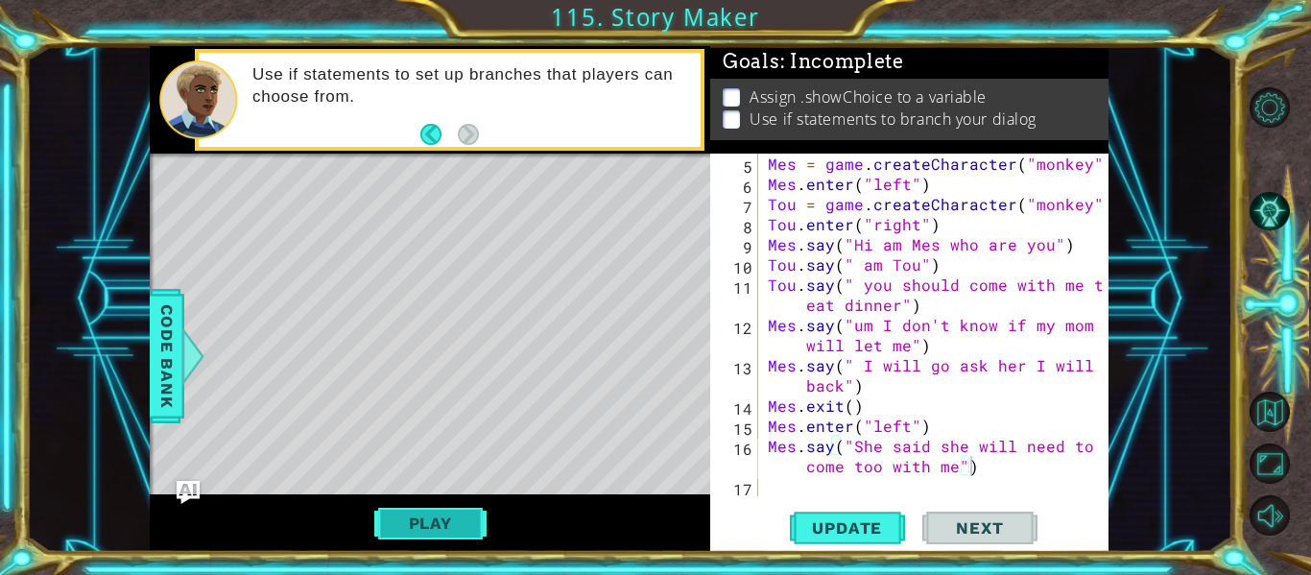
click at [384, 528] on button "Play" at bounding box center [430, 523] width 112 height 36
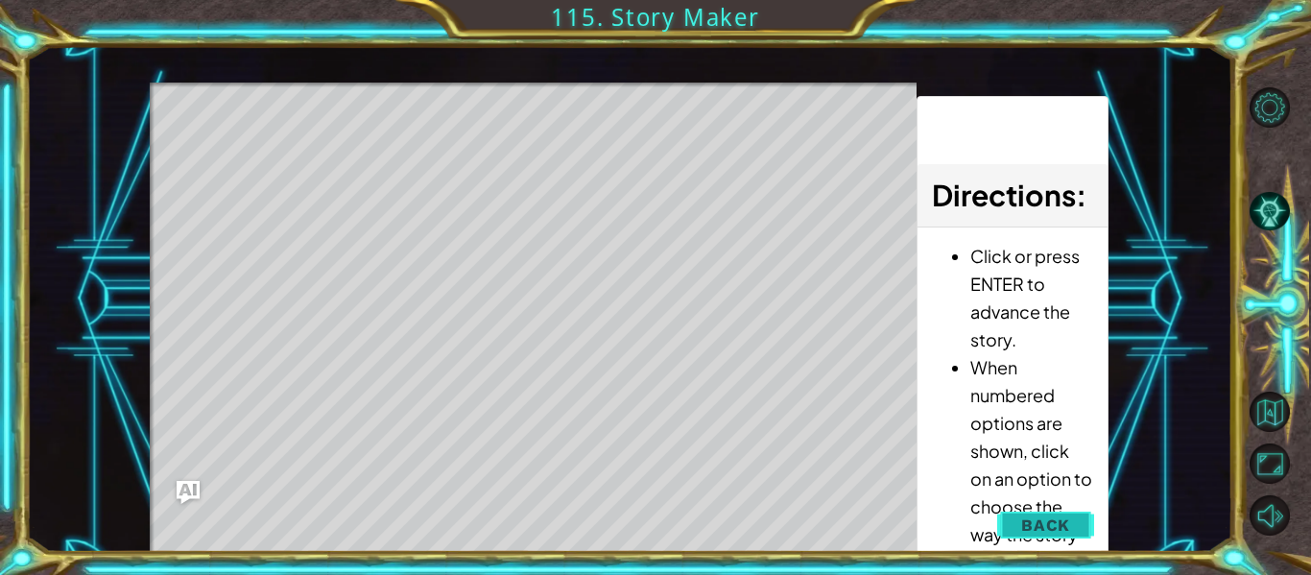
click at [1021, 515] on button "Back" at bounding box center [1045, 525] width 97 height 38
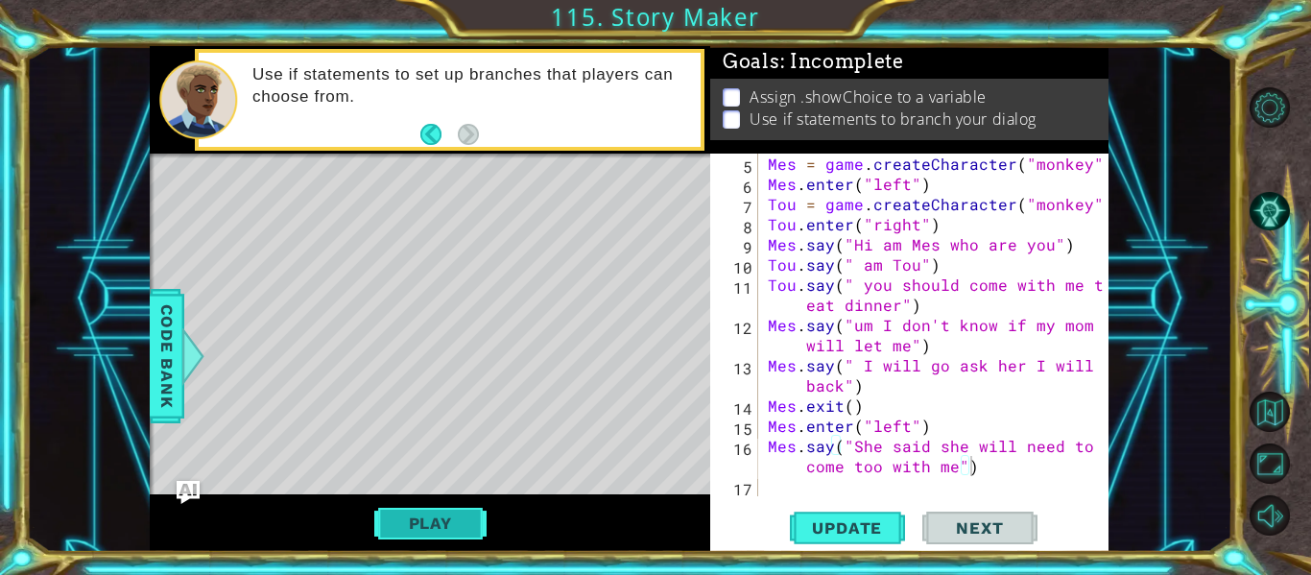
click at [456, 515] on button "Play" at bounding box center [430, 523] width 112 height 36
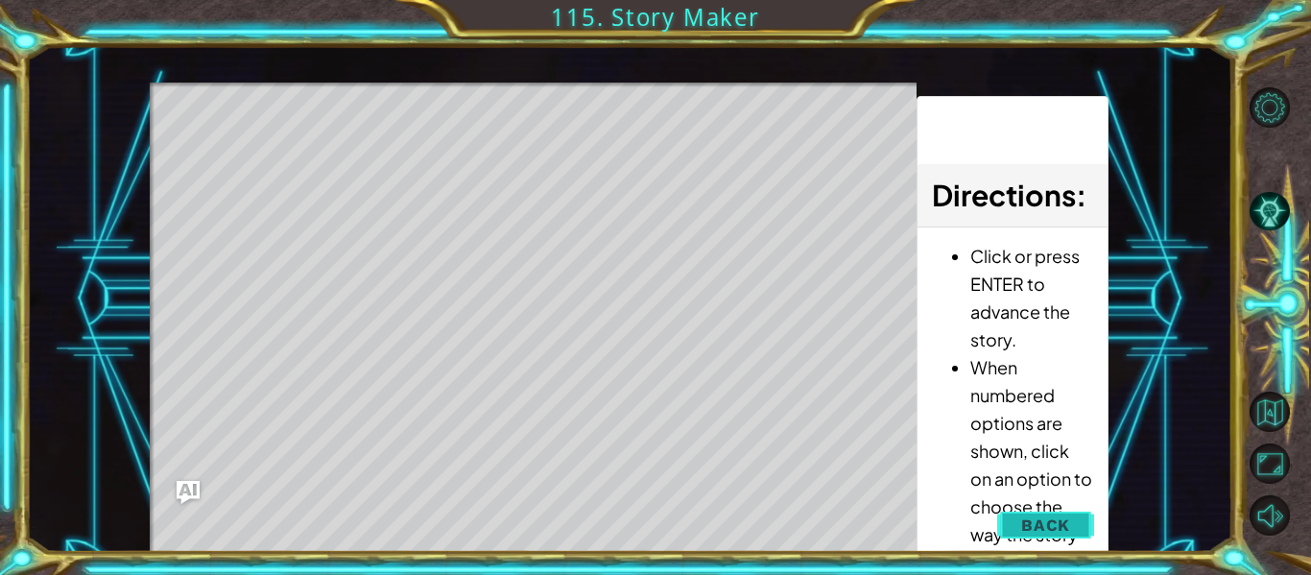
click at [1014, 530] on button "Back" at bounding box center [1045, 525] width 97 height 38
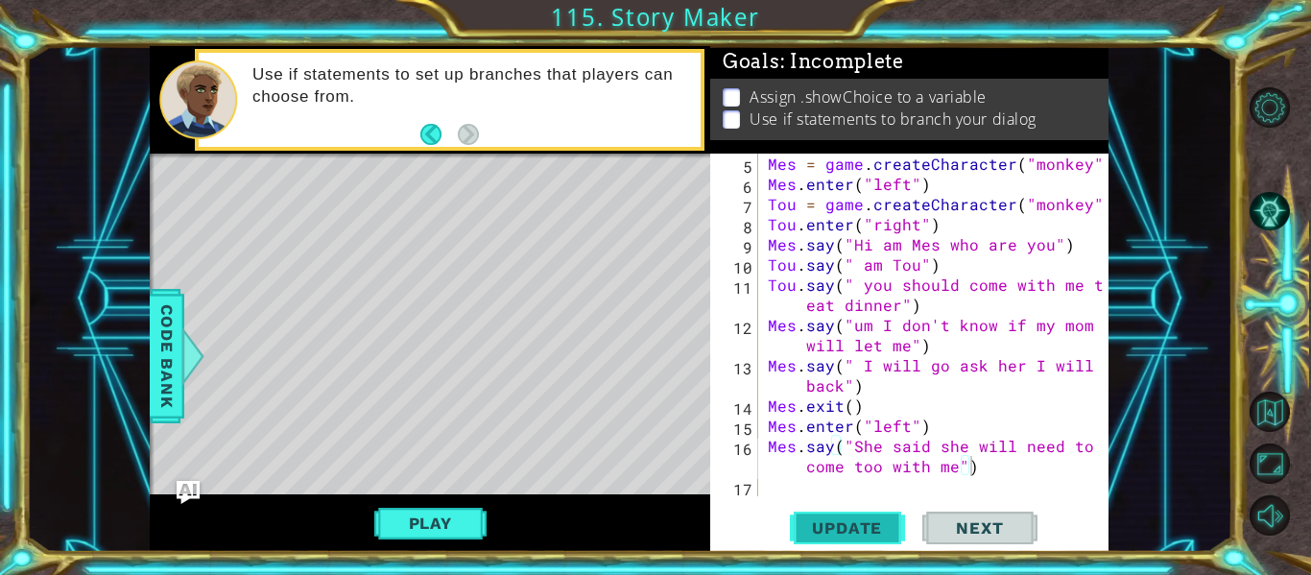
click at [847, 518] on span "Update" at bounding box center [847, 527] width 108 height 19
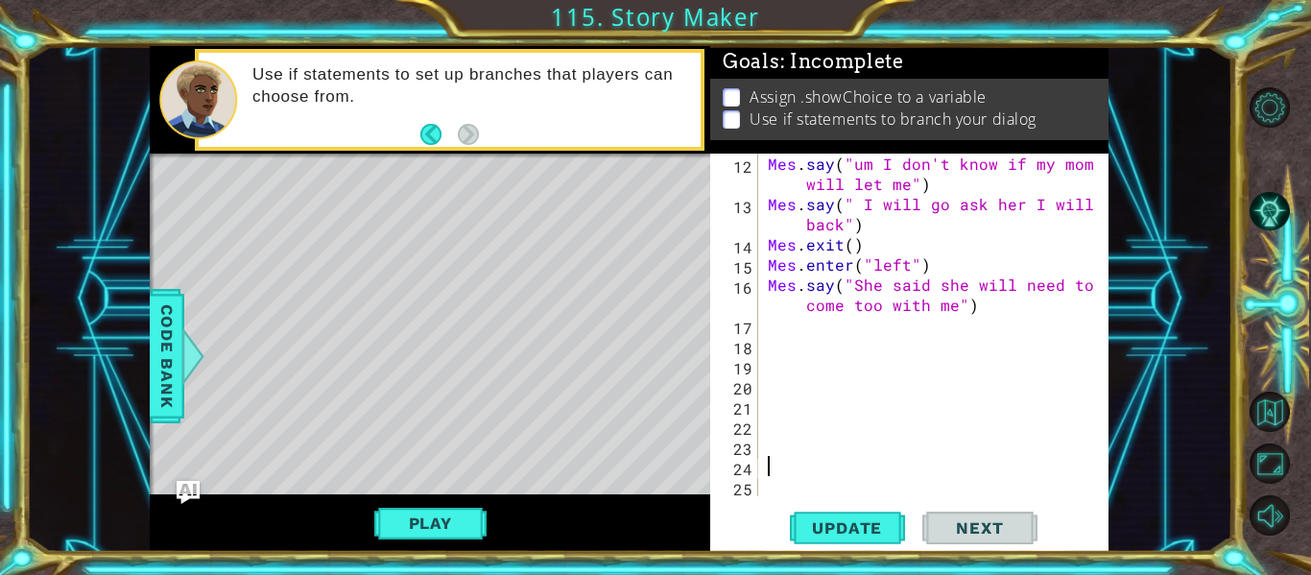
scroll to position [242, 0]
click at [481, 501] on div "Play" at bounding box center [430, 523] width 561 height 58
click at [533, 435] on div "Level Map" at bounding box center [593, 436] width 887 height 565
click at [535, 435] on div "Level Map" at bounding box center [593, 436] width 887 height 565
click at [514, 434] on div "Level Map" at bounding box center [593, 436] width 887 height 565
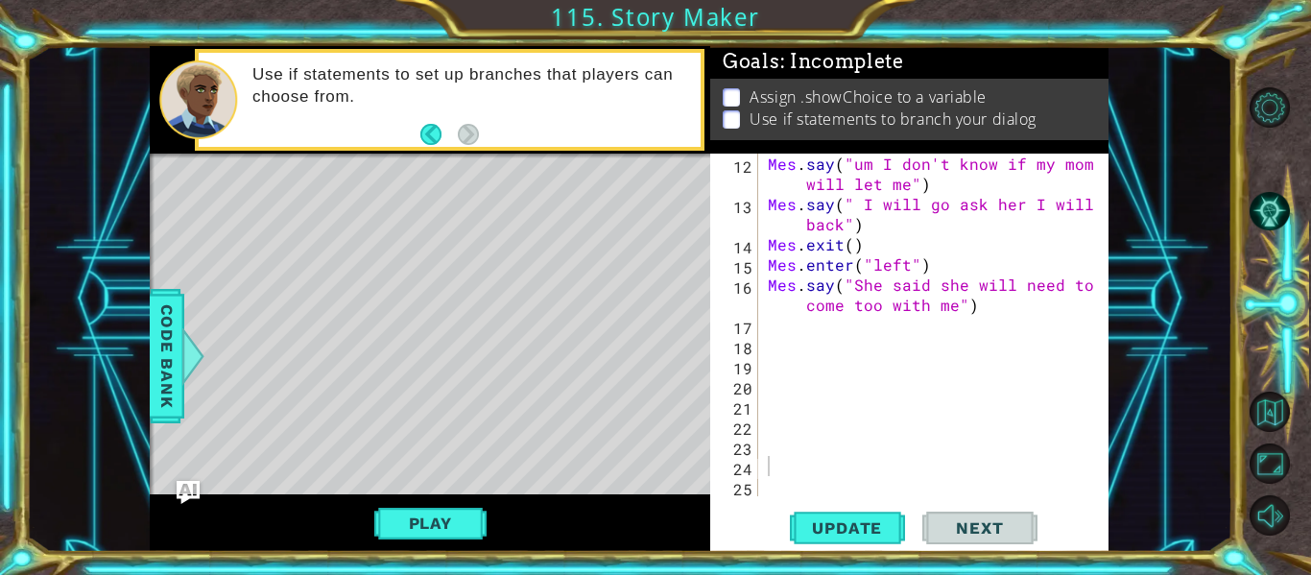
click at [791, 324] on div "Mes . say ( "um I don't know if my mom will let me" ) Mes . say ( " I will go a…" at bounding box center [939, 355] width 350 height 403
click at [543, 369] on div "Level Map" at bounding box center [593, 436] width 887 height 565
click at [796, 348] on div "Mes . say ( "um I don't know if my mom will let me" ) Mes . say ( " I will go a…" at bounding box center [939, 355] width 350 height 403
click at [792, 340] on div "Mes . say ( "um I don't know if my mom will let me" ) Mes . say ( " I will go a…" at bounding box center [939, 355] width 350 height 403
click at [794, 330] on div "Mes . say ( "um I don't know if my mom will let me" ) Mes . say ( " I will go a…" at bounding box center [939, 355] width 350 height 403
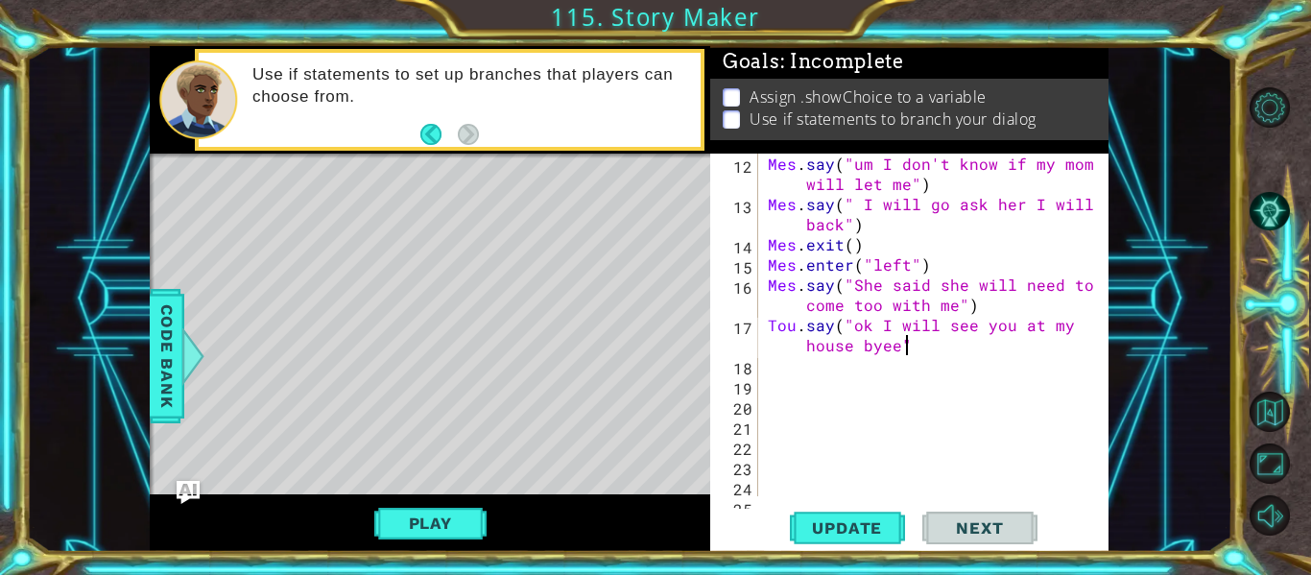
scroll to position [0, 25]
type textarea "Tou.say("ok I will see you at my house byee")"
click at [819, 535] on span "Update" at bounding box center [847, 527] width 108 height 19
click at [468, 524] on button "Play" at bounding box center [430, 523] width 112 height 36
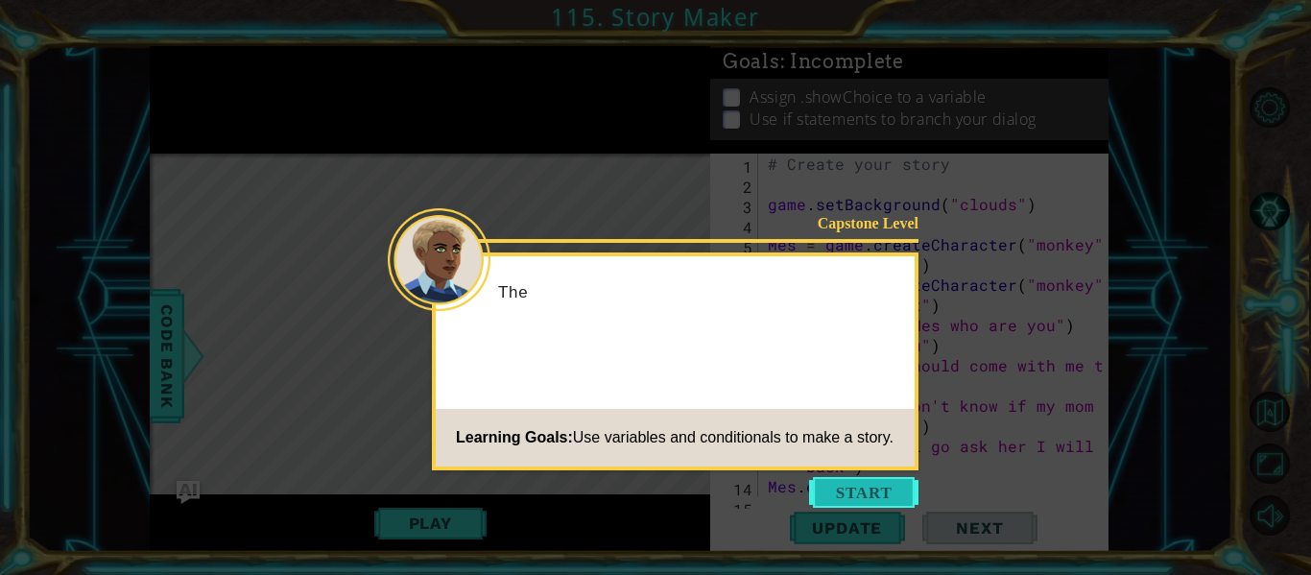
scroll to position [262, 0]
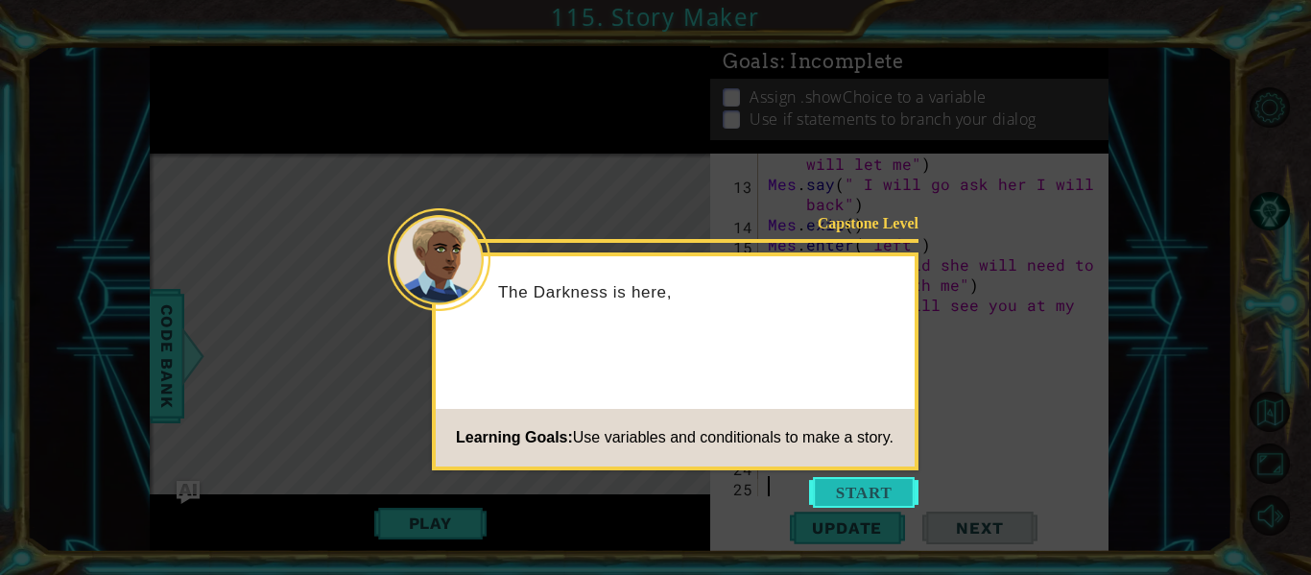
click at [829, 485] on button "Start" at bounding box center [863, 492] width 109 height 31
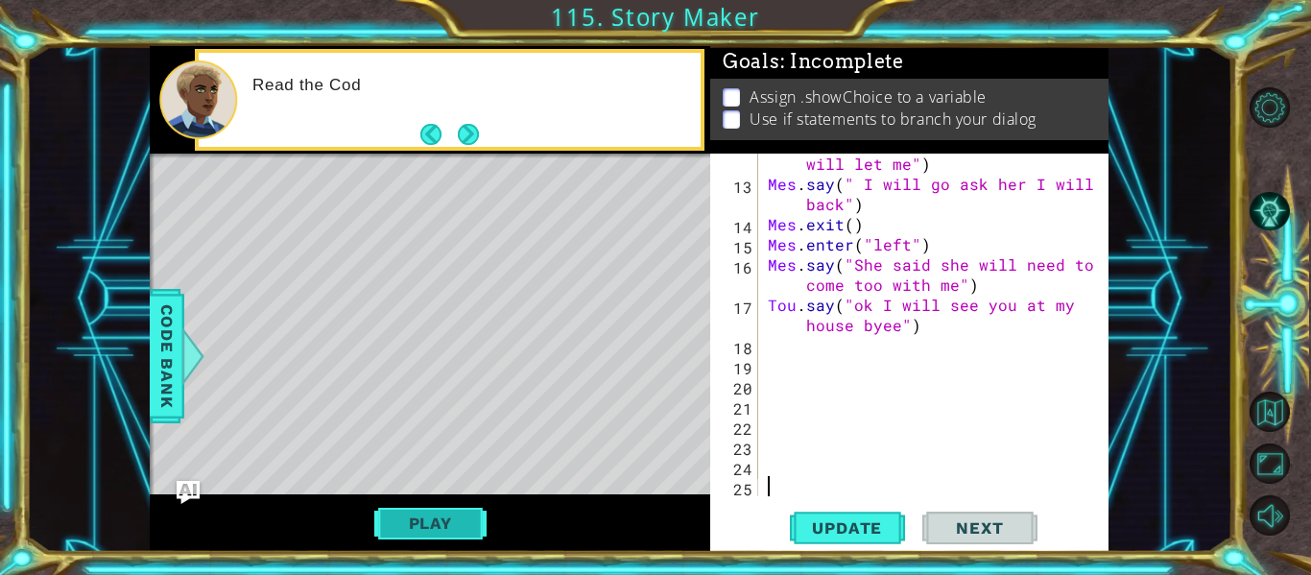
click at [440, 514] on button "Play" at bounding box center [430, 523] width 112 height 36
